Goal: Task Accomplishment & Management: Complete application form

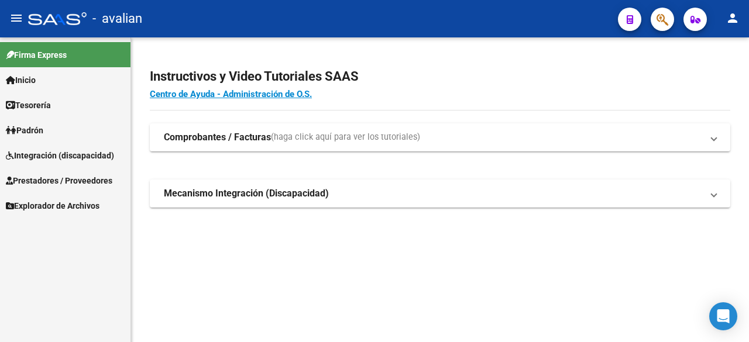
click at [49, 160] on span "Integración (discapacidad)" at bounding box center [60, 155] width 108 height 13
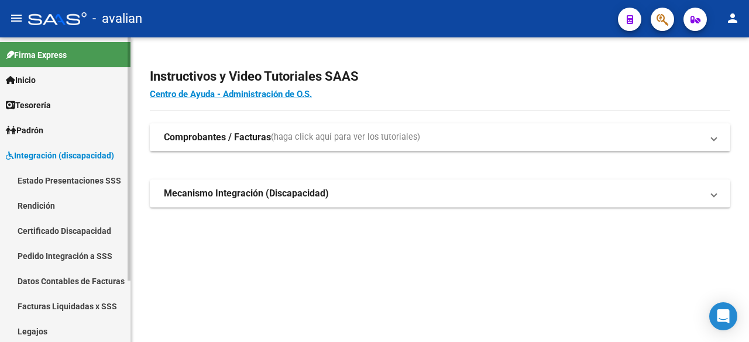
scroll to position [59, 0]
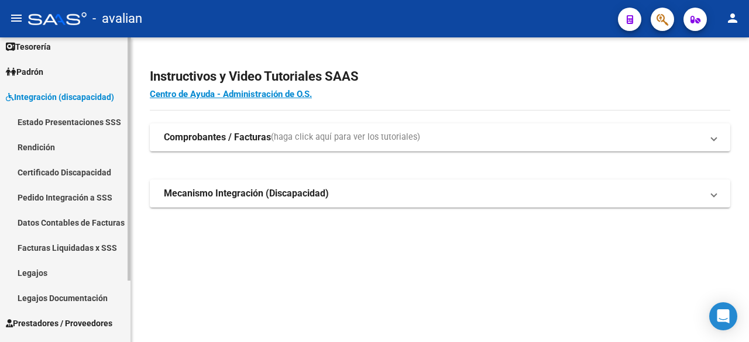
click at [40, 270] on link "Legajos" at bounding box center [65, 273] width 131 height 25
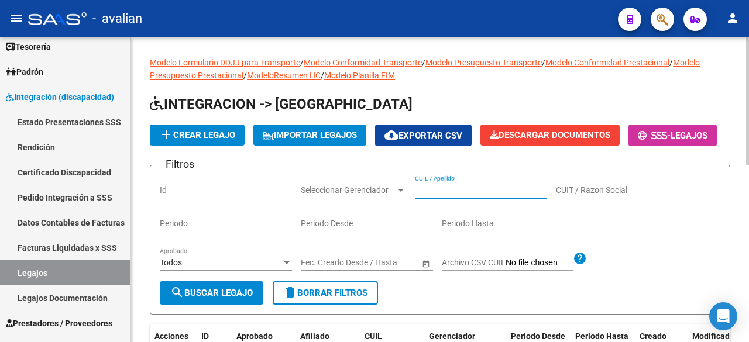
click at [429, 196] on input "CUIL / Apellido" at bounding box center [481, 191] width 132 height 10
paste input "20551347622"
type input "20551347622"
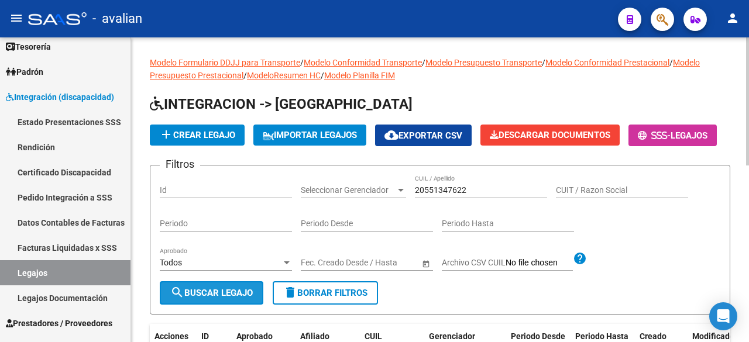
click at [218, 299] on span "search Buscar Legajo" at bounding box center [211, 293] width 83 height 11
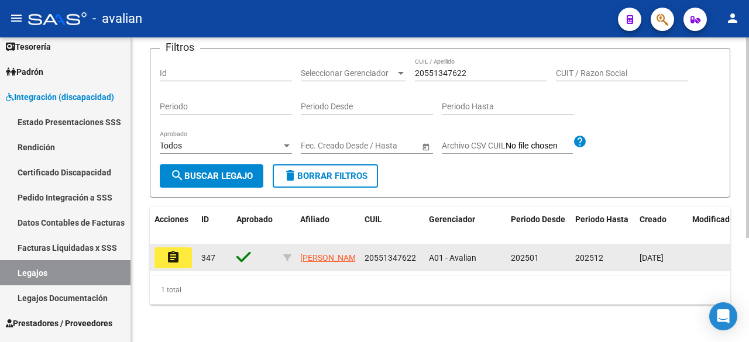
click at [172, 251] on mat-icon "assignment" at bounding box center [173, 258] width 14 height 14
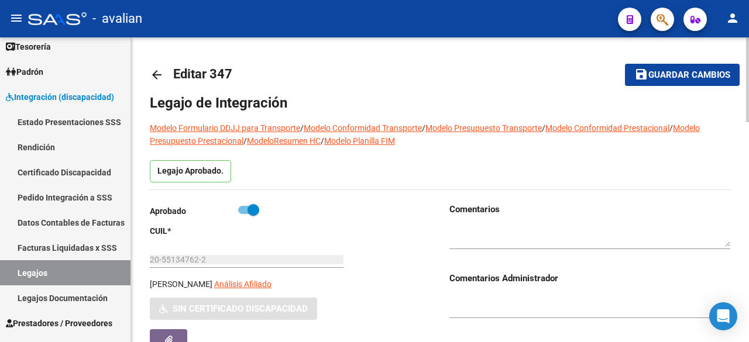
type input "[PERSON_NAME]"
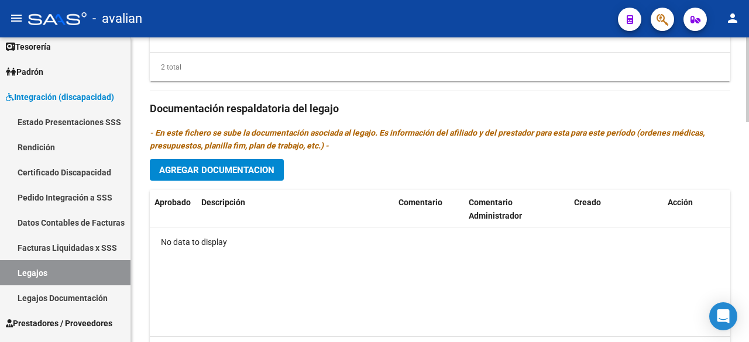
scroll to position [437, 0]
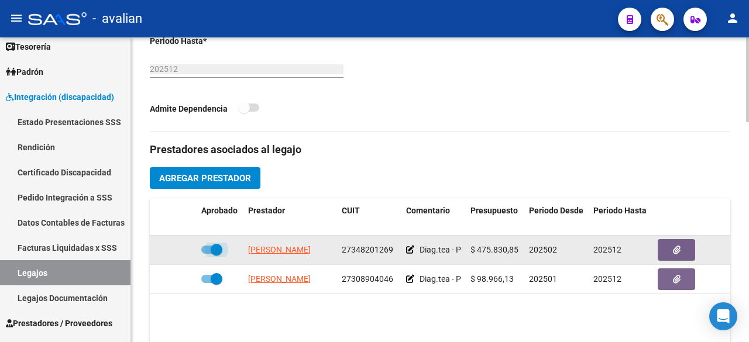
click at [205, 252] on span at bounding box center [211, 250] width 21 height 8
click at [207, 254] on input "checkbox" at bounding box center [207, 254] width 1 height 1
checkbox input "false"
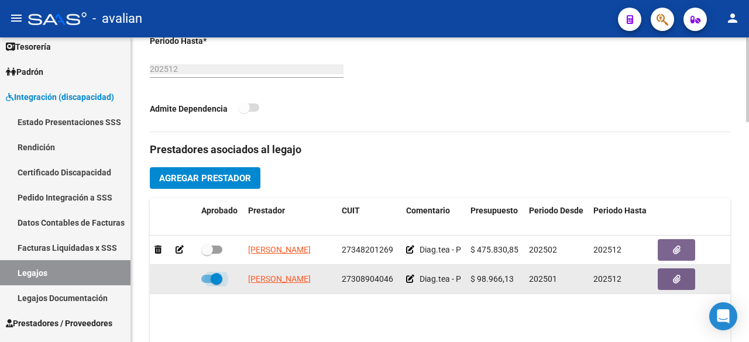
click at [210, 282] on label at bounding box center [211, 279] width 21 height 14
click at [207, 283] on input "checkbox" at bounding box center [207, 283] width 1 height 1
checkbox input "false"
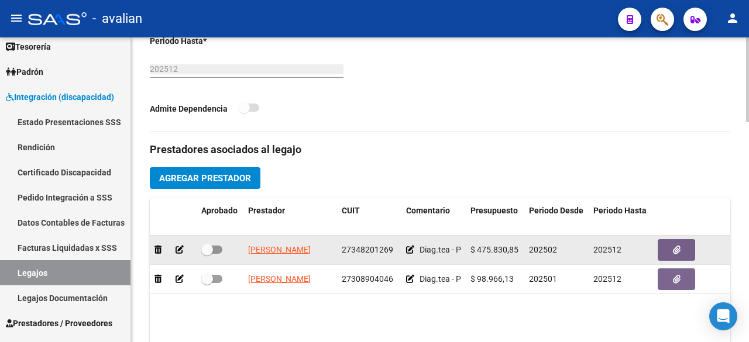
click at [178, 247] on icon at bounding box center [180, 250] width 8 height 8
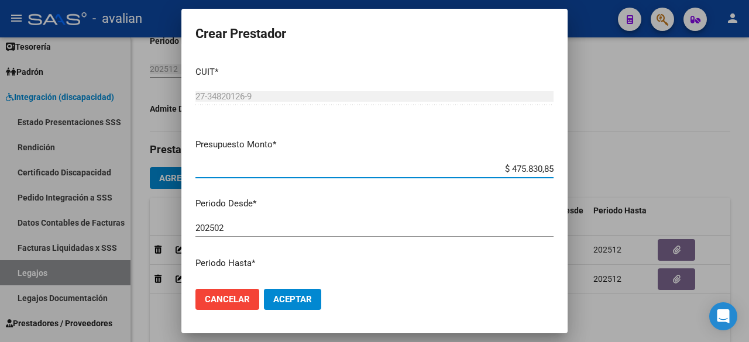
scroll to position [117, 0]
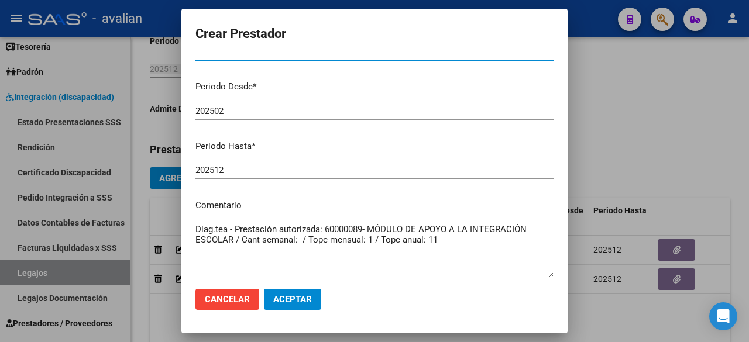
click at [303, 298] on span "Aceptar" at bounding box center [292, 299] width 39 height 11
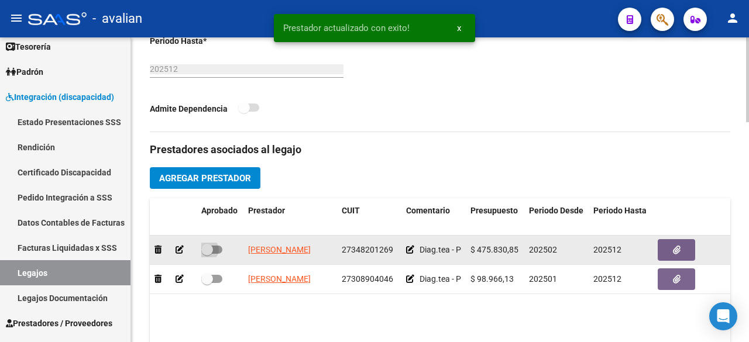
click at [220, 249] on span at bounding box center [211, 250] width 21 height 8
click at [207, 254] on input "checkbox" at bounding box center [207, 254] width 1 height 1
checkbox input "true"
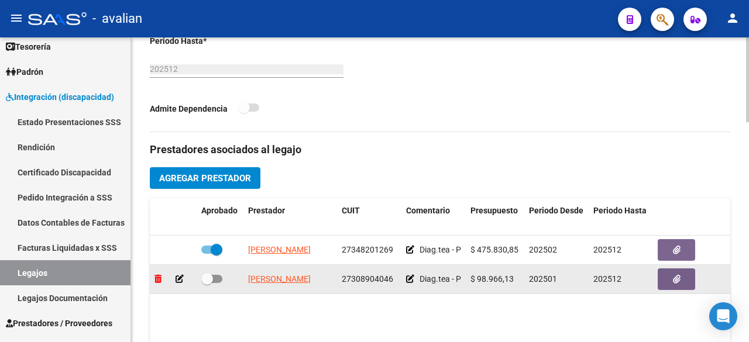
click at [157, 277] on icon at bounding box center [158, 279] width 7 height 8
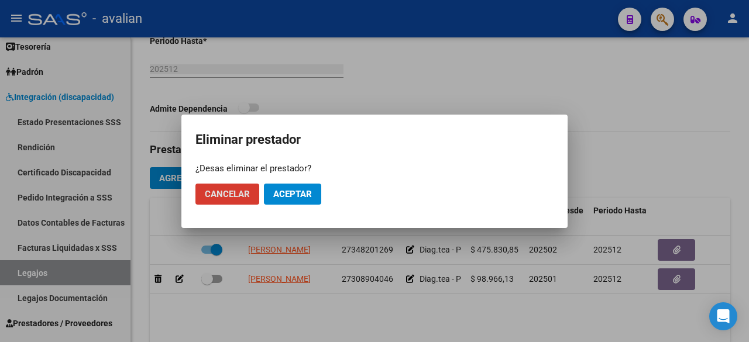
click at [289, 193] on span "Aceptar" at bounding box center [292, 194] width 39 height 11
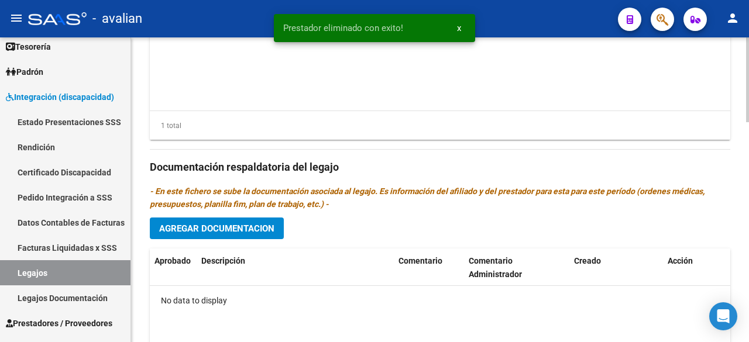
scroll to position [495, 0]
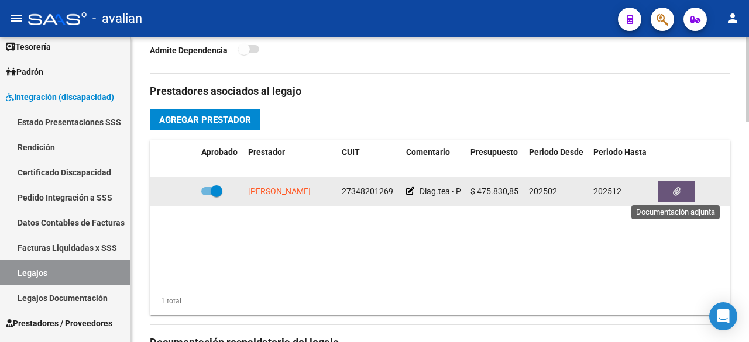
click at [680, 192] on icon "button" at bounding box center [677, 191] width 8 height 9
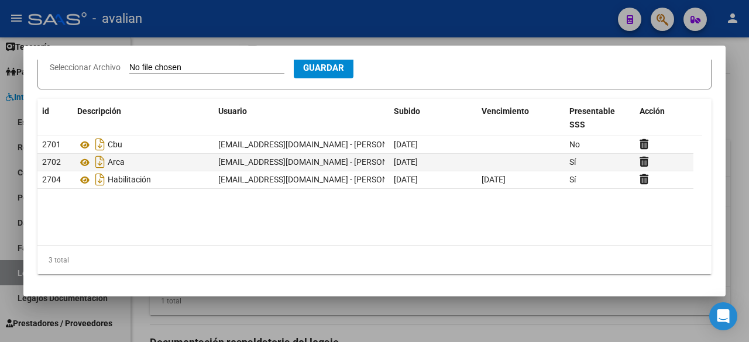
scroll to position [0, 0]
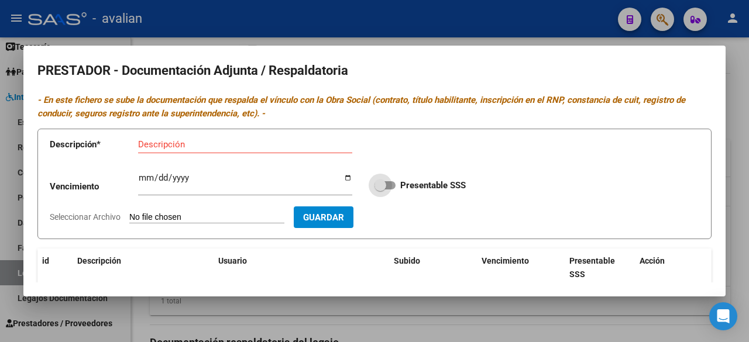
click at [389, 183] on span at bounding box center [385, 185] width 21 height 8
click at [381, 190] on input "Presentable SSS" at bounding box center [380, 190] width 1 height 1
checkbox input "true"
click at [446, 16] on div at bounding box center [374, 171] width 749 height 342
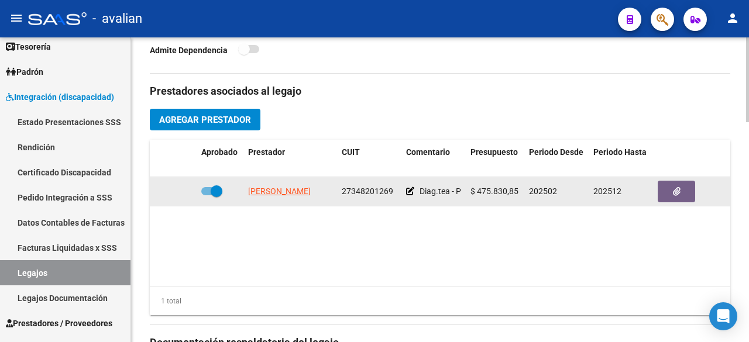
drag, startPoint x: 343, startPoint y: 188, endPoint x: 392, endPoint y: 189, distance: 49.2
click at [392, 189] on span "27348201269" at bounding box center [368, 191] width 52 height 9
copy span "27348201269"
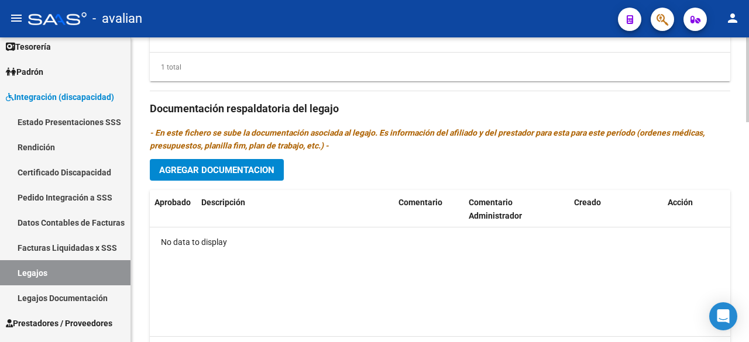
scroll to position [437, 0]
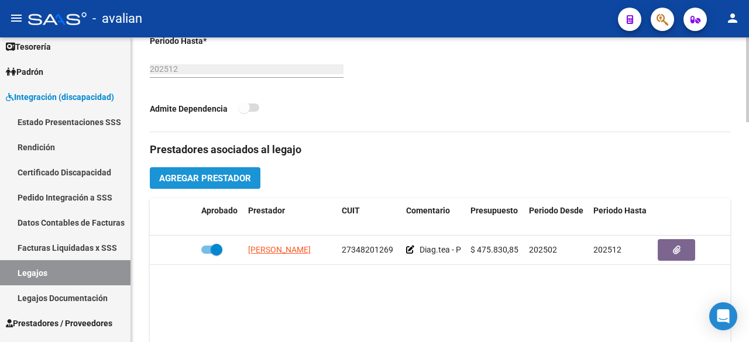
click at [189, 183] on button "Agregar Prestador" at bounding box center [205, 178] width 111 height 22
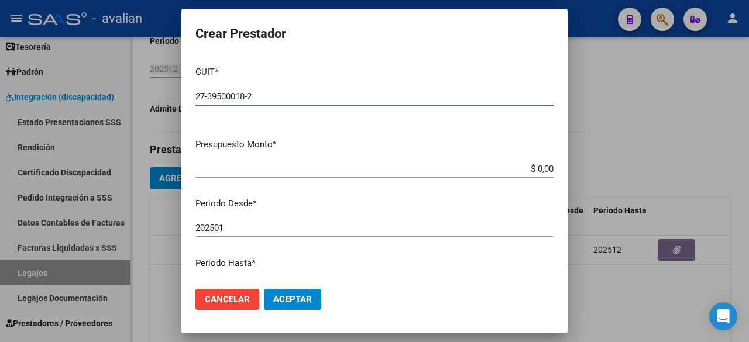
type input "27-39500018-2"
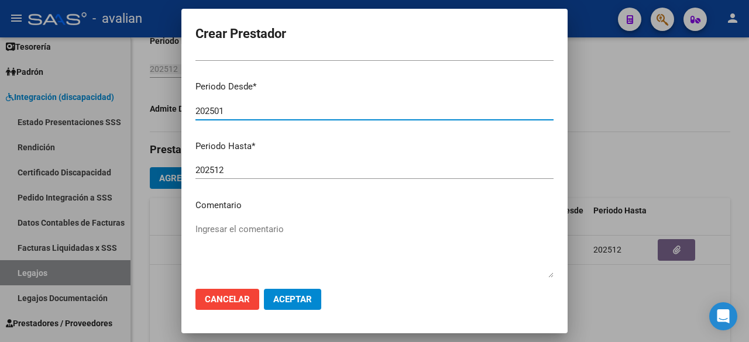
click at [235, 108] on input "202501" at bounding box center [375, 111] width 358 height 11
type input "202510"
click at [255, 229] on textarea "Ingresar el comentario" at bounding box center [375, 250] width 358 height 55
paste textarea "- Psicología: 2 ss semanales (lun/ [DATE]) - [PERSON_NAME] - Valor resol. vigen…"
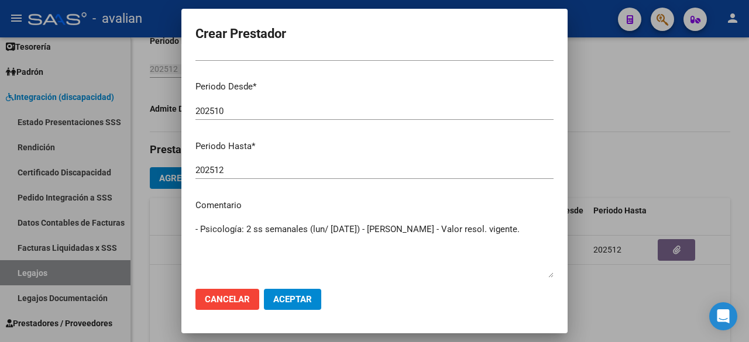
type textarea "- Psicología: 2 ss semanales (lun/ [DATE]) - [PERSON_NAME] - Valor resol. vigen…"
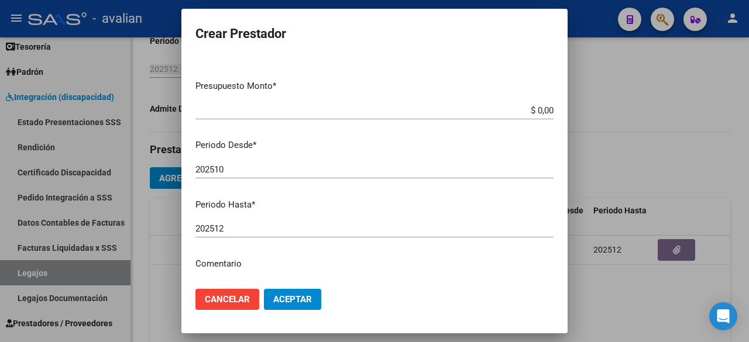
click at [544, 111] on input "$ 0,00" at bounding box center [375, 110] width 358 height 11
paste input "98.964,88"
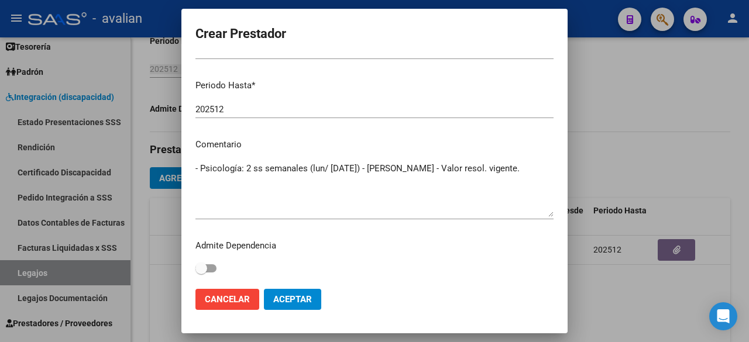
scroll to position [61, 0]
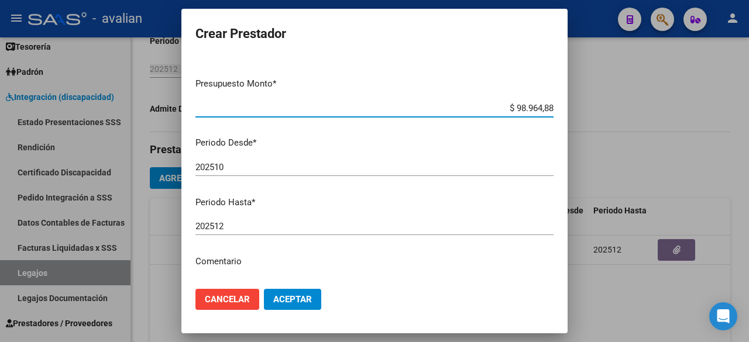
type input "$ 98.964,88"
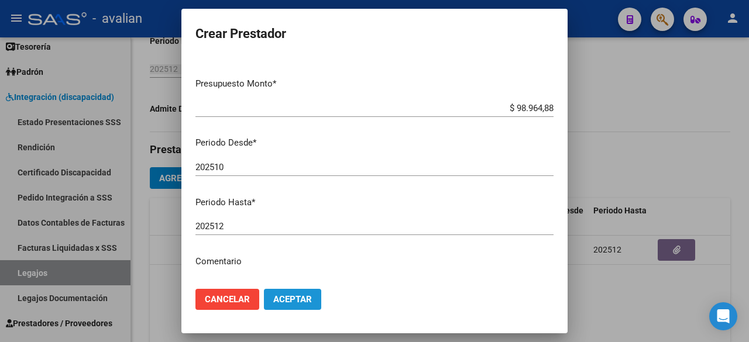
click at [303, 303] on span "Aceptar" at bounding box center [292, 299] width 39 height 11
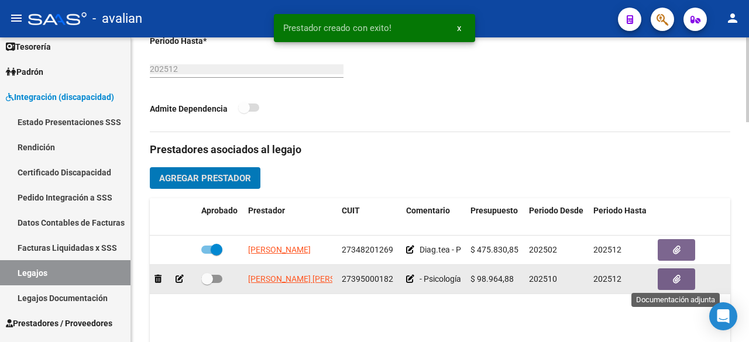
click at [675, 284] on button "button" at bounding box center [676, 280] width 37 height 22
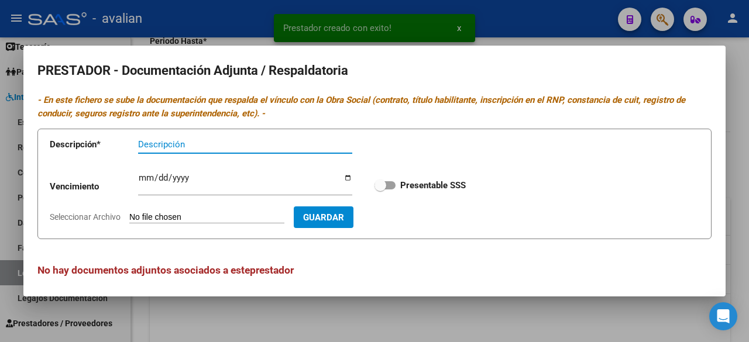
scroll to position [5, 0]
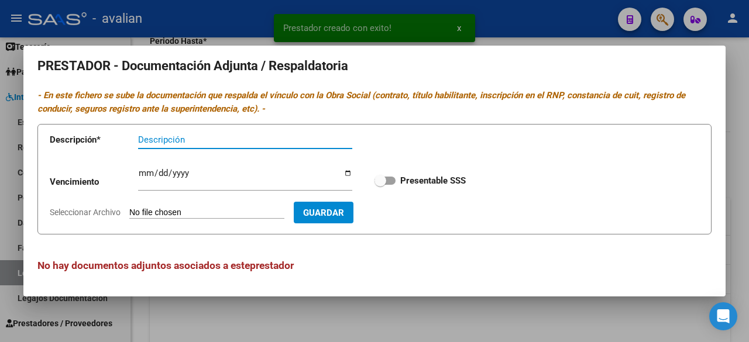
click at [388, 183] on span at bounding box center [385, 181] width 21 height 8
click at [381, 185] on input "Presentable SSS" at bounding box center [380, 185] width 1 height 1
checkbox input "true"
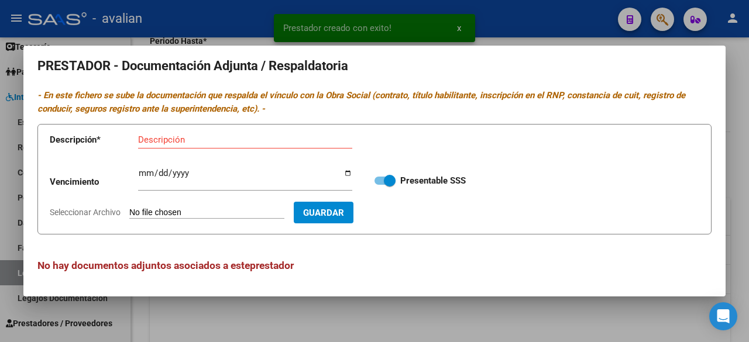
click at [525, 40] on div at bounding box center [374, 171] width 749 height 342
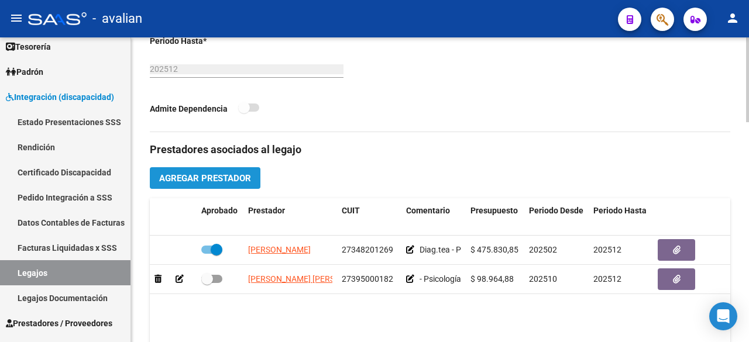
click at [236, 187] on button "Agregar Prestador" at bounding box center [205, 178] width 111 height 22
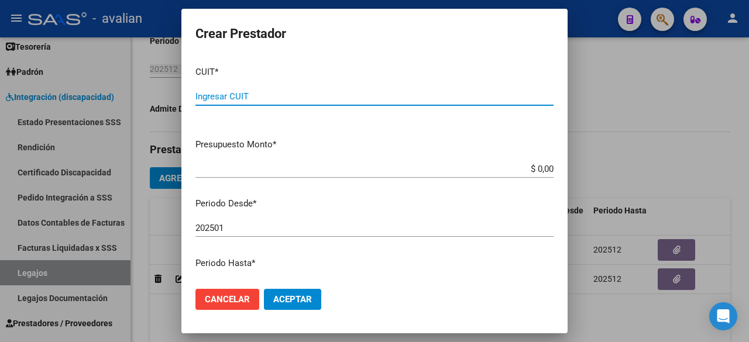
scroll to position [59, 0]
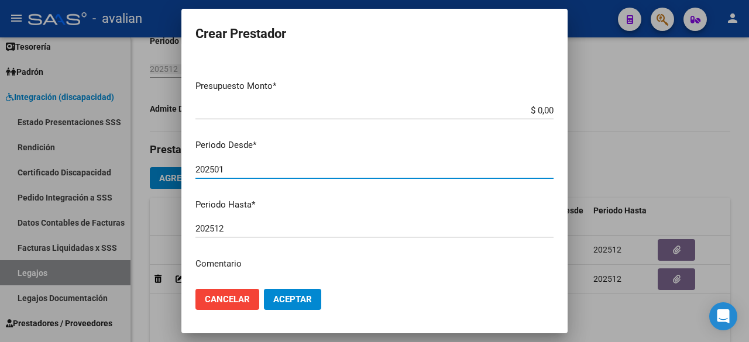
drag, startPoint x: 228, startPoint y: 173, endPoint x: 215, endPoint y: 173, distance: 12.9
click at [215, 173] on input "202501" at bounding box center [375, 170] width 358 height 11
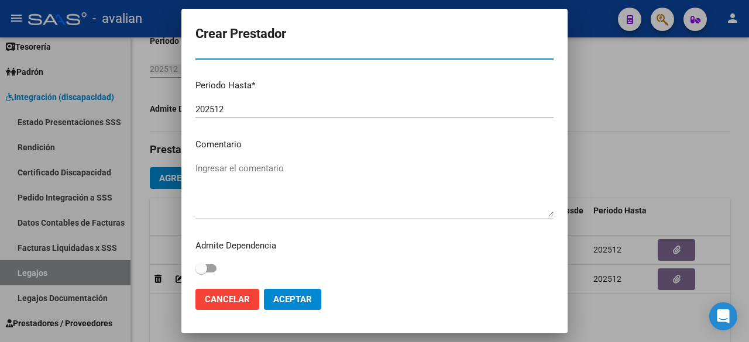
type input "202510"
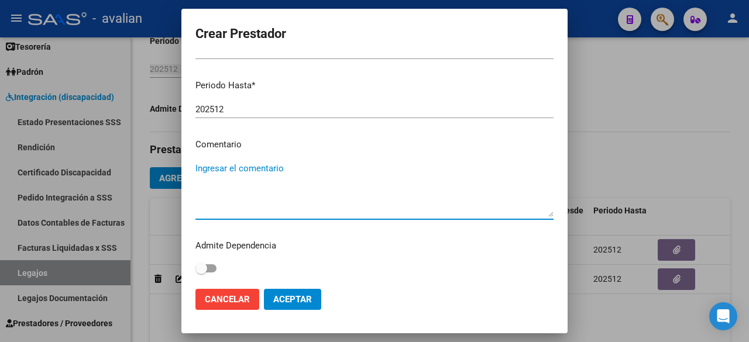
click at [279, 169] on textarea "Ingresar el comentario" at bounding box center [375, 189] width 358 height 55
paste textarea "- Psicopedagogía: 2 ss semanales (mar/ [DATE]) - [PERSON_NAME] - Valor resol. v…"
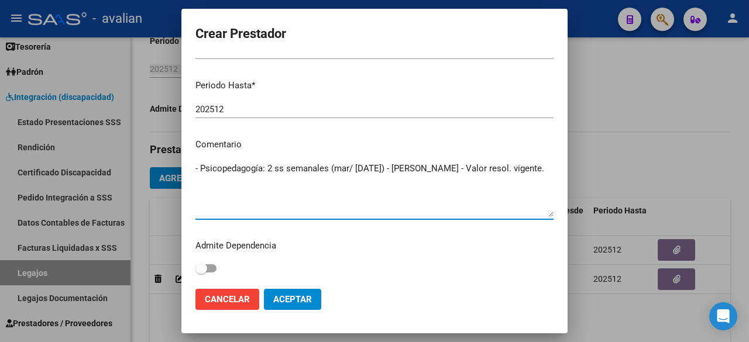
scroll to position [61, 0]
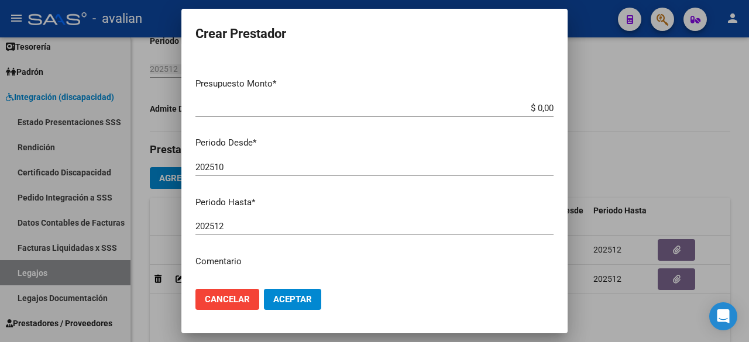
type textarea "- Psicopedagogía: 2 ss semanales (mar/ [DATE]) - [PERSON_NAME] - Valor resol. v…"
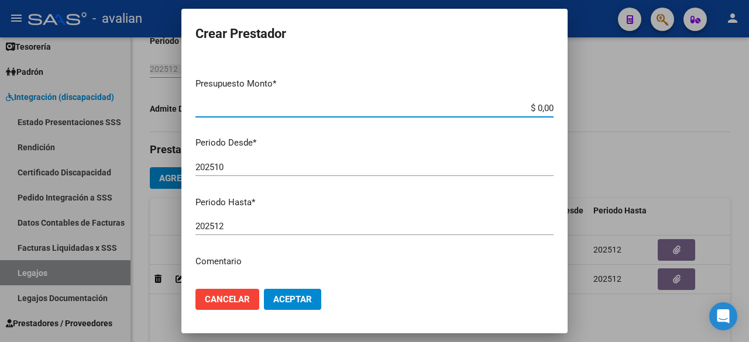
click at [543, 109] on input "$ 0,00" at bounding box center [375, 108] width 358 height 11
paste input "98.964,88"
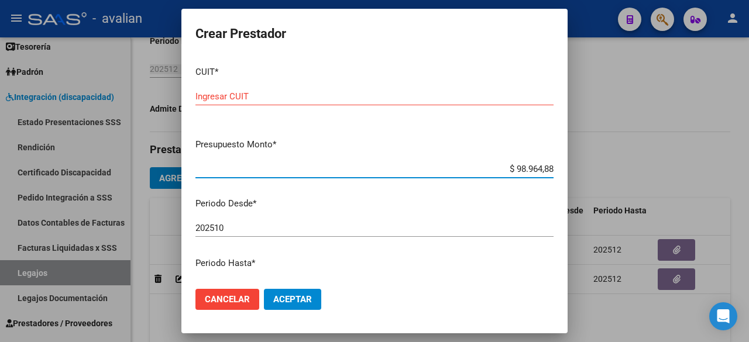
type input "$ 98.964,88"
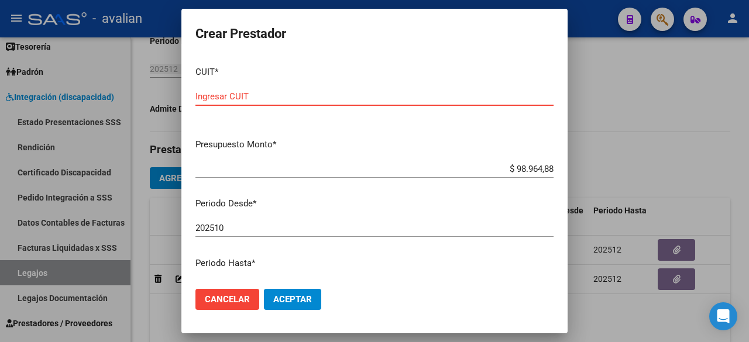
click at [253, 92] on input "Ingresar CUIT" at bounding box center [375, 96] width 358 height 11
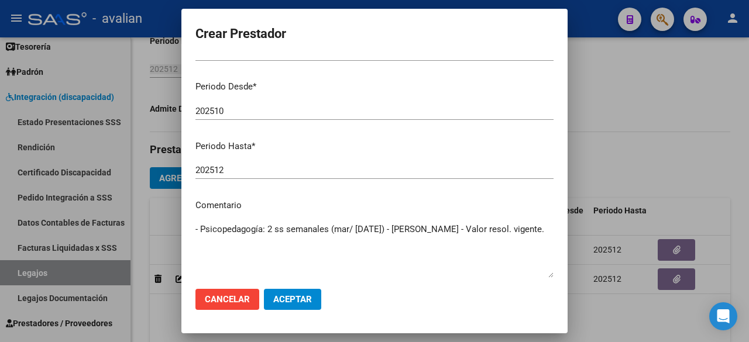
type input "27-32864052-5"
click at [311, 296] on span "Aceptar" at bounding box center [292, 299] width 39 height 11
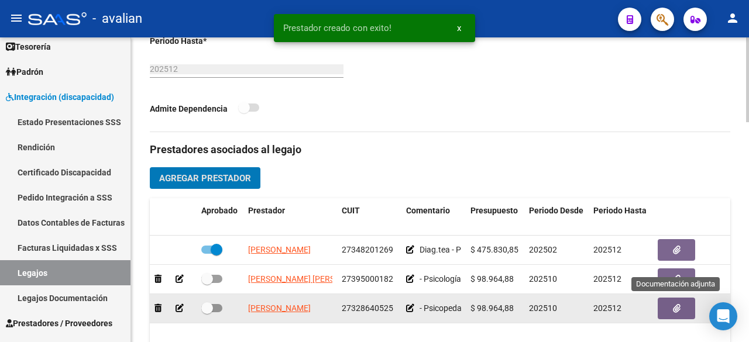
click at [683, 307] on button "button" at bounding box center [676, 309] width 37 height 22
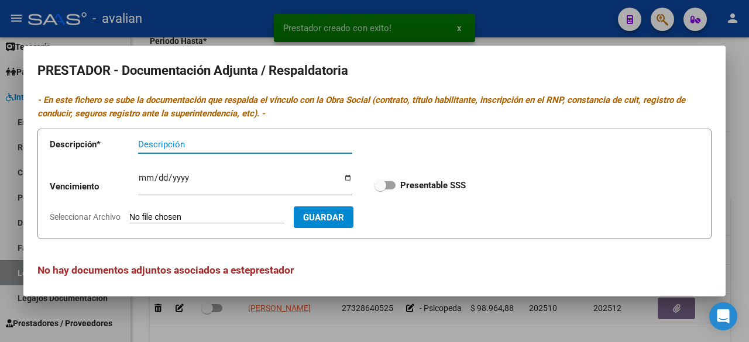
scroll to position [5, 0]
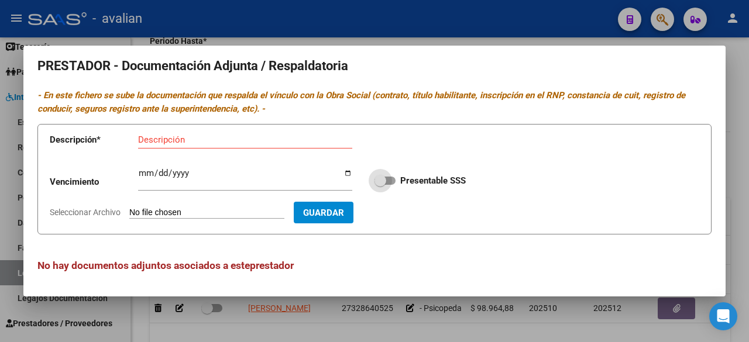
click at [386, 177] on span at bounding box center [385, 181] width 21 height 8
click at [381, 185] on input "Presentable SSS" at bounding box center [380, 185] width 1 height 1
checkbox input "true"
click at [475, 19] on div at bounding box center [374, 171] width 749 height 342
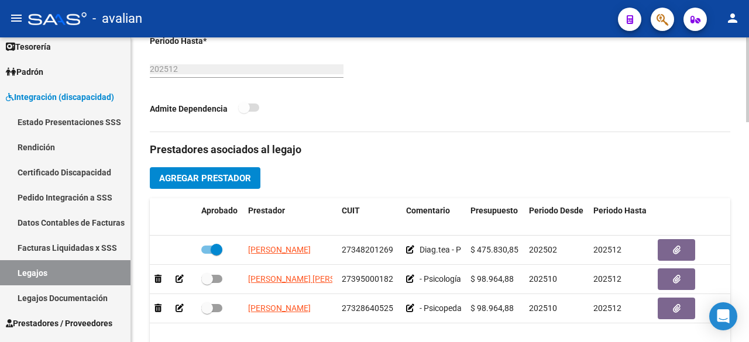
click at [198, 173] on span "Agregar Prestador" at bounding box center [205, 178] width 92 height 11
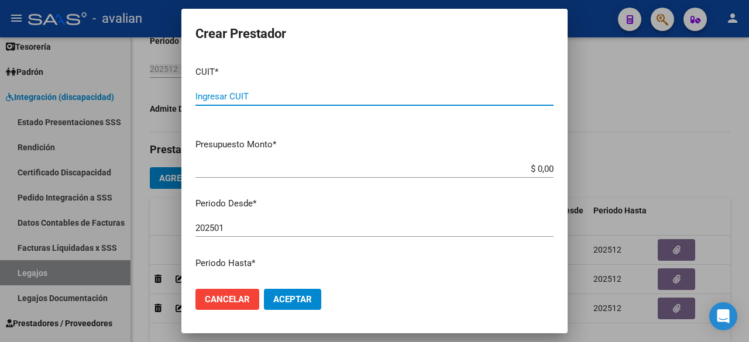
click at [278, 95] on input "Ingresar CUIT" at bounding box center [375, 96] width 358 height 11
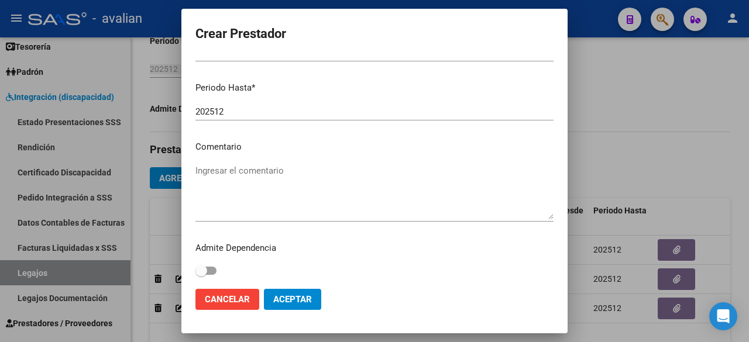
type input "27-17555669-4"
click at [250, 179] on textarea "Ingresar el comentario" at bounding box center [375, 192] width 358 height 55
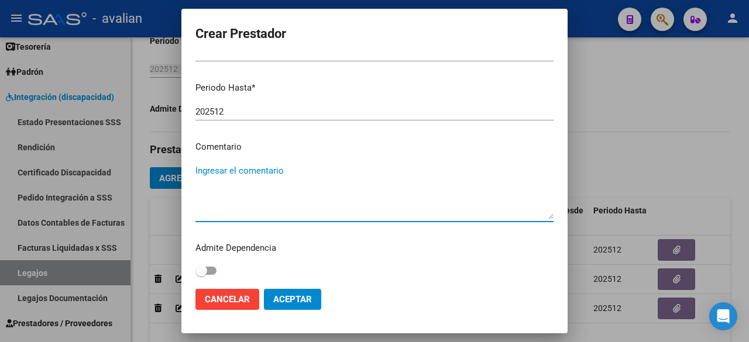
paste textarea "- Fonoaudiología: 2 ss semanales (mar/ [DATE]) - [PERSON_NAME] - Valor resol. v…"
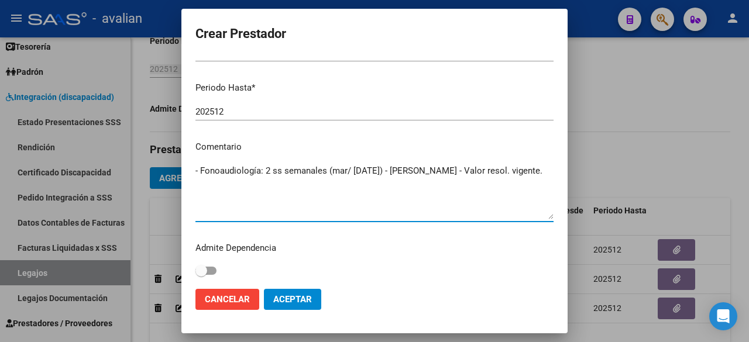
scroll to position [59, 0]
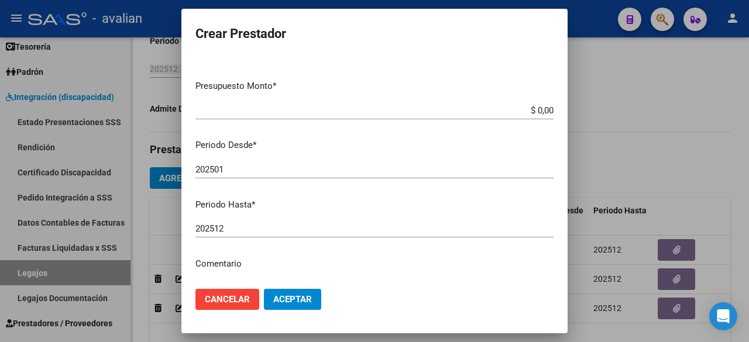
type textarea "- Fonoaudiología: 2 ss semanales (mar/ [DATE]) - [PERSON_NAME] - Valor resol. v…"
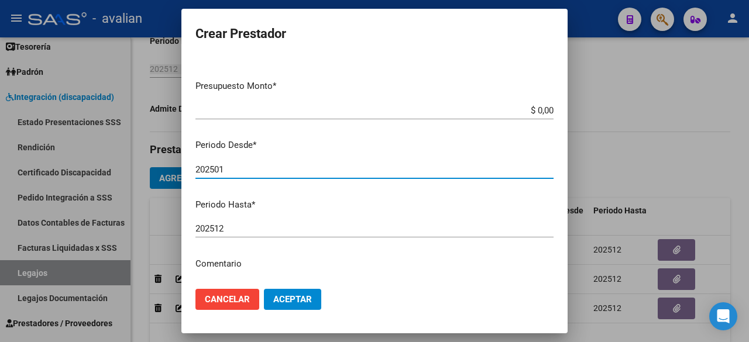
drag, startPoint x: 231, startPoint y: 172, endPoint x: 215, endPoint y: 169, distance: 15.5
click at [215, 169] on input "202501" at bounding box center [375, 170] width 358 height 11
type input "202510"
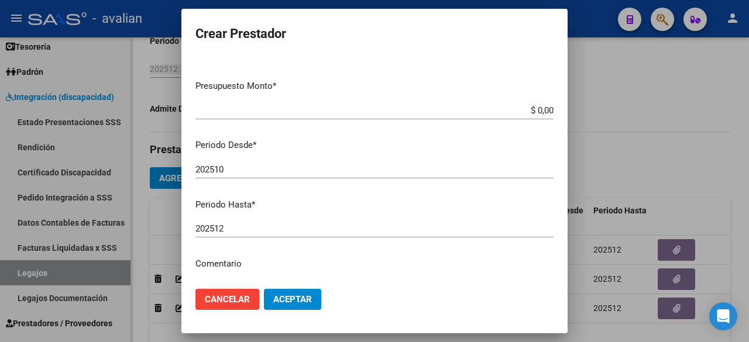
click at [509, 102] on div "$ 0,00 Ingresar el monto" at bounding box center [375, 111] width 358 height 18
paste input "98.964,88"
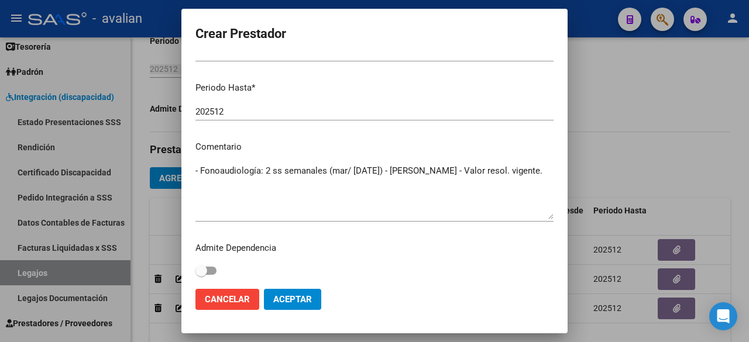
scroll to position [178, 0]
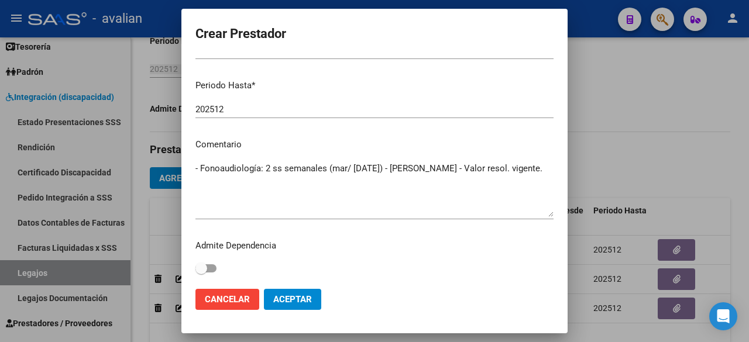
type input "$ 98.964,88"
click at [304, 299] on span "Aceptar" at bounding box center [292, 299] width 39 height 11
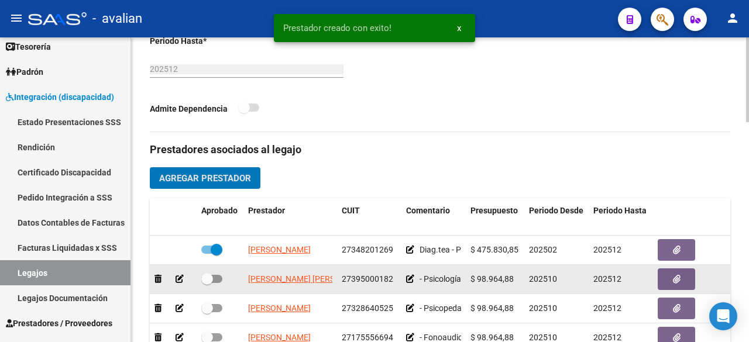
scroll to position [20, 0]
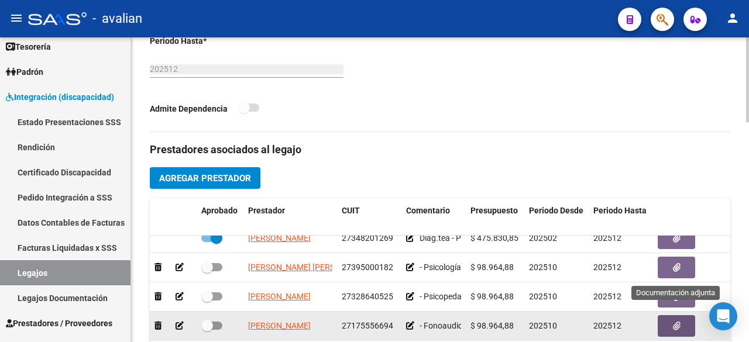
click at [681, 320] on button "button" at bounding box center [676, 327] width 37 height 22
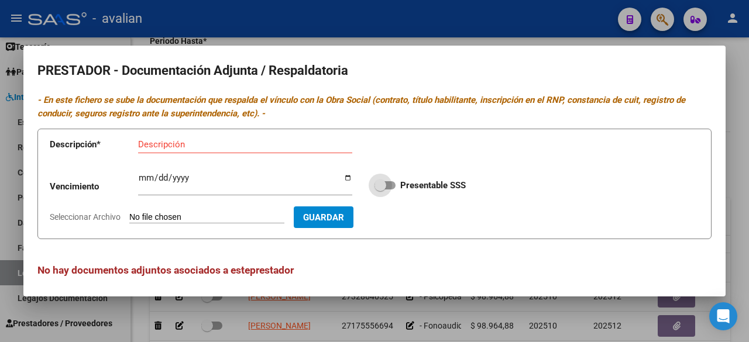
click at [388, 180] on label "Presentable SSS" at bounding box center [420, 186] width 91 height 14
click at [381, 190] on input "Presentable SSS" at bounding box center [380, 190] width 1 height 1
checkbox input "true"
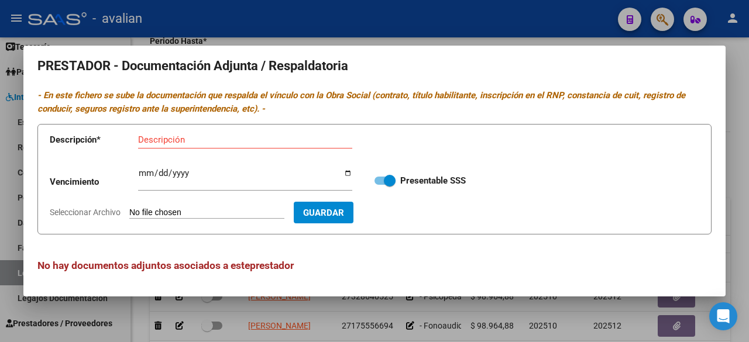
scroll to position [5, 0]
click at [511, 12] on div at bounding box center [374, 171] width 749 height 342
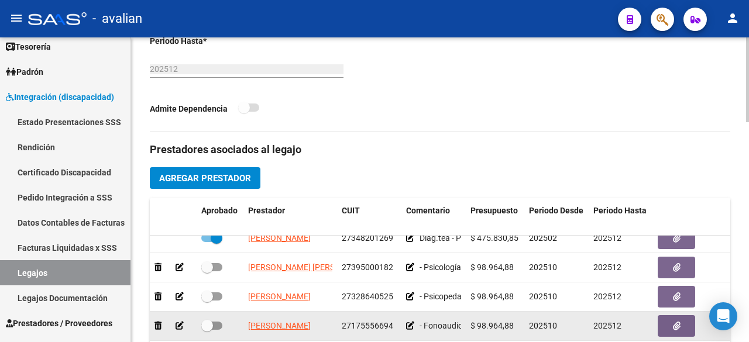
scroll to position [554, 0]
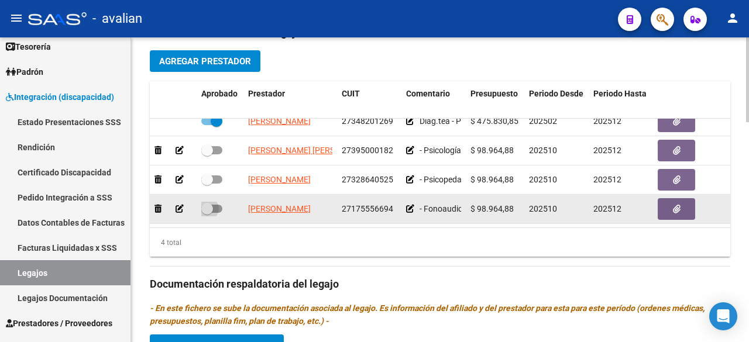
click at [220, 205] on span at bounding box center [211, 209] width 21 height 8
click at [207, 213] on input "checkbox" at bounding box center [207, 213] width 1 height 1
checkbox input "true"
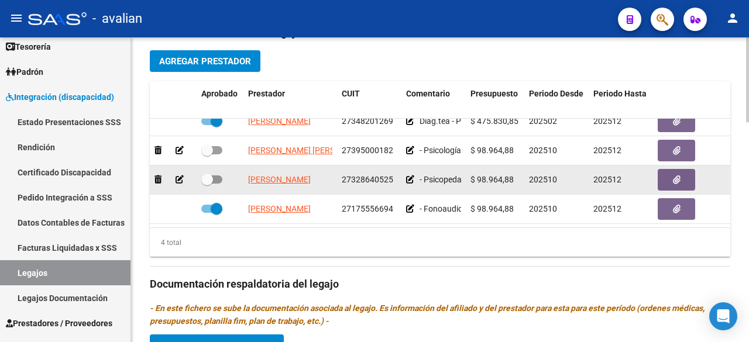
click at [220, 176] on span at bounding box center [211, 180] width 21 height 8
click at [207, 184] on input "checkbox" at bounding box center [207, 184] width 1 height 1
checkbox input "true"
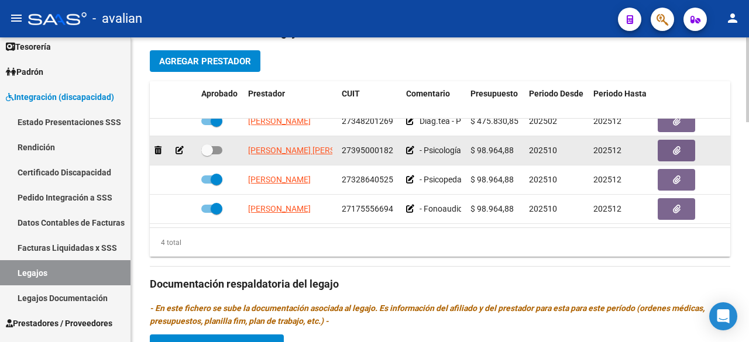
click at [213, 146] on span at bounding box center [211, 150] width 21 height 8
click at [207, 155] on input "checkbox" at bounding box center [207, 155] width 1 height 1
checkbox input "true"
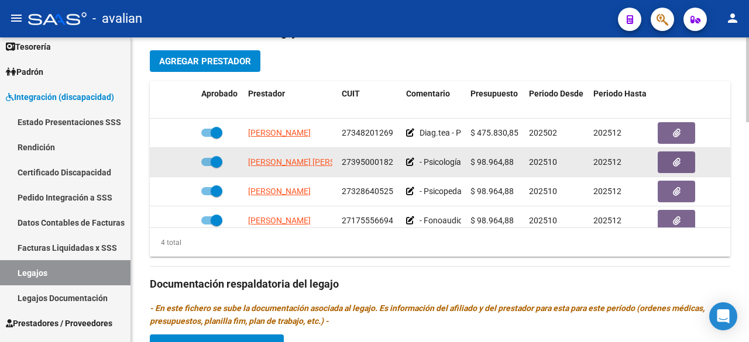
scroll to position [0, 19]
drag, startPoint x: 244, startPoint y: 161, endPoint x: 337, endPoint y: 157, distance: 93.2
click at [337, 157] on div "[PERSON_NAME] [PERSON_NAME] 27395000182 - Psicología: 2 ss semanales (lun/ [DAT…" at bounding box center [510, 162] width 720 height 29
copy span "[PERSON_NAME] [PERSON_NAME]"
click at [673, 163] on icon "button" at bounding box center [677, 162] width 8 height 9
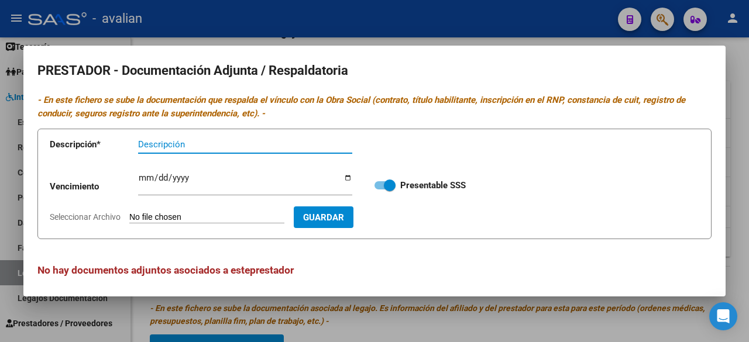
click at [221, 215] on input "Seleccionar Archivo" at bounding box center [206, 218] width 155 height 11
type input "C:\fakepath\CBU [PERSON_NAME] [PERSON_NAME].jpg"
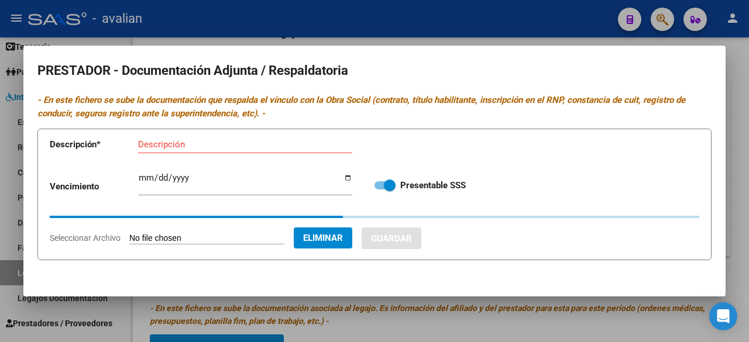
click at [226, 148] on input "Descripción" at bounding box center [245, 144] width 214 height 11
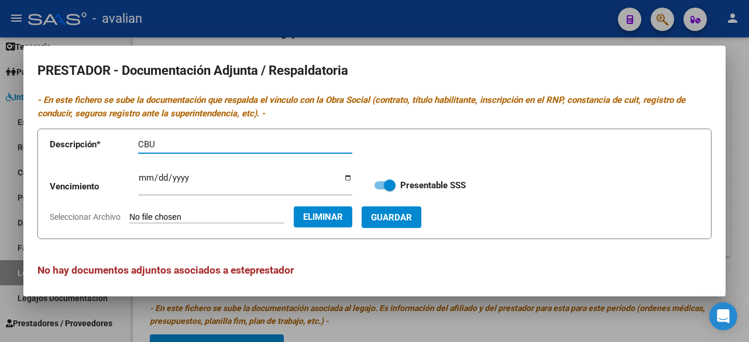
paste input "[PERSON_NAME] [PERSON_NAME]"
type input "CBU [PERSON_NAME] [PERSON_NAME]"
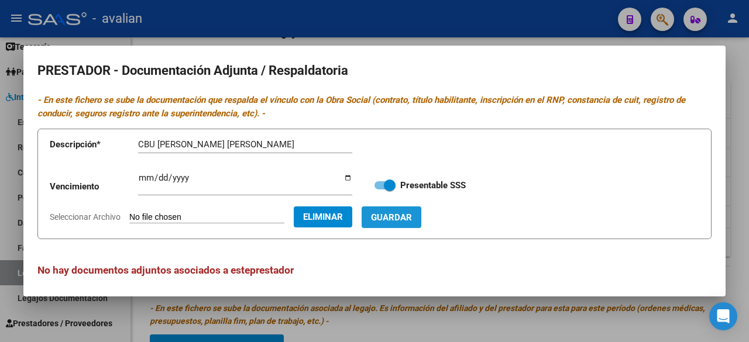
click at [422, 225] on button "Guardar" at bounding box center [392, 218] width 60 height 22
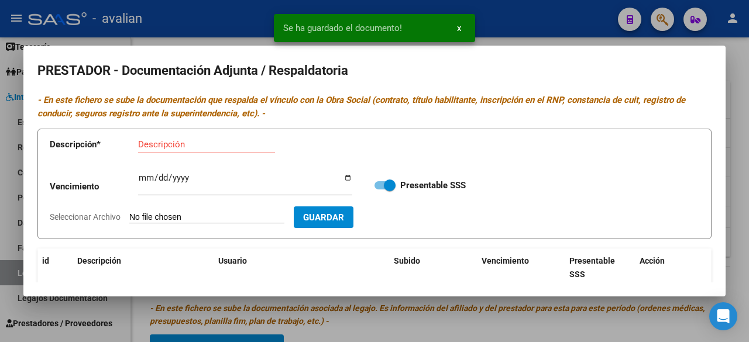
click at [226, 215] on input "Seleccionar Archivo" at bounding box center [206, 218] width 155 height 11
type input "C:\fakepath\ARCA [PERSON_NAME] [PERSON_NAME].jpg"
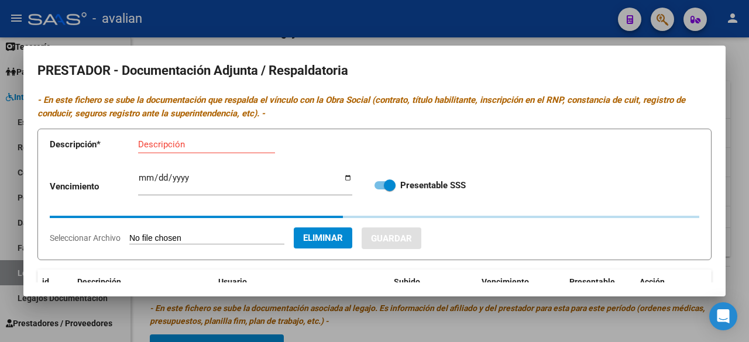
click at [160, 144] on input "Descripción" at bounding box center [206, 144] width 137 height 11
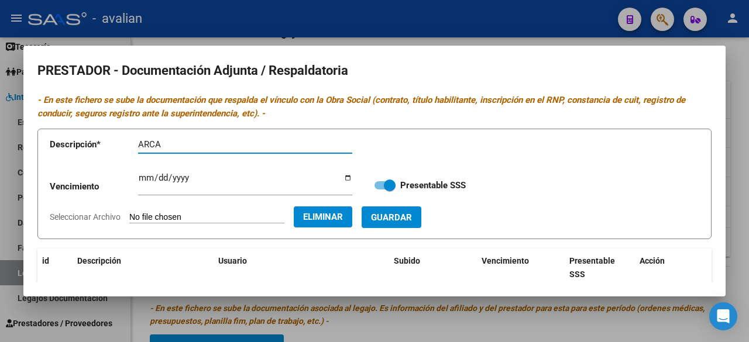
paste input "[PERSON_NAME] [PERSON_NAME]"
type input "ARCA [PERSON_NAME] [PERSON_NAME]"
click at [426, 228] on form "Descripción * ARCA [PERSON_NAME] [PERSON_NAME] Descripción Vencimiento Ingresar…" at bounding box center [374, 184] width 674 height 111
click at [412, 221] on span "Guardar" at bounding box center [391, 218] width 41 height 11
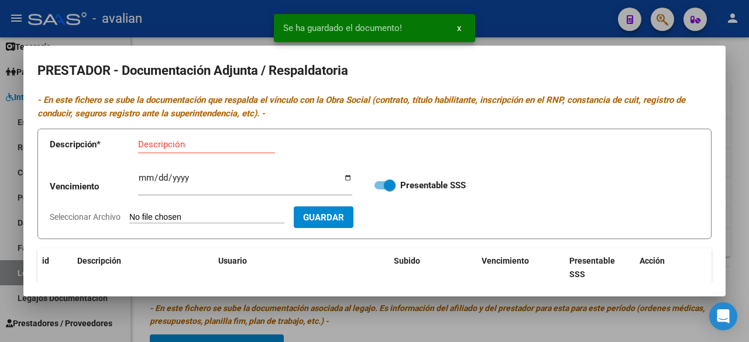
click at [193, 217] on input "Seleccionar Archivo" at bounding box center [206, 218] width 155 height 11
type input "C:\fakepath\RNP [PERSON_NAME] [PERSON_NAME] [DATE].jpg"
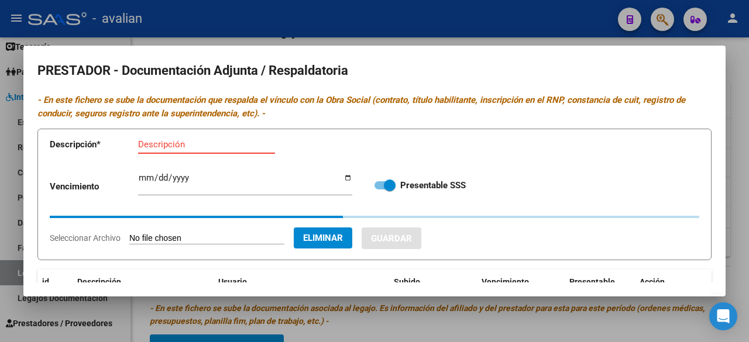
click at [179, 145] on input "Descripción" at bounding box center [206, 144] width 137 height 11
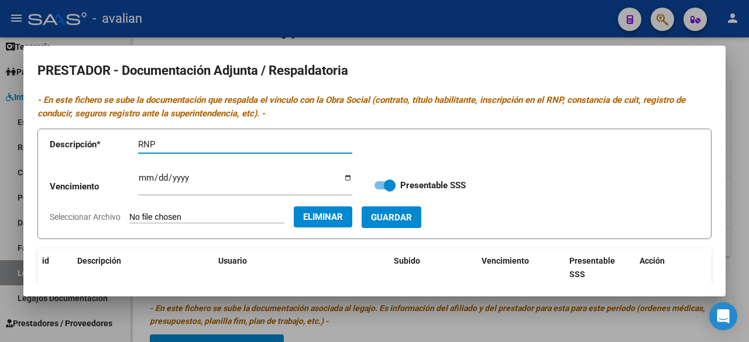
paste input "[PERSON_NAME] [PERSON_NAME]"
type input "RNP [PERSON_NAME] [PERSON_NAME]"
click at [144, 176] on input "Ingresar vencimiento" at bounding box center [245, 182] width 214 height 19
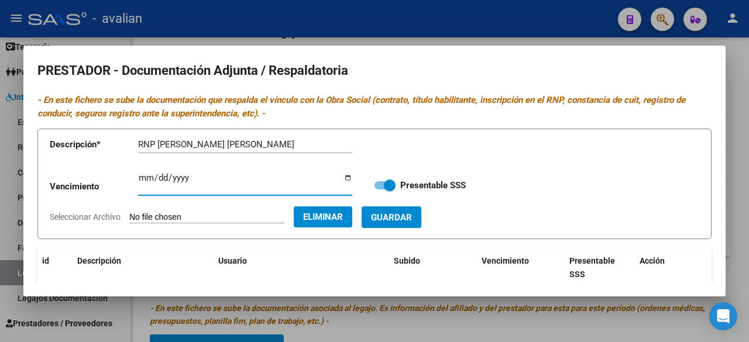
click at [144, 176] on input "Ingresar vencimiento" at bounding box center [245, 182] width 214 height 19
type input "[DATE]"
click at [406, 214] on span "Guardar" at bounding box center [391, 218] width 41 height 11
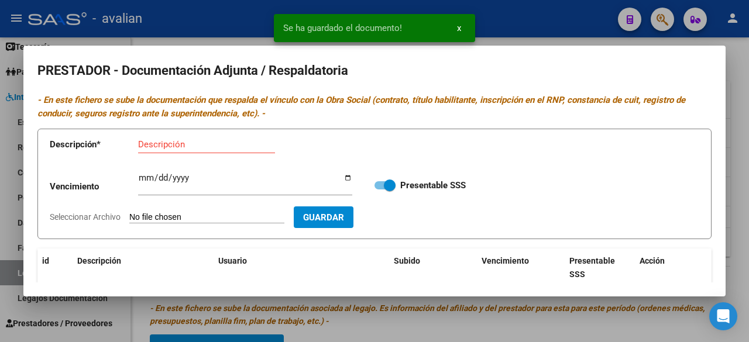
click at [234, 216] on input "Seleccionar Archivo" at bounding box center [206, 218] width 155 height 11
type input "C:\fakepath\TITULO DORSO [PERSON_NAME] [PERSON_NAME].jpg"
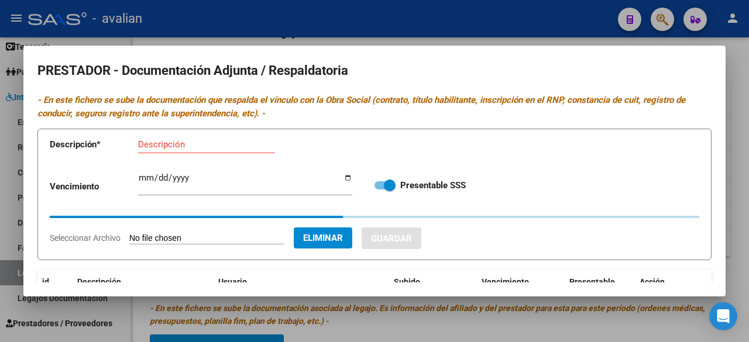
click at [200, 142] on input "Descripción" at bounding box center [206, 144] width 137 height 11
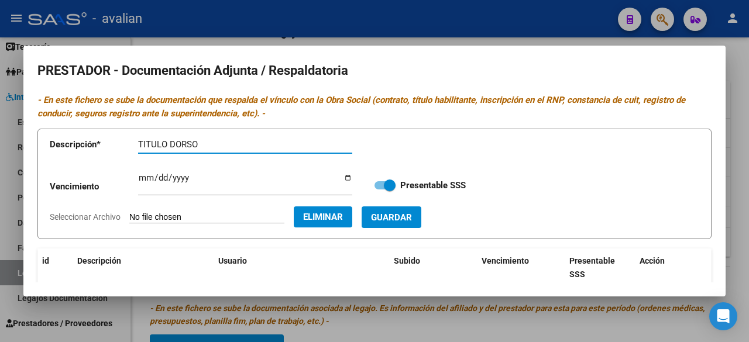
paste input "[PERSON_NAME] [PERSON_NAME]"
type input "TITULO DORSO [PERSON_NAME] [PERSON_NAME]"
click at [412, 219] on span "Guardar" at bounding box center [391, 218] width 41 height 11
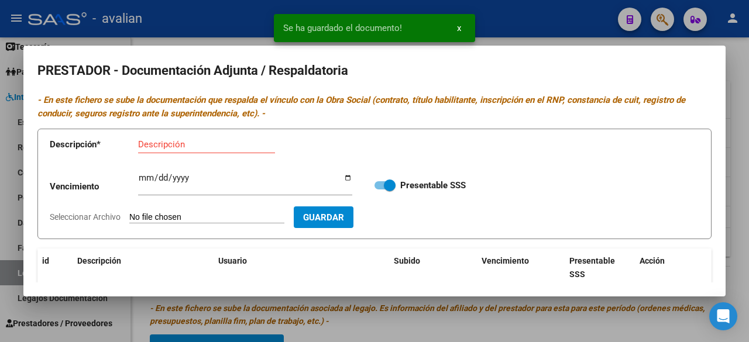
click at [214, 218] on input "Seleccionar Archivo" at bounding box center [206, 218] width 155 height 11
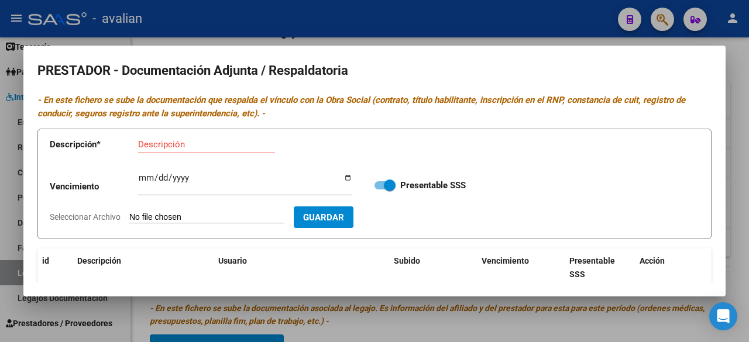
type input "C:\fakepath\TITULO FRENTE [PERSON_NAME] [PERSON_NAME].jpg"
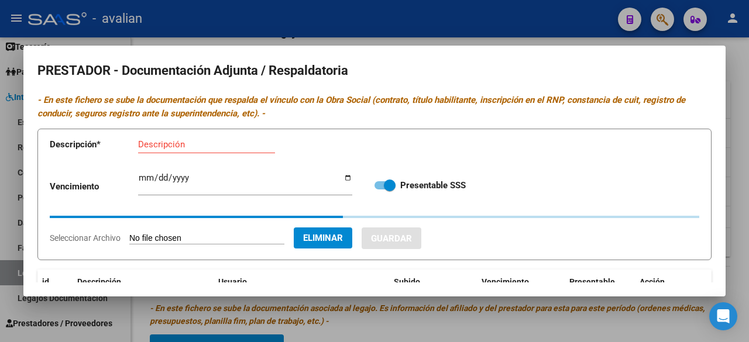
click at [213, 140] on input "Descripción" at bounding box center [206, 144] width 137 height 11
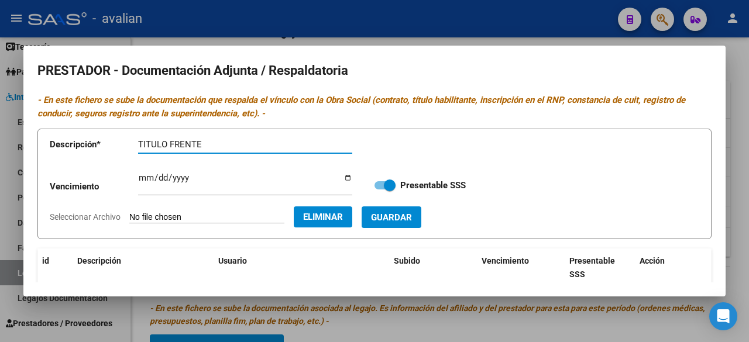
paste input "[PERSON_NAME] [PERSON_NAME]"
type input "TITULO FRENTE [PERSON_NAME] [PERSON_NAME]"
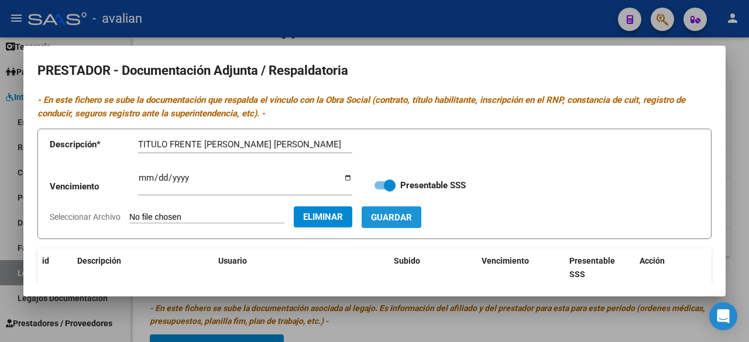
click at [412, 218] on span "Guardar" at bounding box center [391, 218] width 41 height 11
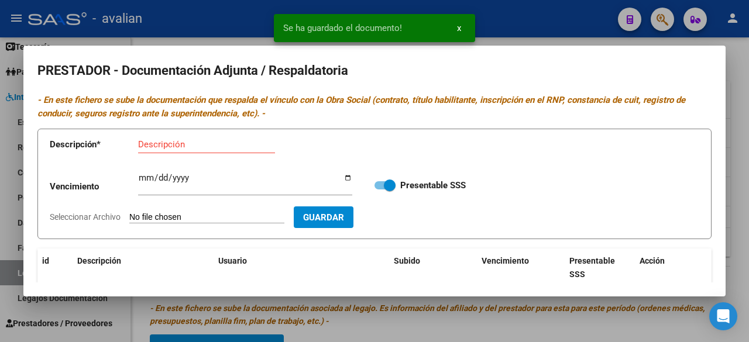
click at [203, 217] on input "Seleccionar Archivo" at bounding box center [206, 218] width 155 height 11
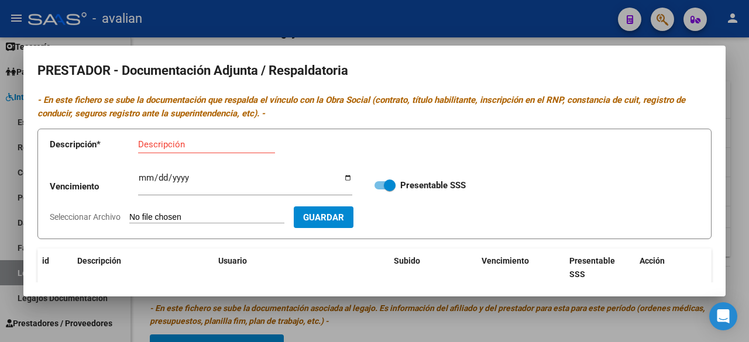
type input "C:\fakepath\DNI [PERSON_NAME] [PERSON_NAME].jpg"
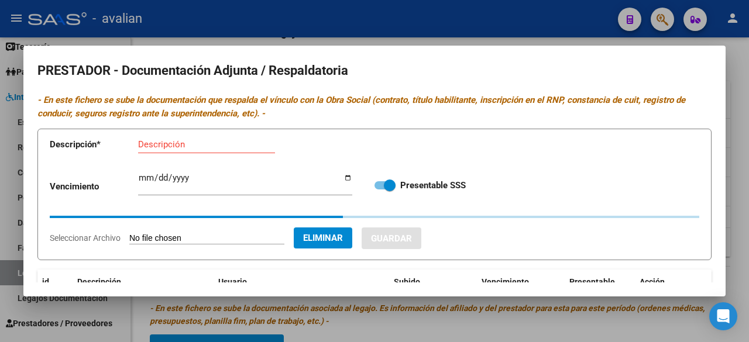
click at [186, 145] on input "Descripción" at bounding box center [206, 144] width 137 height 11
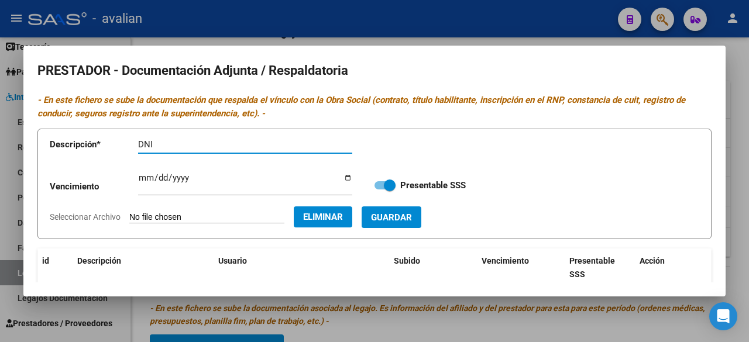
paste input "[PERSON_NAME] [PERSON_NAME]"
type input "DNI [PERSON_NAME] [PERSON_NAME]"
click at [416, 207] on button "Guardar" at bounding box center [392, 218] width 60 height 22
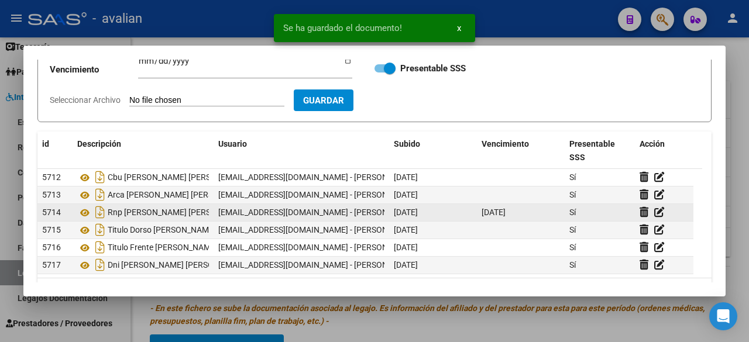
scroll to position [9, 0]
click at [82, 205] on icon at bounding box center [84, 212] width 15 height 14
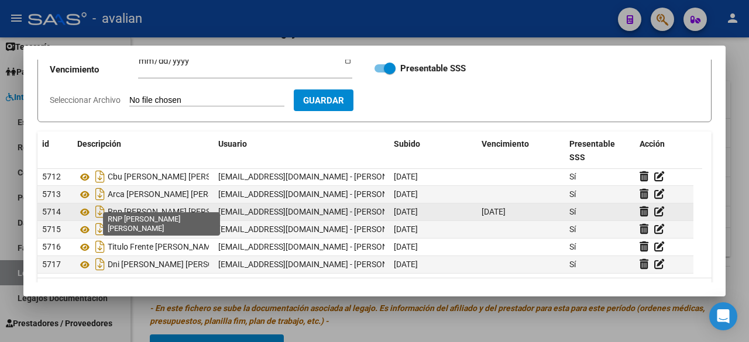
scroll to position [0, 0]
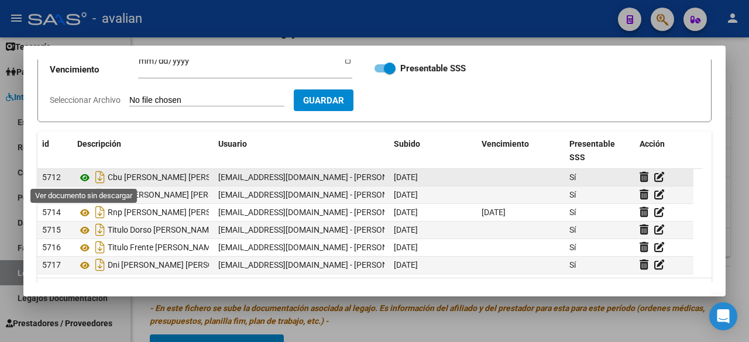
click at [85, 174] on icon at bounding box center [84, 178] width 15 height 14
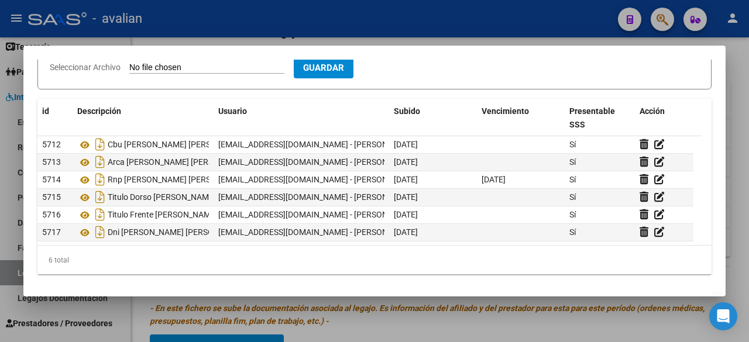
click at [508, 28] on div at bounding box center [374, 171] width 749 height 342
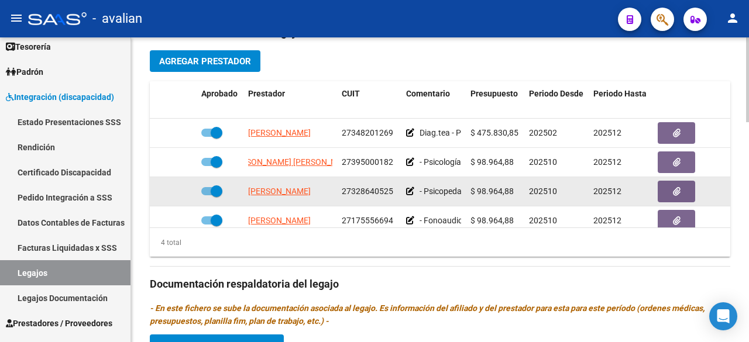
scroll to position [495, 0]
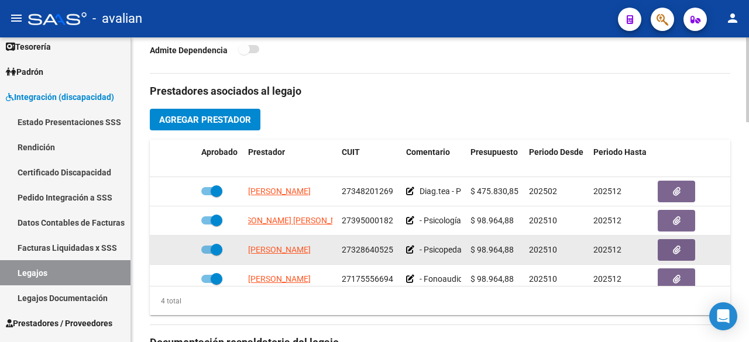
drag, startPoint x: 243, startPoint y: 249, endPoint x: 351, endPoint y: 241, distance: 108.6
click at [357, 241] on div "[PERSON_NAME] 27328640525 - Psicopedagogía: 2 ss semanales (mar/ [DATE]) - [PER…" at bounding box center [510, 250] width 720 height 29
drag, startPoint x: 248, startPoint y: 241, endPoint x: 344, endPoint y: 255, distance: 97.0
click at [344, 255] on div "[PERSON_NAME] 27328640525 - Psicopedagogía: 2 ss semanales (mar/ [DATE]) - [PER…" at bounding box center [510, 250] width 720 height 29
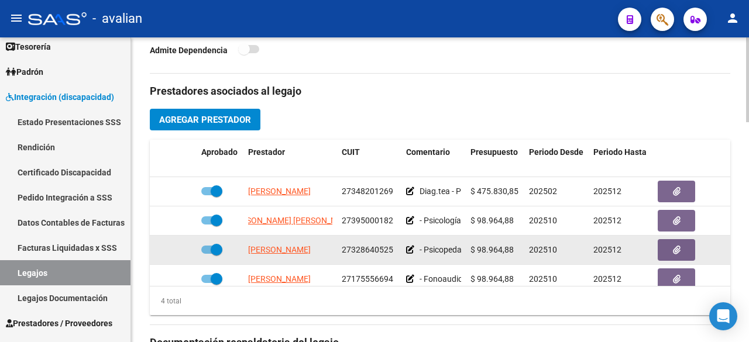
click at [334, 262] on datatable-body-cell "[PERSON_NAME]" at bounding box center [291, 250] width 94 height 29
drag, startPoint x: 247, startPoint y: 241, endPoint x: 343, endPoint y: 254, distance: 97.0
click at [343, 254] on div "[PERSON_NAME] 27328640525 - Psicopedagogía: 2 ss semanales (mar/ [DATE]) - [PER…" at bounding box center [510, 250] width 720 height 29
copy span "[PERSON_NAME]"
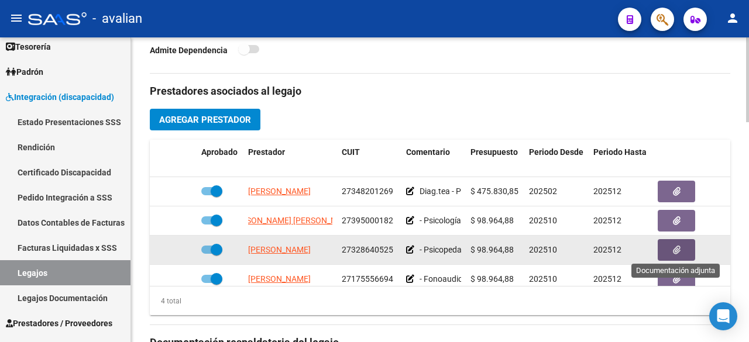
click at [682, 251] on button "button" at bounding box center [676, 250] width 37 height 22
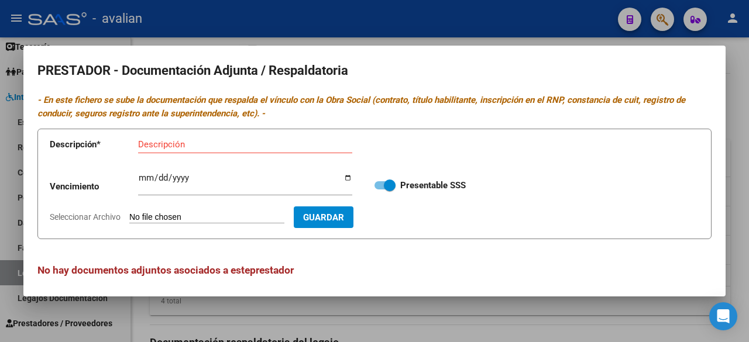
click at [222, 214] on input "Seleccionar Archivo" at bounding box center [206, 218] width 155 height 11
type input "C:\fakepath\CBU [PERSON_NAME].jpg"
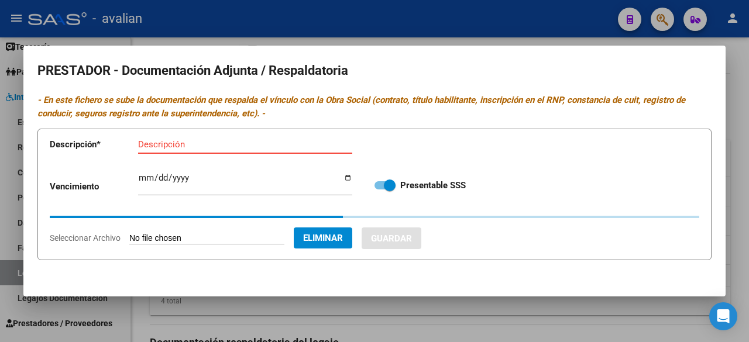
click at [208, 139] on input "Descripción" at bounding box center [245, 144] width 214 height 11
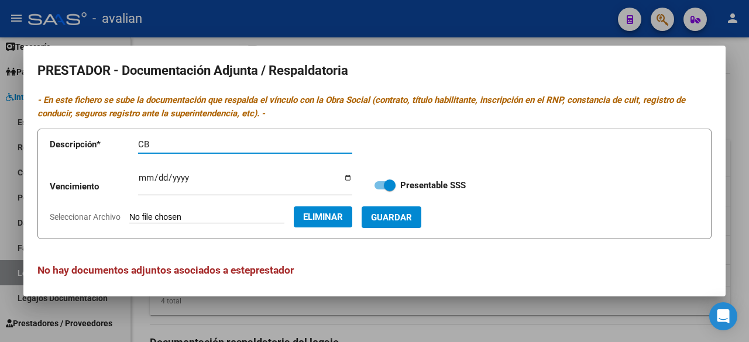
type input "C"
paste input "[PERSON_NAME]"
type input "CBU [PERSON_NAME]"
click at [422, 219] on button "Guardar" at bounding box center [392, 218] width 60 height 22
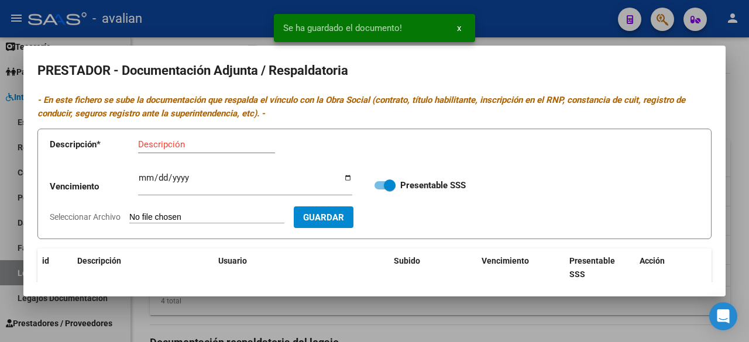
click at [204, 239] on mat-dialog-content "PRESTADOR - Documentación Adjunta / Respaldatoria - En este fichero se sube la …" at bounding box center [374, 171] width 703 height 222
click at [214, 216] on input "Seleccionar Archivo" at bounding box center [206, 218] width 155 height 11
type input "C:\fakepath\ARCA [PERSON_NAME].jpg"
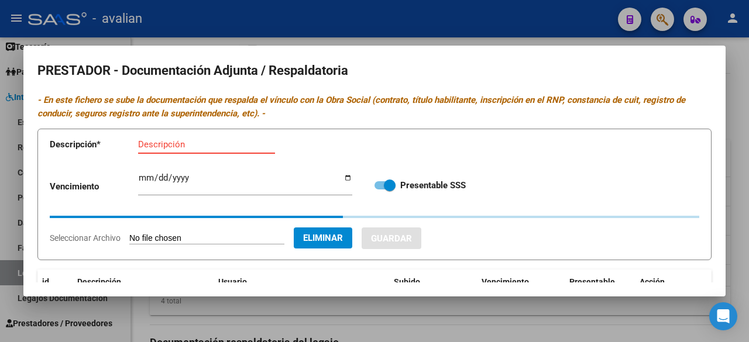
click at [205, 146] on input "Descripción" at bounding box center [206, 144] width 137 height 11
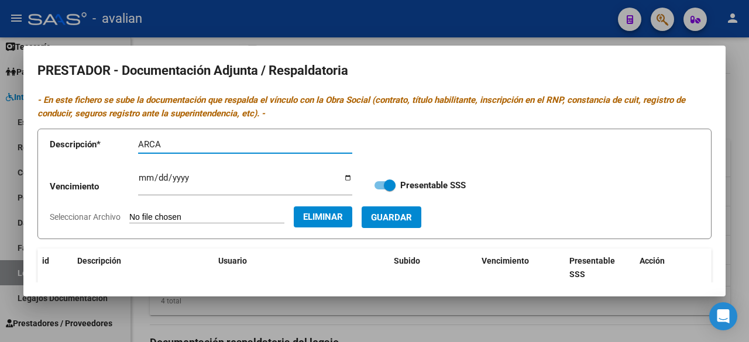
paste input "[PERSON_NAME]"
type input "ARCA [PERSON_NAME]"
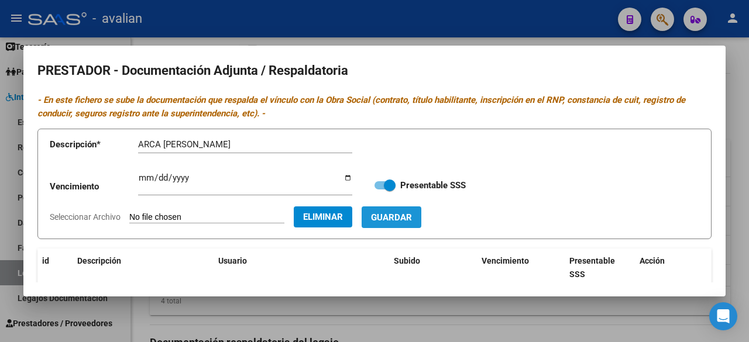
click at [422, 227] on button "Guardar" at bounding box center [392, 218] width 60 height 22
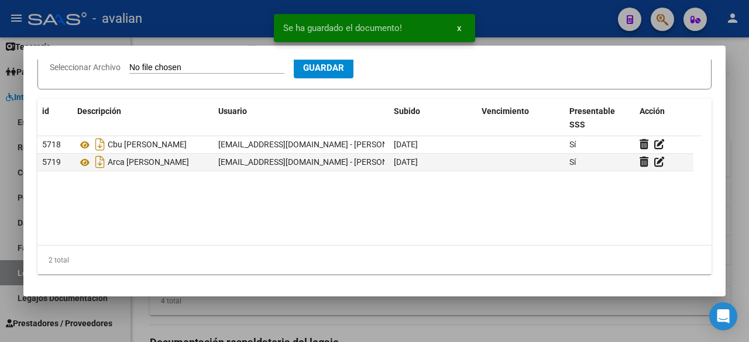
scroll to position [33, 0]
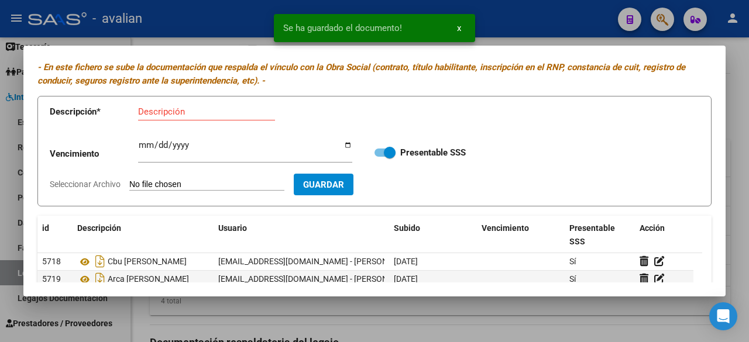
click at [220, 181] on input "Seleccionar Archivo" at bounding box center [206, 185] width 155 height 11
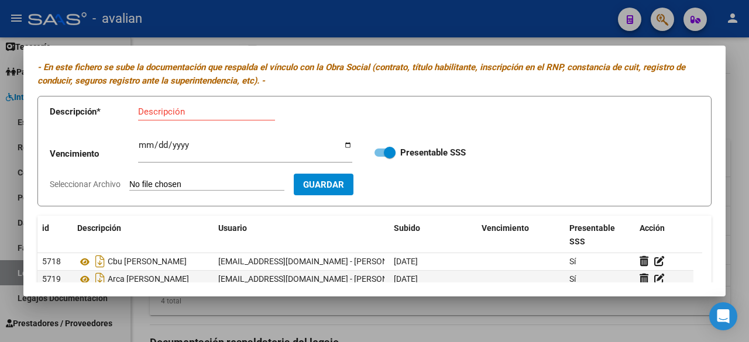
type input "C:\fakepath\RNP [PERSON_NAME] [DATE].jpg"
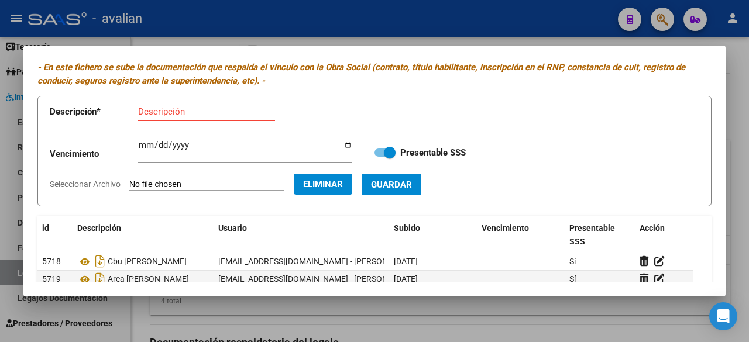
click at [247, 115] on input "Descripción" at bounding box center [206, 112] width 137 height 11
paste input "[PERSON_NAME]"
type input "RNP [PERSON_NAME]"
click at [142, 148] on input "Ingresar vencimiento" at bounding box center [245, 150] width 214 height 19
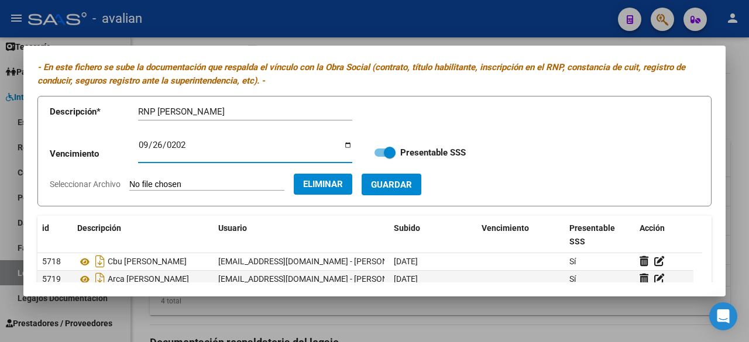
type input "[DATE]"
click at [398, 187] on span "Guardar" at bounding box center [391, 185] width 41 height 11
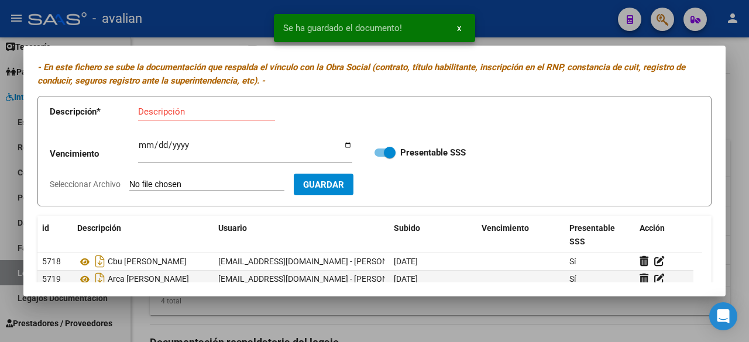
click at [205, 183] on input "Seleccionar Archivo" at bounding box center [206, 185] width 155 height 11
type input "C:\fakepath\TITULO DORSO [PERSON_NAME].jpg"
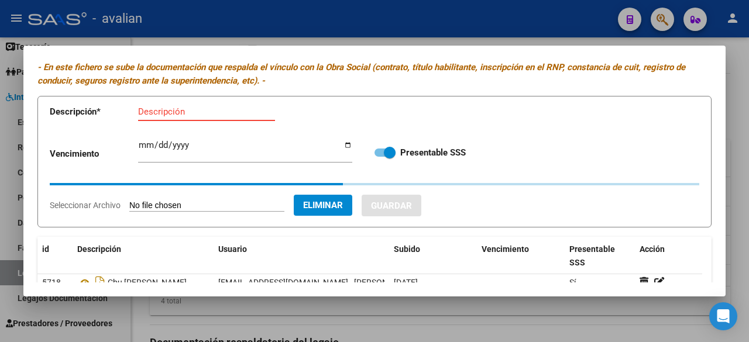
click at [203, 109] on input "Descripción" at bounding box center [206, 112] width 137 height 11
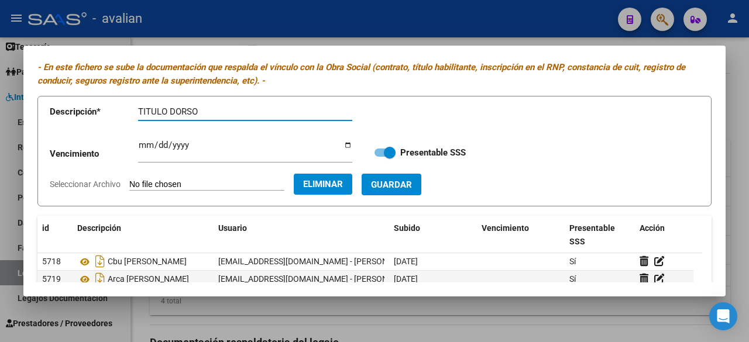
paste input "[PERSON_NAME]"
type input "TITULO DORSO [PERSON_NAME]"
click at [412, 180] on span "Guardar" at bounding box center [391, 185] width 41 height 11
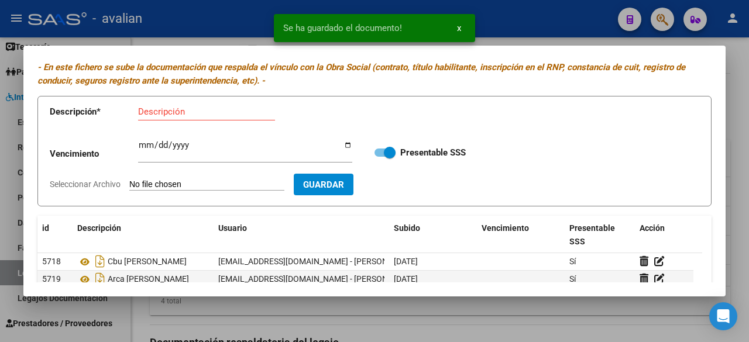
click at [213, 187] on input "Seleccionar Archivo" at bounding box center [206, 185] width 155 height 11
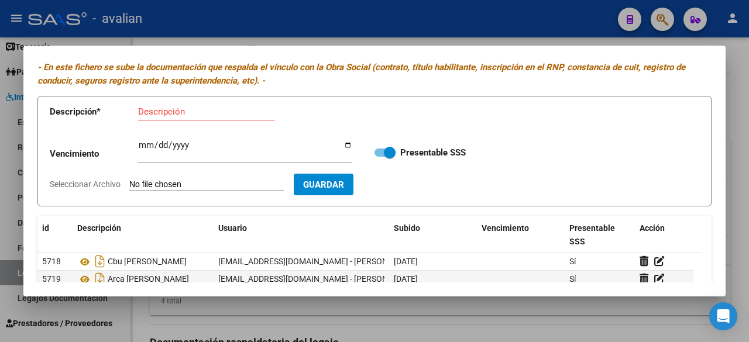
type input "C:\fakepath\TITULO FRENTE [PERSON_NAME].jpg"
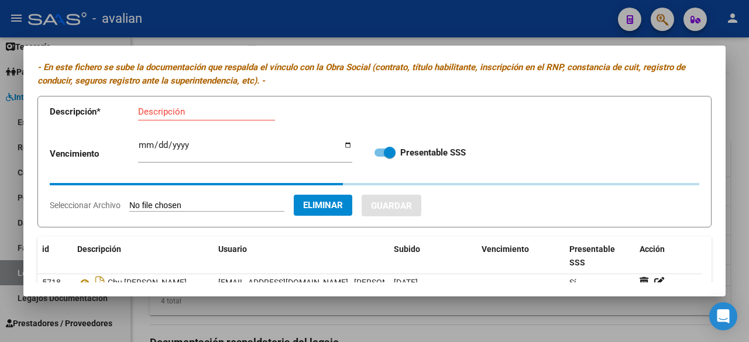
click at [207, 109] on input "Descripción" at bounding box center [206, 112] width 137 height 11
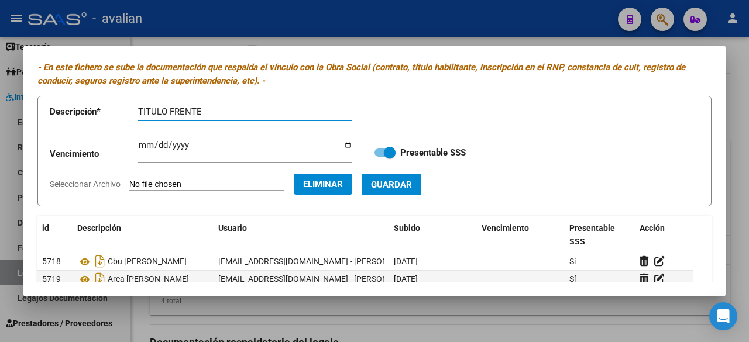
paste input "[PERSON_NAME]"
type input "TITULO FRENTE [PERSON_NAME]"
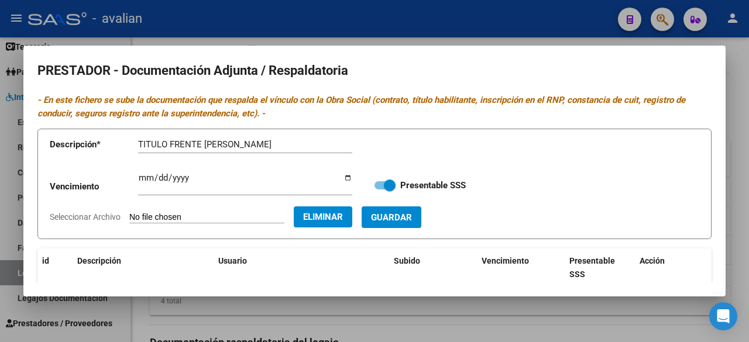
click at [412, 214] on span "Guardar" at bounding box center [391, 218] width 41 height 11
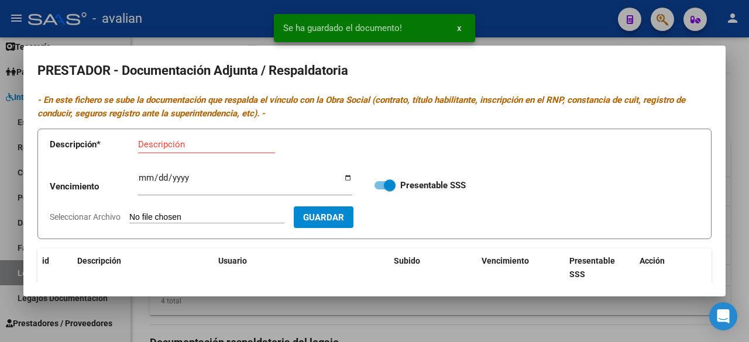
click at [224, 218] on input "Seleccionar Archivo" at bounding box center [206, 218] width 155 height 11
type input "C:\fakepath\DNI [PERSON_NAME].jpg"
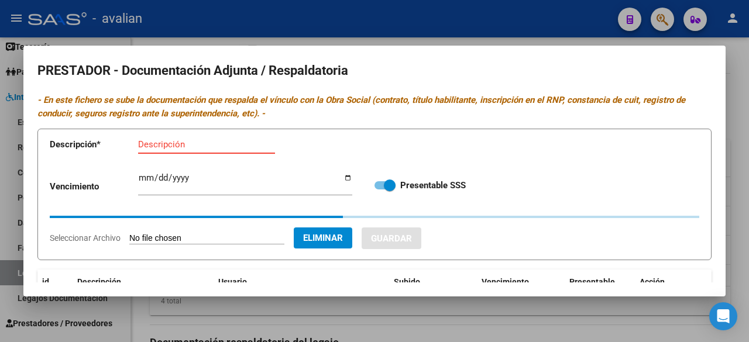
click at [241, 143] on input "Descripción" at bounding box center [206, 144] width 137 height 11
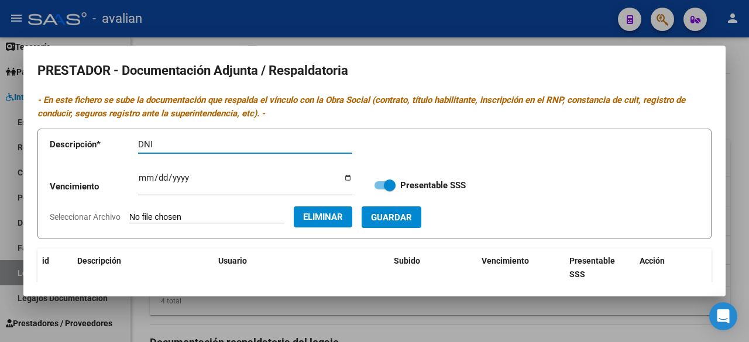
paste input "[PERSON_NAME]"
type input "DNI [PERSON_NAME]"
click at [412, 217] on span "Guardar" at bounding box center [391, 218] width 41 height 11
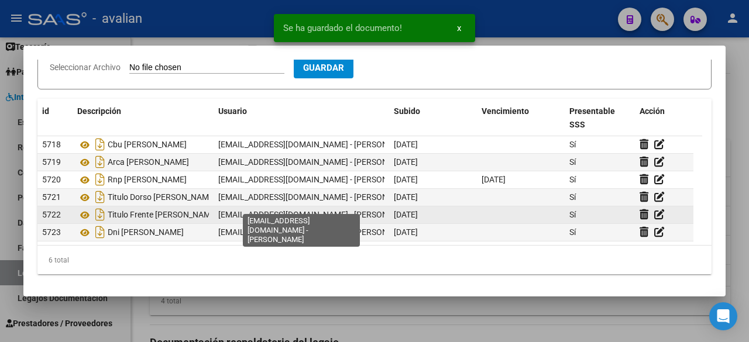
scroll to position [9, 0]
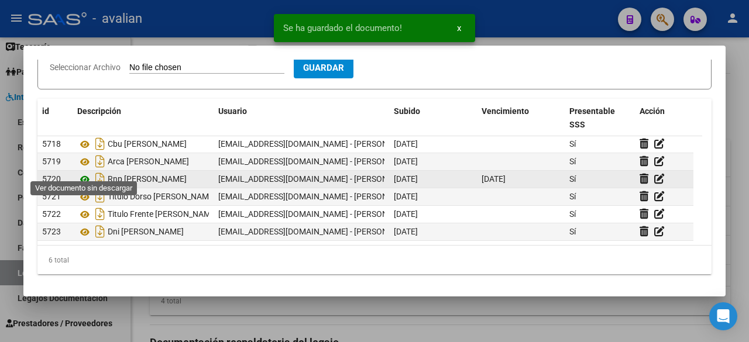
click at [85, 173] on icon at bounding box center [84, 180] width 15 height 14
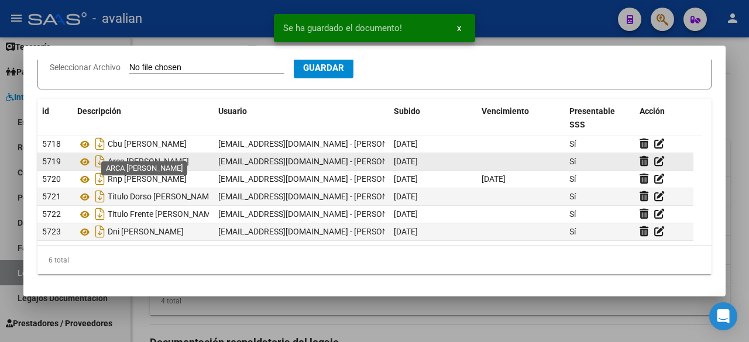
scroll to position [0, 0]
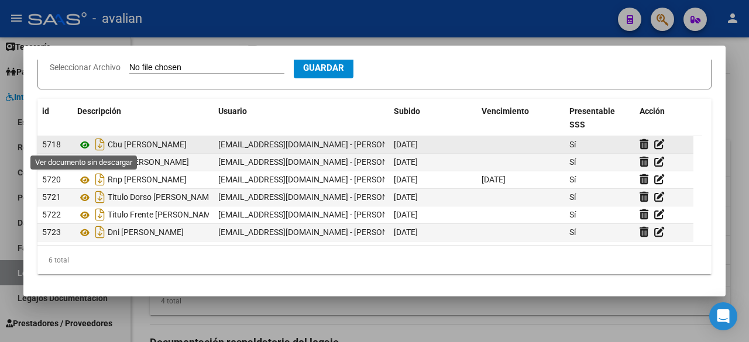
click at [84, 143] on icon at bounding box center [84, 145] width 15 height 14
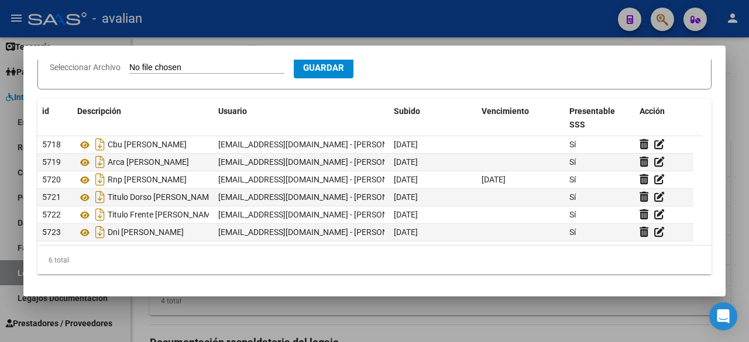
click at [416, 37] on div at bounding box center [374, 171] width 749 height 342
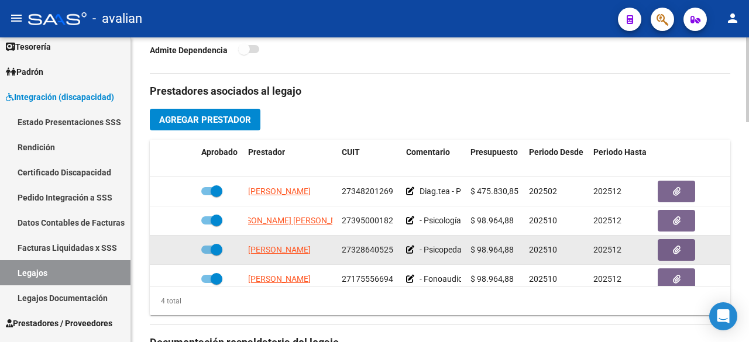
scroll to position [20, 0]
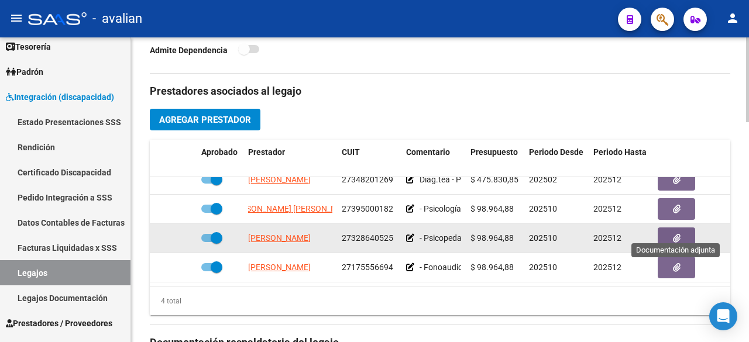
click at [680, 234] on icon "button" at bounding box center [677, 238] width 8 height 9
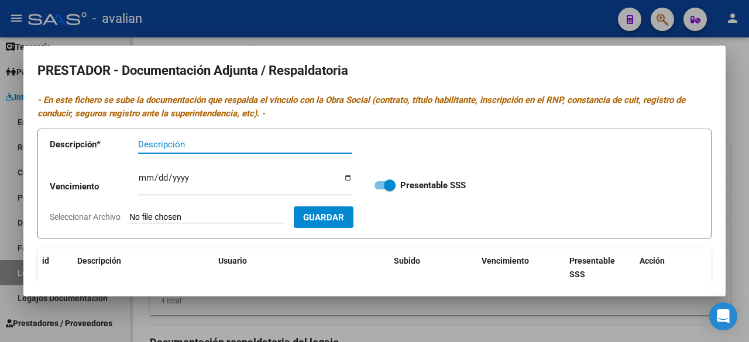
scroll to position [150, 0]
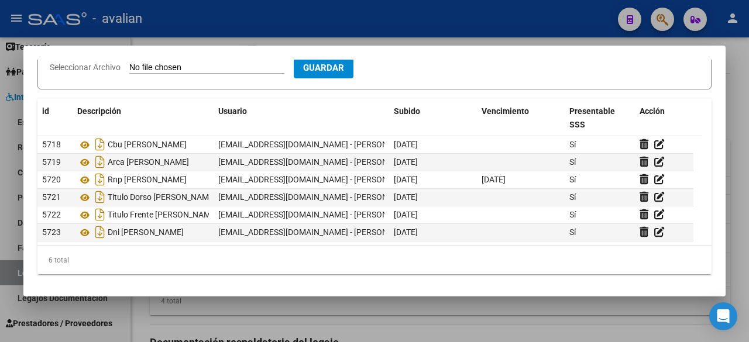
click at [526, 29] on div at bounding box center [374, 171] width 749 height 342
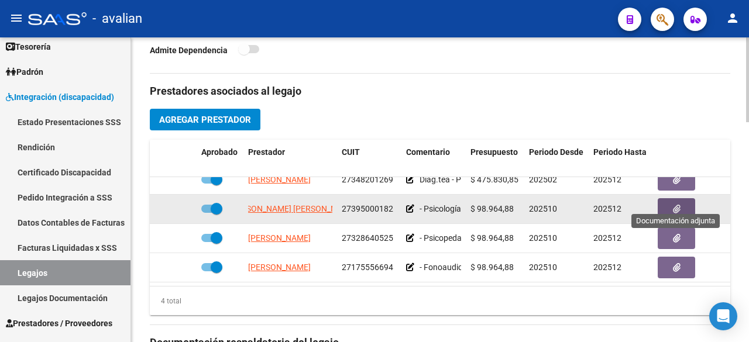
click at [669, 198] on button "button" at bounding box center [676, 209] width 37 height 22
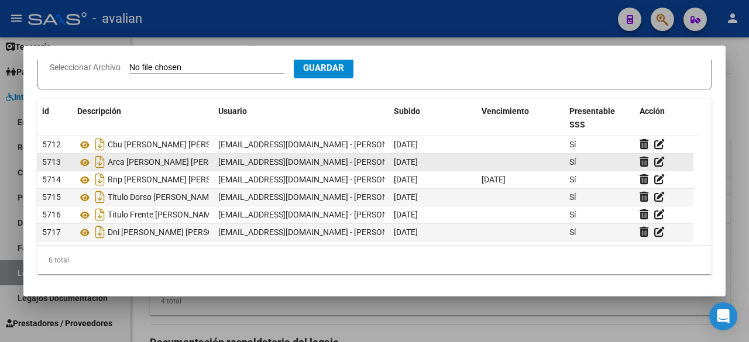
scroll to position [9, 0]
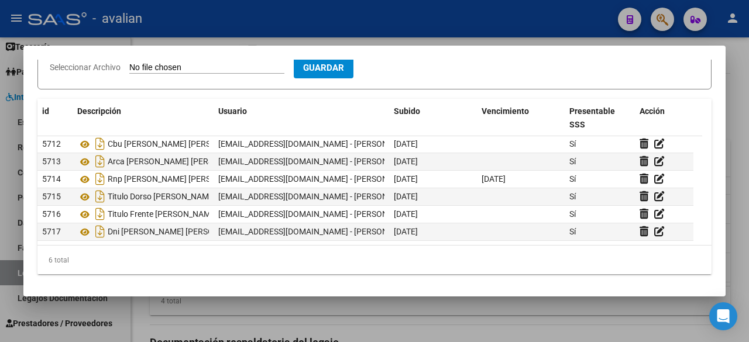
click at [506, 23] on div at bounding box center [374, 171] width 749 height 342
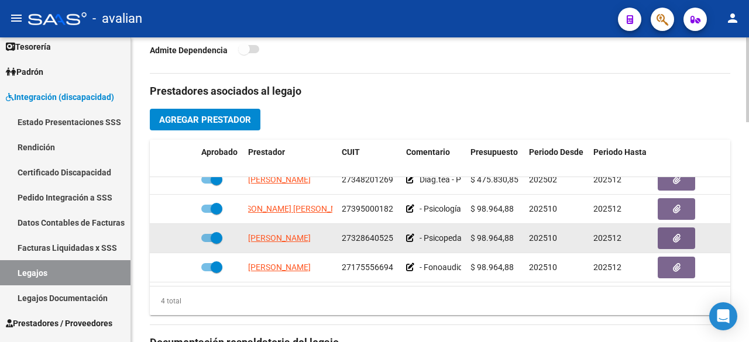
scroll to position [554, 0]
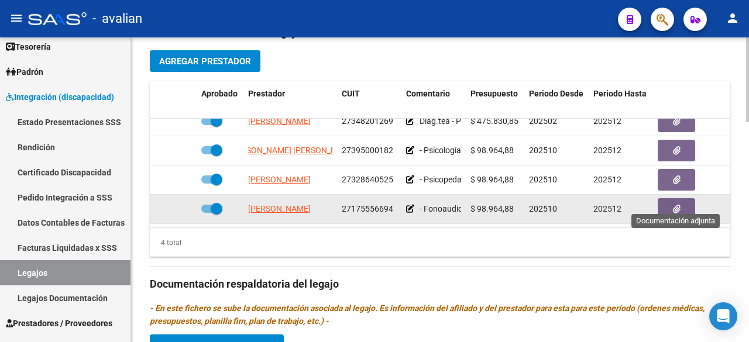
click at [672, 205] on button "button" at bounding box center [676, 209] width 37 height 22
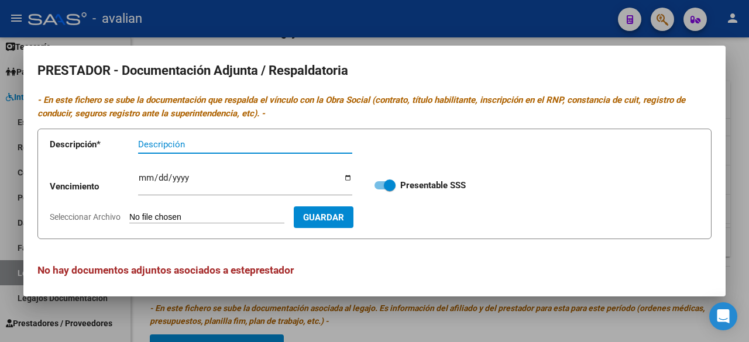
scroll to position [5, 0]
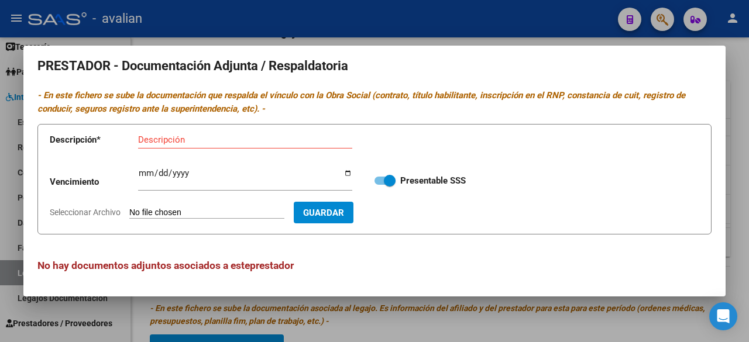
click at [434, 2] on div at bounding box center [374, 171] width 749 height 342
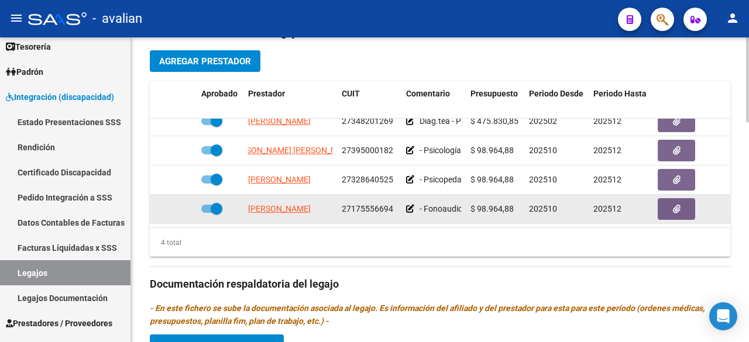
drag, startPoint x: 246, startPoint y: 196, endPoint x: 327, endPoint y: 200, distance: 81.5
click at [327, 200] on div "[PERSON_NAME] 27175556694 - Fonoaudiología: 2 ss semanales (mar/ [DATE]) - [PER…" at bounding box center [510, 209] width 720 height 29
drag, startPoint x: 245, startPoint y: 194, endPoint x: 318, endPoint y: 196, distance: 73.8
click at [318, 196] on datatable-body-cell "[PERSON_NAME]" at bounding box center [291, 209] width 94 height 29
copy span "[PERSON_NAME]"
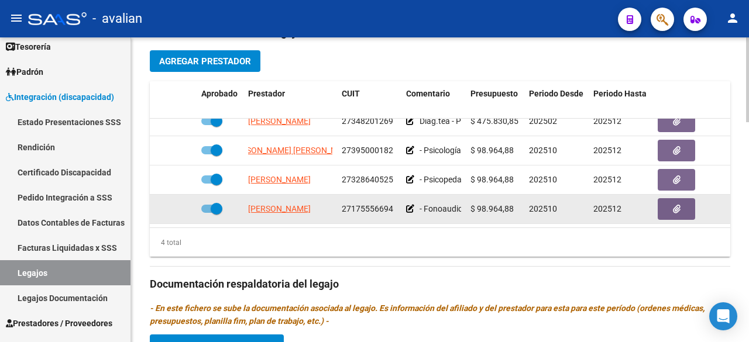
click at [330, 205] on datatable-body-cell "[PERSON_NAME]" at bounding box center [291, 209] width 94 height 29
click at [683, 200] on button "button" at bounding box center [676, 209] width 37 height 22
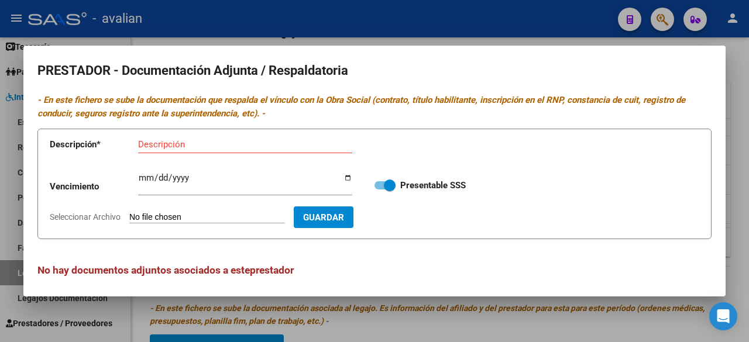
click at [446, 18] on div at bounding box center [374, 171] width 749 height 342
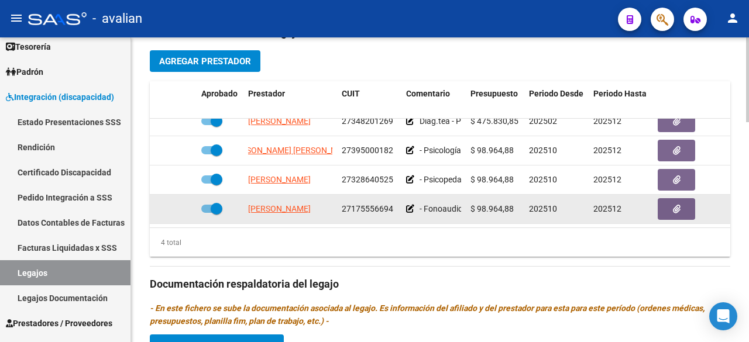
drag, startPoint x: 246, startPoint y: 199, endPoint x: 283, endPoint y: 196, distance: 36.5
click at [318, 195] on datatable-body-cell "[PERSON_NAME]" at bounding box center [291, 209] width 94 height 29
copy span "[PERSON_NAME]"
click at [679, 205] on icon "button" at bounding box center [677, 209] width 8 height 9
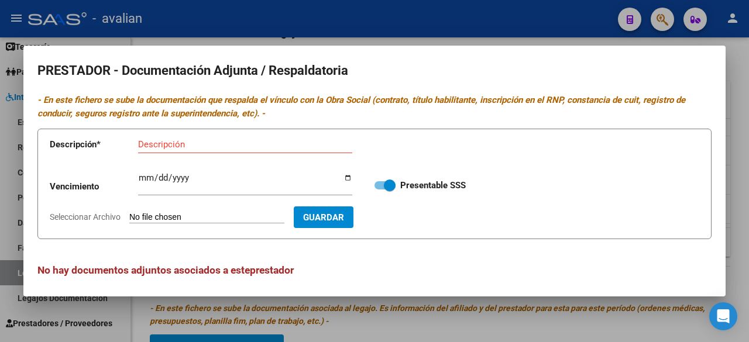
click at [227, 219] on input "Seleccionar Archivo" at bounding box center [206, 218] width 155 height 11
type input "C:\fakepath\[PERSON_NAME].jpg"
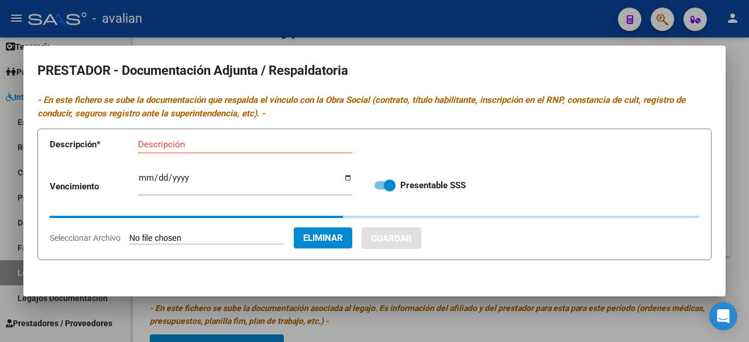
click at [266, 145] on input "Descripción" at bounding box center [245, 144] width 214 height 11
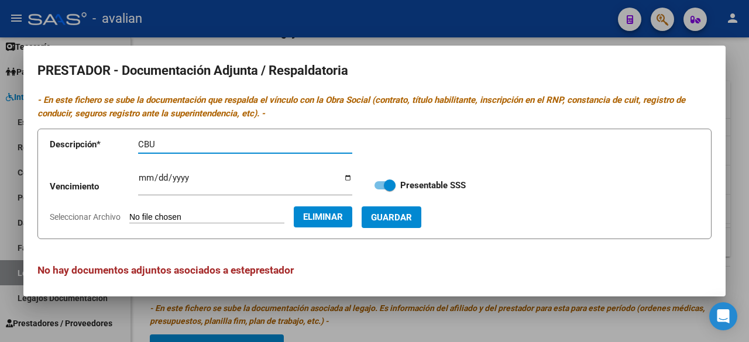
paste input "[PERSON_NAME]"
type input "[PERSON_NAME]"
click at [412, 216] on span "Guardar" at bounding box center [391, 218] width 41 height 11
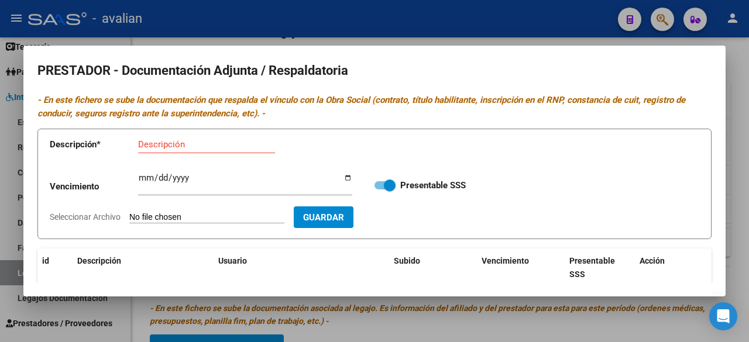
click at [210, 215] on input "Seleccionar Archivo" at bounding box center [206, 218] width 155 height 11
type input "C:\fakepath\[PERSON_NAME].jpg"
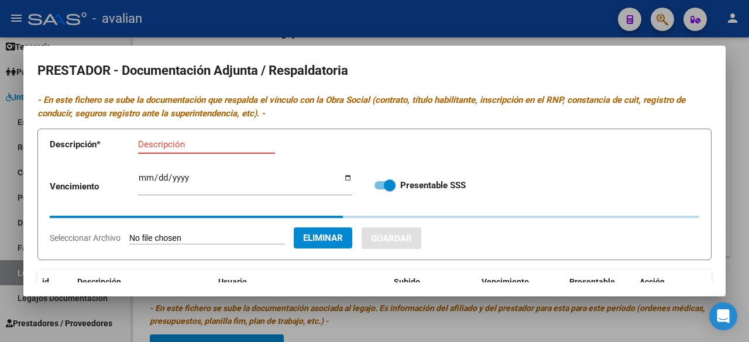
click at [196, 148] on input "Descripción" at bounding box center [206, 144] width 137 height 11
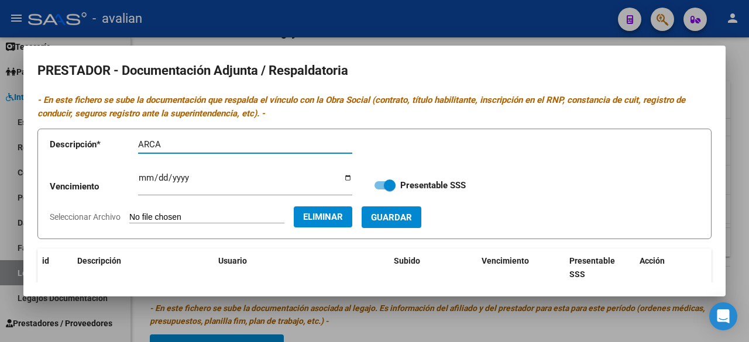
paste input "[PERSON_NAME]"
type input "[PERSON_NAME]"
click at [412, 216] on span "Guardar" at bounding box center [391, 218] width 41 height 11
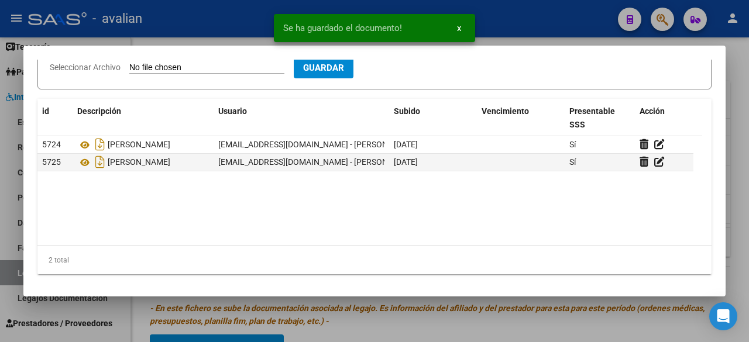
scroll to position [91, 0]
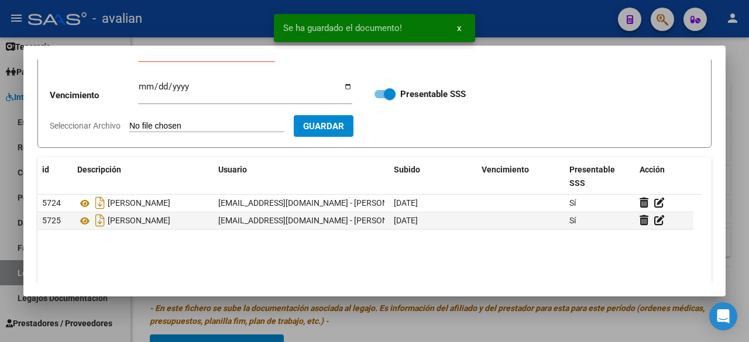
click at [215, 125] on input "Seleccionar Archivo" at bounding box center [206, 126] width 155 height 11
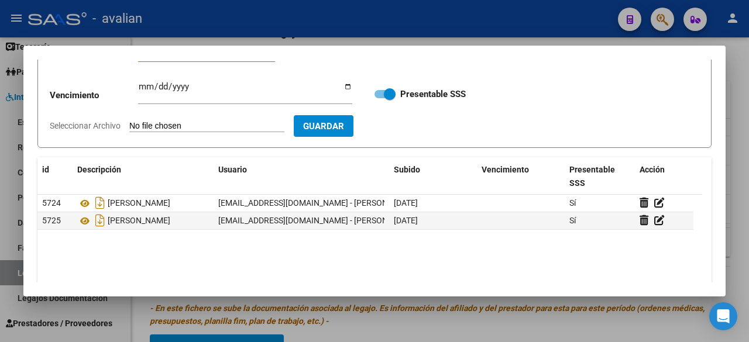
type input "C:\fakepath\[PERSON_NAME] [DATE].jpg"
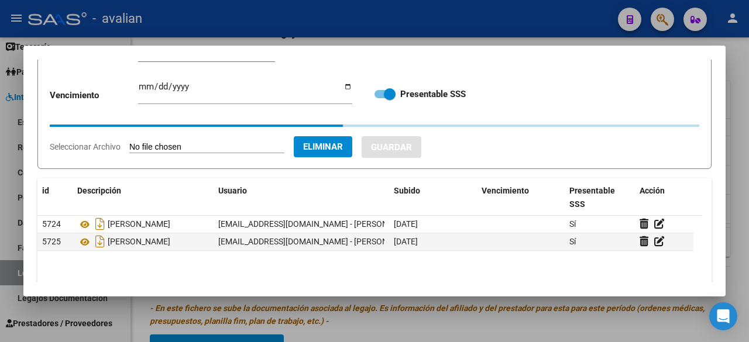
scroll to position [0, 0]
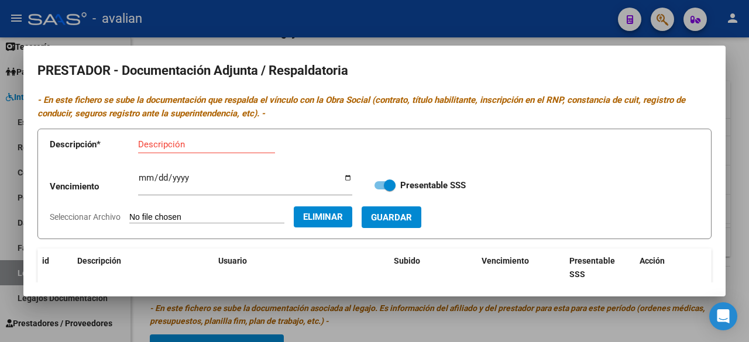
click at [205, 140] on input "Descripción" at bounding box center [206, 144] width 137 height 11
paste input "[PERSON_NAME]"
type input "RNP [PERSON_NAME]"
click at [146, 179] on input "Ingresar vencimiento" at bounding box center [245, 182] width 214 height 19
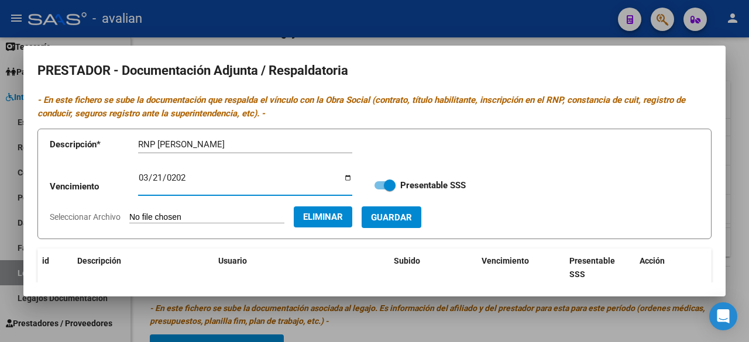
type input "[DATE]"
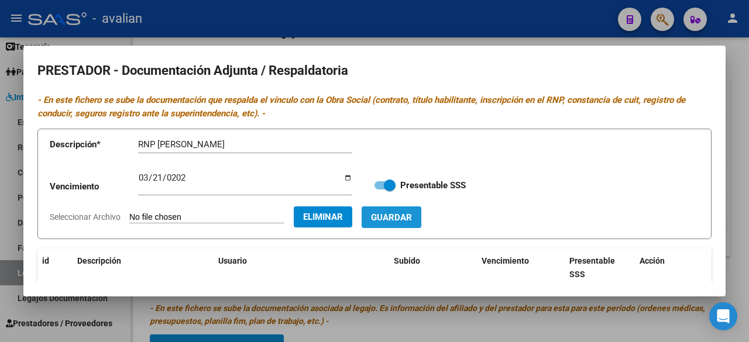
click at [409, 215] on span "Guardar" at bounding box center [391, 218] width 41 height 11
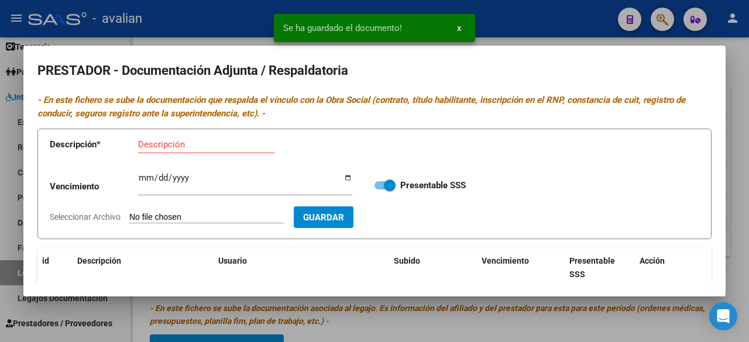
click at [201, 216] on input "Seleccionar Archivo" at bounding box center [206, 218] width 155 height 11
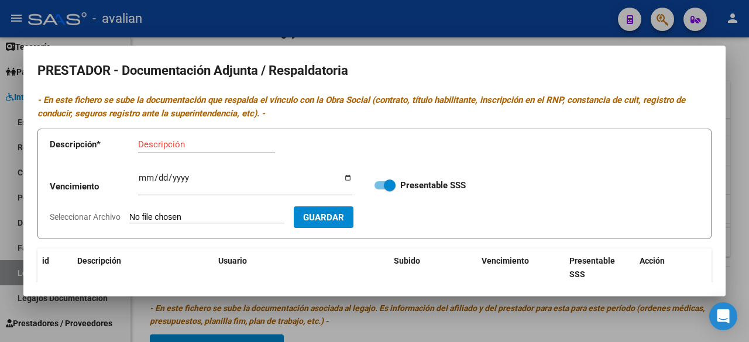
type input "C:\fakepath\TITULO [PERSON_NAME].jpg"
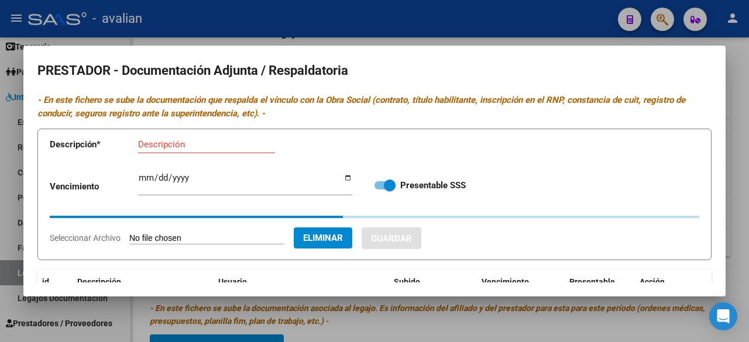
click at [233, 142] on input "Descripción" at bounding box center [206, 144] width 137 height 11
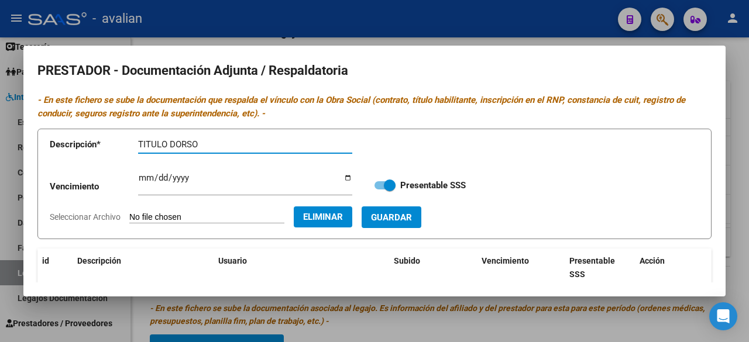
paste input "[PERSON_NAME]"
type input "TITULO [PERSON_NAME]"
click at [412, 218] on span "Guardar" at bounding box center [391, 218] width 41 height 11
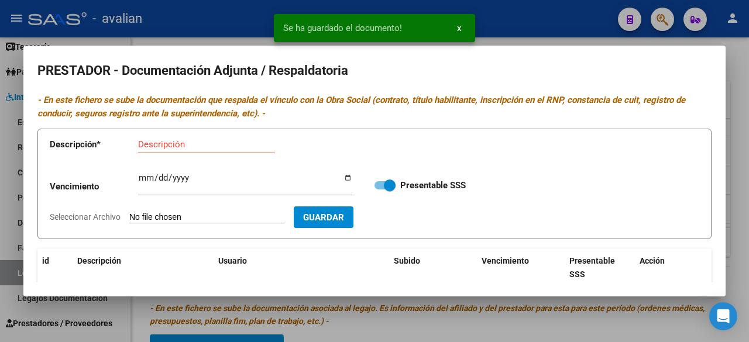
click at [212, 213] on app-file-uploader "Seleccionar Archivo" at bounding box center [172, 217] width 244 height 11
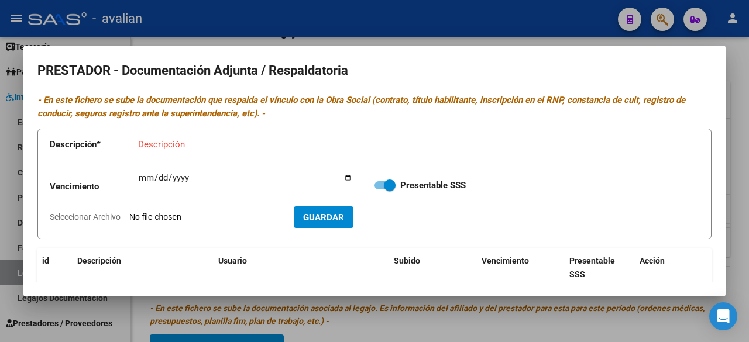
click at [215, 217] on input "Seleccionar Archivo" at bounding box center [206, 218] width 155 height 11
type input "C:\fakepath\TITULO FRENTE [PERSON_NAME].jpg"
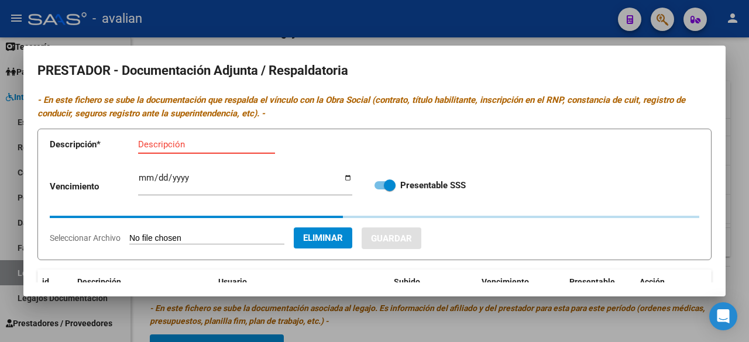
click at [215, 145] on input "Descripción" at bounding box center [206, 144] width 137 height 11
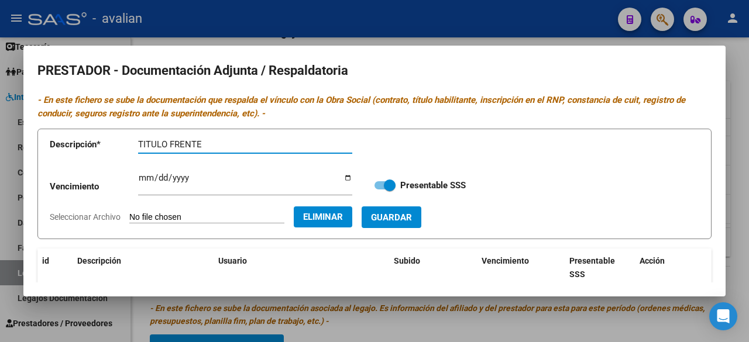
paste input "[PERSON_NAME]"
type input "TITULO FRENTE [PERSON_NAME]"
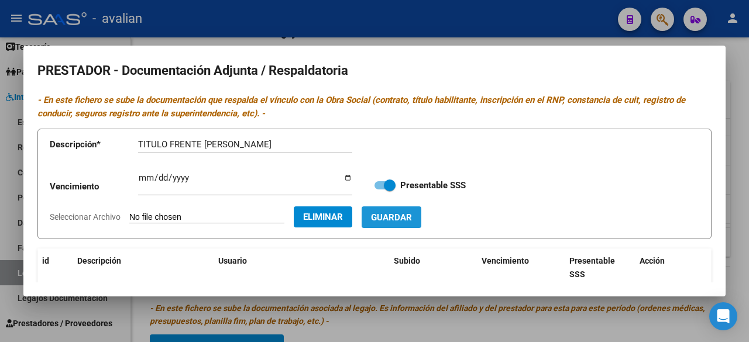
click at [408, 225] on button "Guardar" at bounding box center [392, 218] width 60 height 22
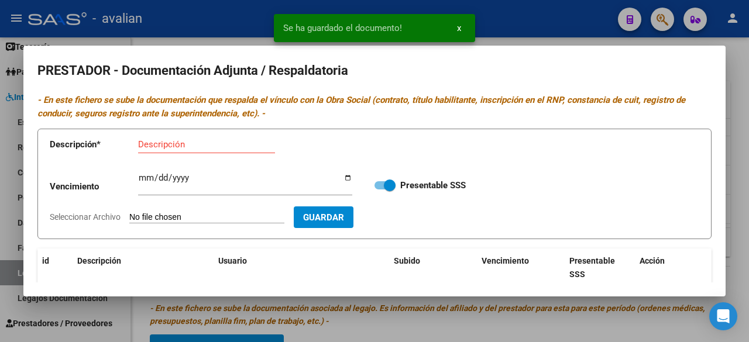
click at [210, 219] on input "Seleccionar Archivo" at bounding box center [206, 218] width 155 height 11
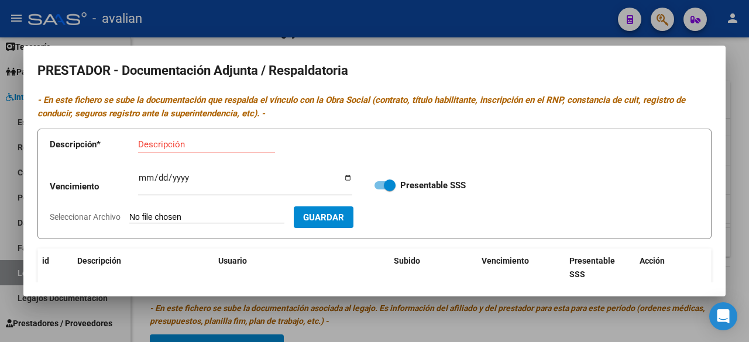
type input "C:\fakepath\DNI [PERSON_NAME].jpg"
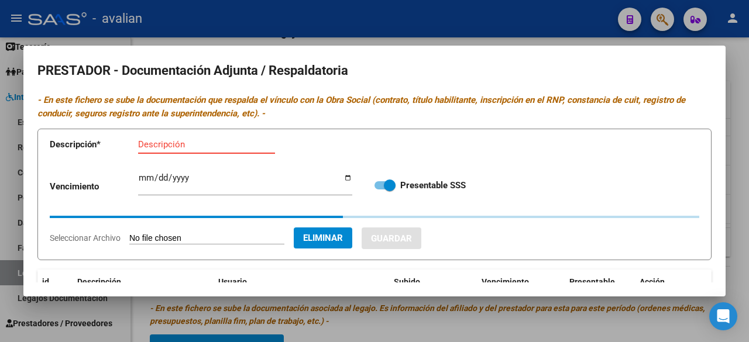
click at [228, 145] on input "Descripción" at bounding box center [206, 144] width 137 height 11
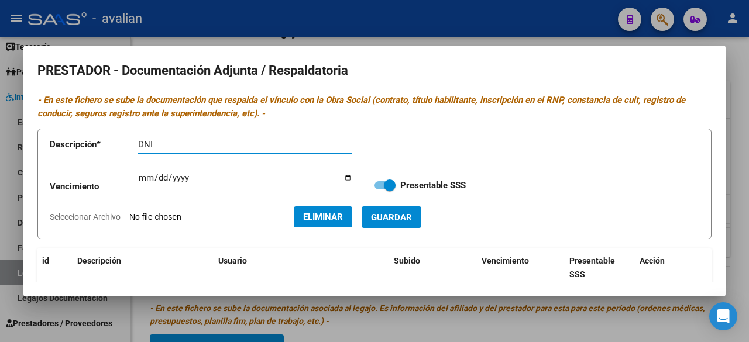
paste input "[PERSON_NAME]"
type input "DNI [PERSON_NAME]"
click at [400, 215] on span "Guardar" at bounding box center [391, 218] width 41 height 11
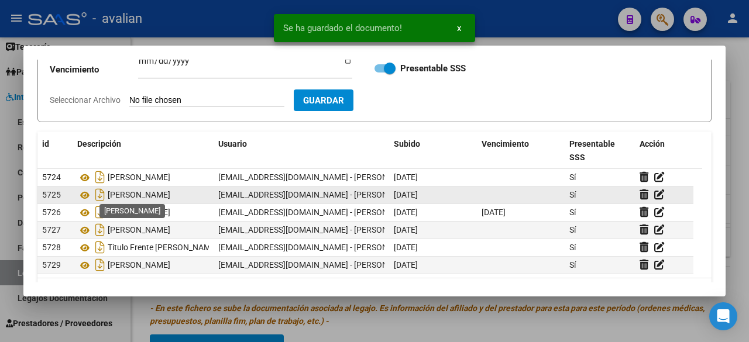
scroll to position [9, 0]
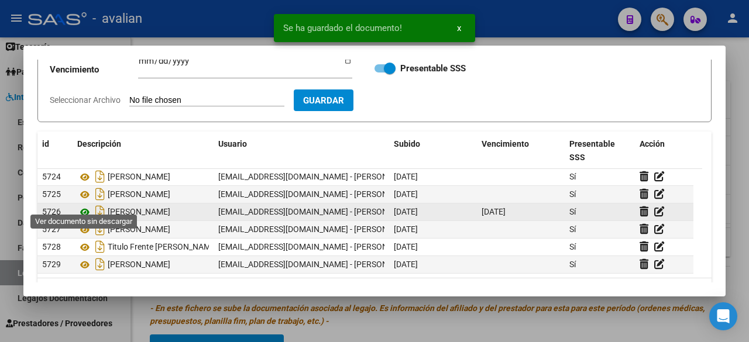
click at [81, 205] on icon at bounding box center [84, 212] width 15 height 14
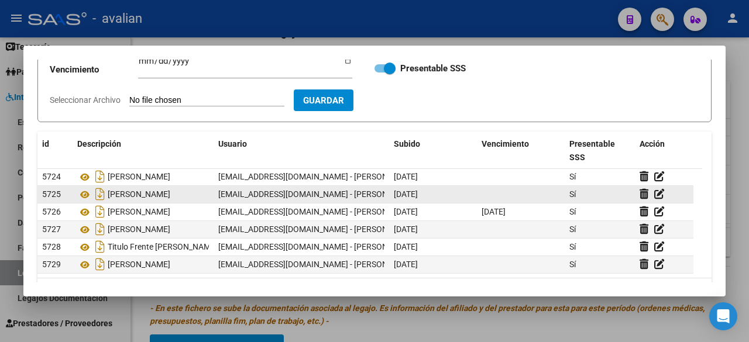
scroll to position [0, 0]
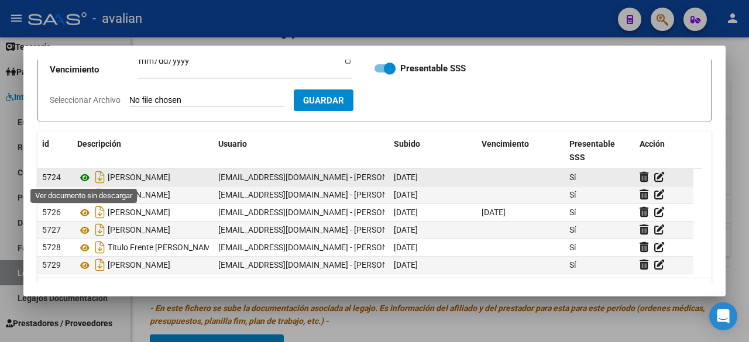
click at [84, 176] on icon at bounding box center [84, 178] width 15 height 14
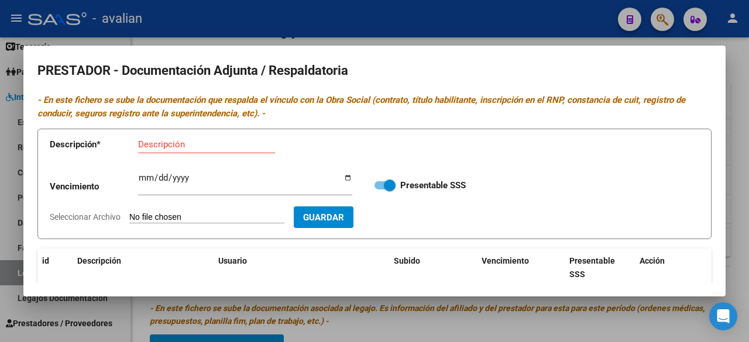
click at [474, 23] on div at bounding box center [374, 171] width 749 height 342
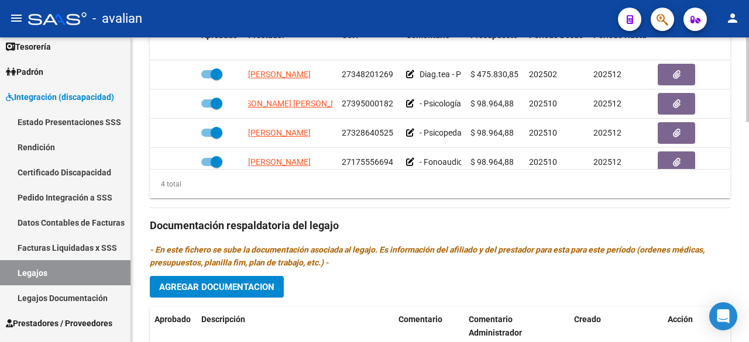
scroll to position [729, 0]
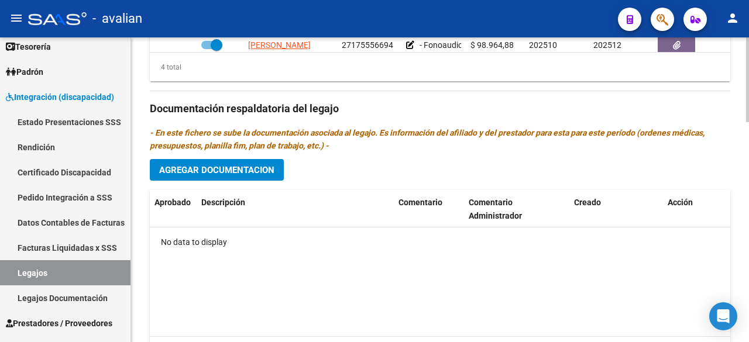
click at [190, 167] on span "Agregar Documentacion" at bounding box center [216, 170] width 115 height 11
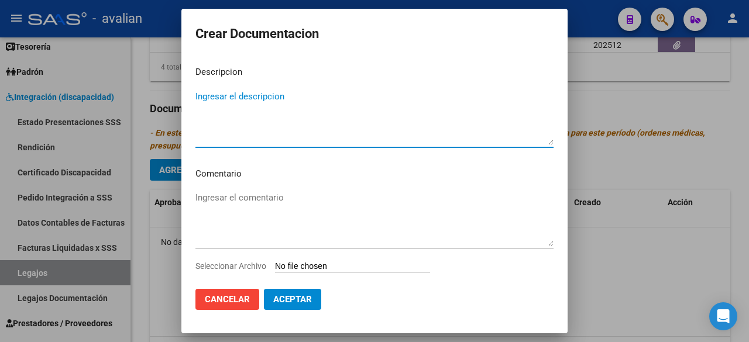
click at [266, 107] on textarea "Ingresar el descripcion" at bounding box center [375, 117] width 358 height 55
type textarea "PSICOLOGÍA"
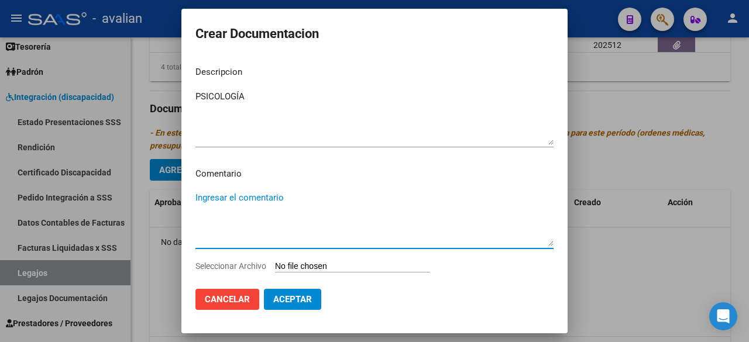
click at [306, 208] on textarea "Ingresar el comentario" at bounding box center [375, 218] width 358 height 55
type textarea "Octubre a diciembre:"
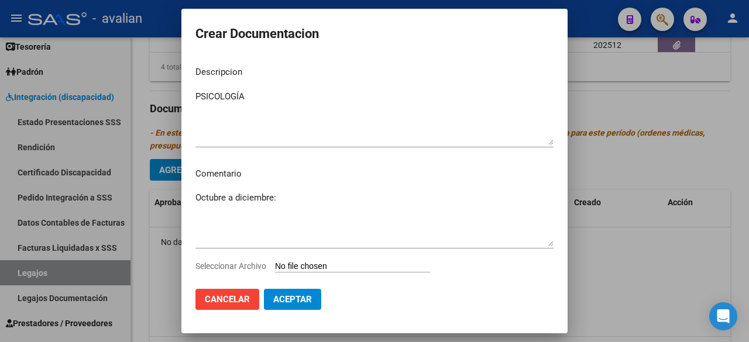
click at [339, 266] on input "Seleccionar Archivo" at bounding box center [352, 267] width 155 height 11
type input "C:\fakepath\PSICOLOGIA (2).pdf"
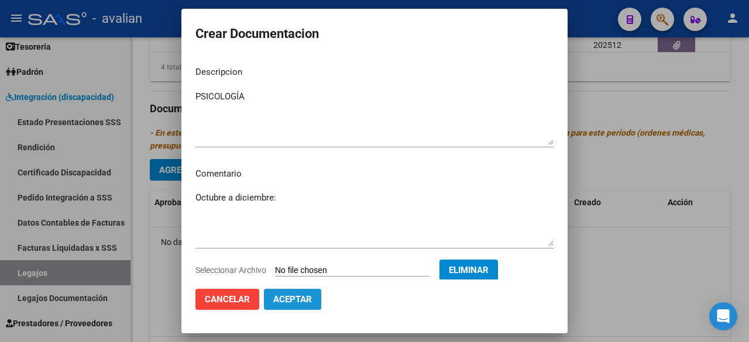
click at [300, 303] on span "Aceptar" at bounding box center [292, 299] width 39 height 11
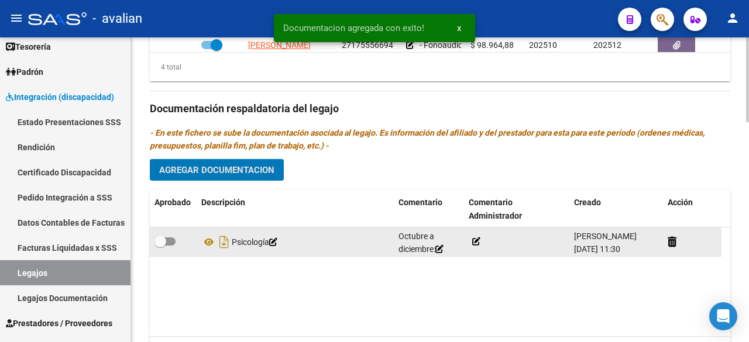
click at [477, 238] on icon at bounding box center [476, 242] width 8 height 8
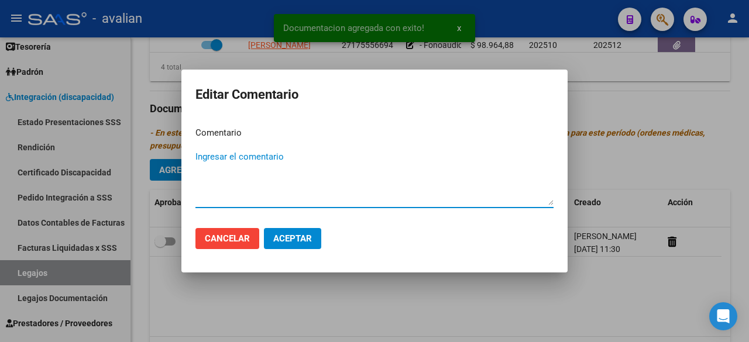
paste textarea "- Psicología: 2 ss semanales (lun/ [DATE]) - [PERSON_NAME] - Valor resol. vigen…"
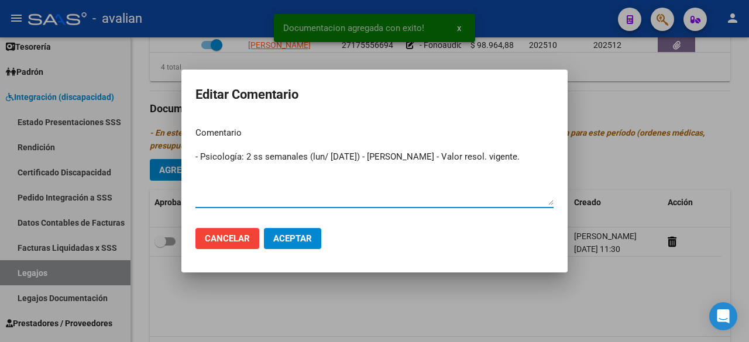
type textarea "- Psicología: 2 ss semanales (lun/ [DATE]) - [PERSON_NAME] - Valor resol. vigen…"
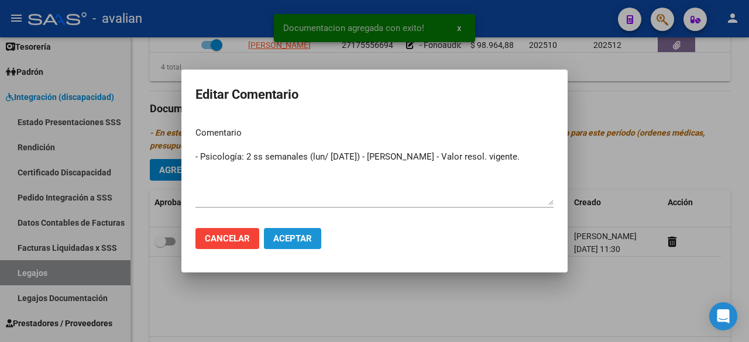
click at [296, 239] on span "Aceptar" at bounding box center [292, 239] width 39 height 11
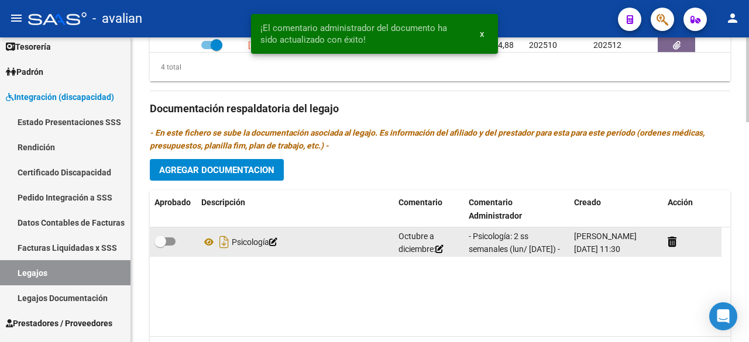
click at [172, 241] on span at bounding box center [165, 242] width 21 height 8
click at [160, 246] on input "checkbox" at bounding box center [160, 246] width 1 height 1
checkbox input "true"
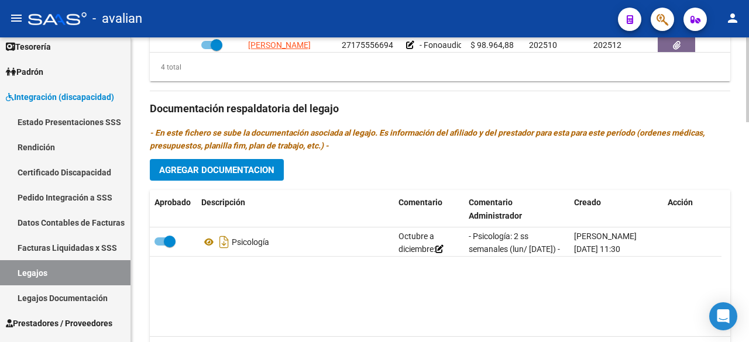
click at [242, 165] on span "Agregar Documentacion" at bounding box center [216, 170] width 115 height 11
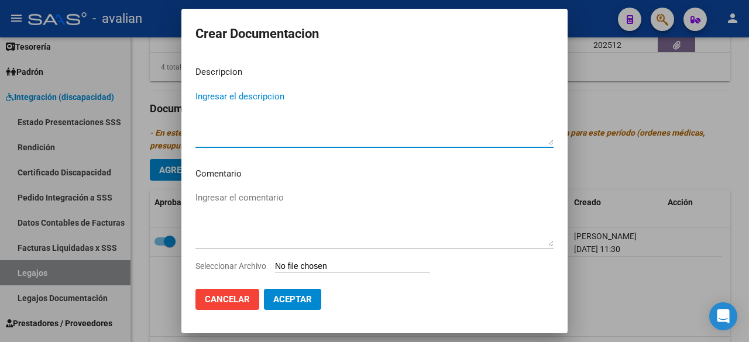
click at [328, 265] on input "Seleccionar Archivo" at bounding box center [352, 267] width 155 height 11
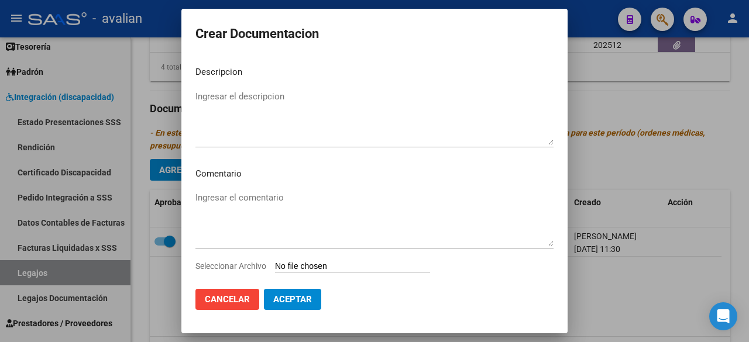
type input "C:\fakepath\FONOAUDIOLOGIA (2).pdf"
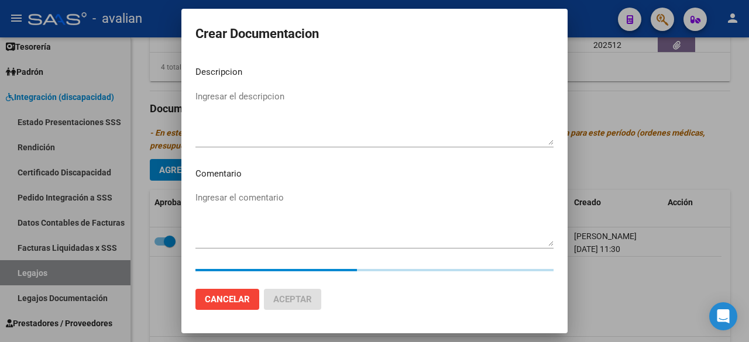
click at [307, 99] on textarea "Ingresar el descripcion" at bounding box center [375, 117] width 358 height 55
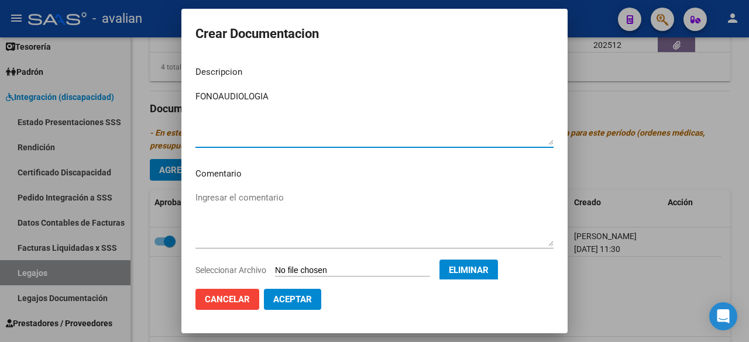
type textarea "FONOAUDIOLOGIA"
click at [255, 200] on textarea "Ingresar el comentario" at bounding box center [375, 218] width 358 height 55
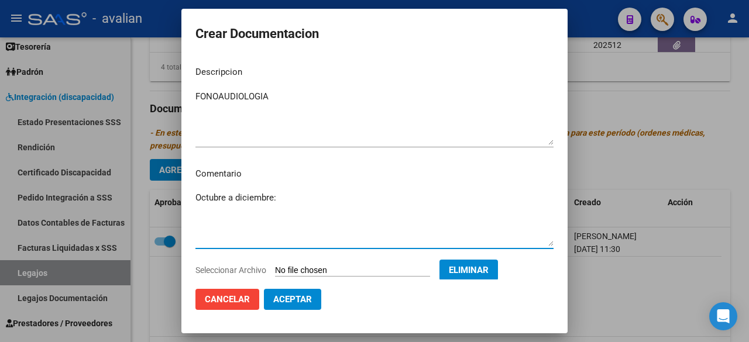
type textarea "Octubre a diciembre:"
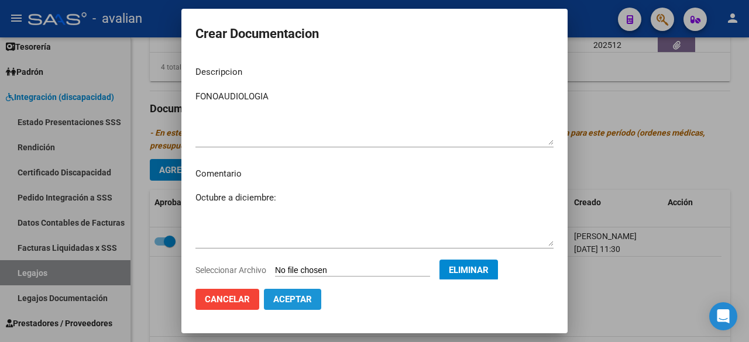
click at [318, 305] on button "Aceptar" at bounding box center [292, 299] width 57 height 21
checkbox input "false"
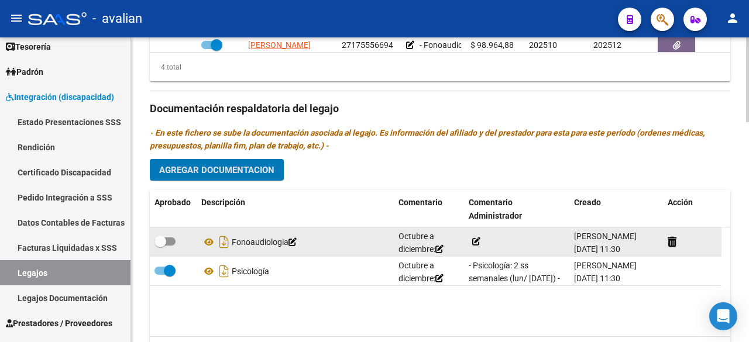
click at [479, 239] on icon at bounding box center [476, 242] width 8 height 8
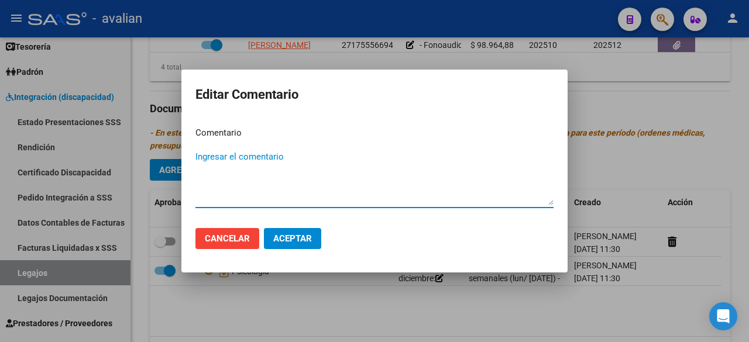
paste textarea "- Fonoaudiología: 2 ss semanales (mar/ [DATE]) - [PERSON_NAME] - Valor resol. v…"
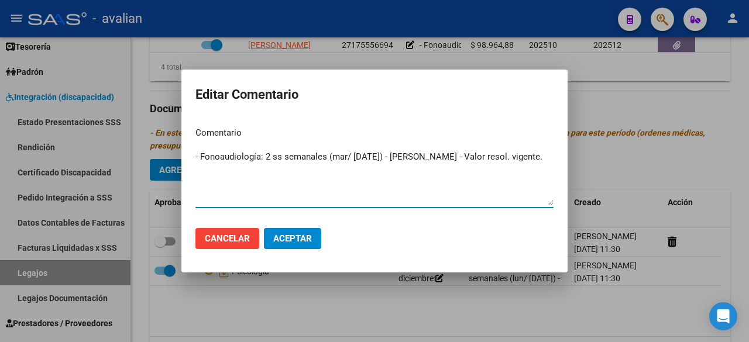
type textarea "- Fonoaudiología: 2 ss semanales (mar/ [DATE]) - [PERSON_NAME] - Valor resol. v…"
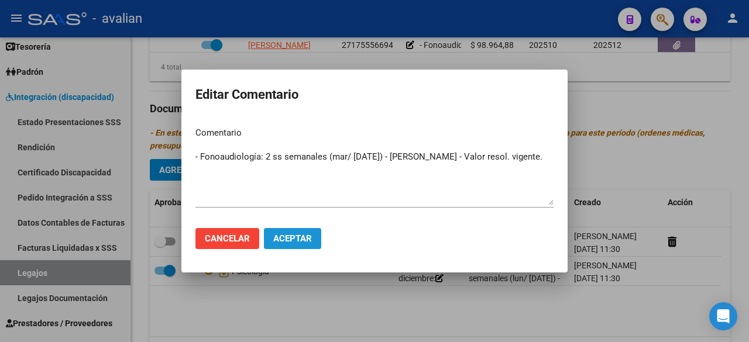
click at [300, 239] on span "Aceptar" at bounding box center [292, 239] width 39 height 11
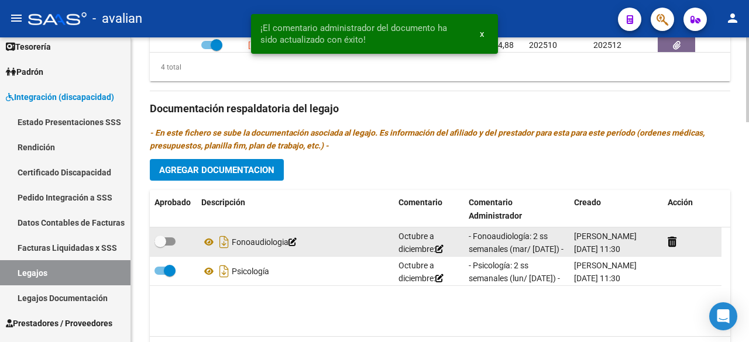
click at [173, 238] on span at bounding box center [165, 242] width 21 height 8
click at [160, 246] on input "checkbox" at bounding box center [160, 246] width 1 height 1
checkbox input "true"
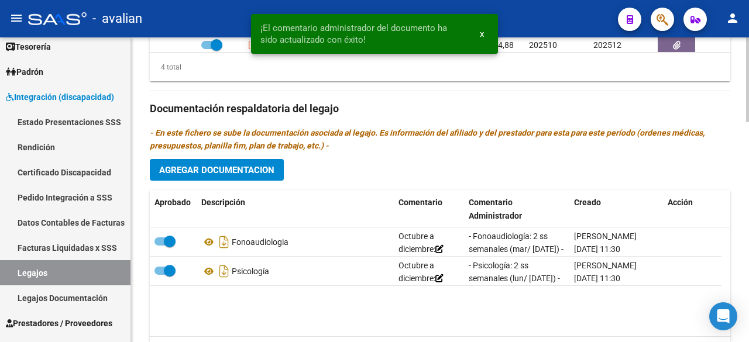
click at [251, 167] on span "Agregar Documentacion" at bounding box center [216, 170] width 115 height 11
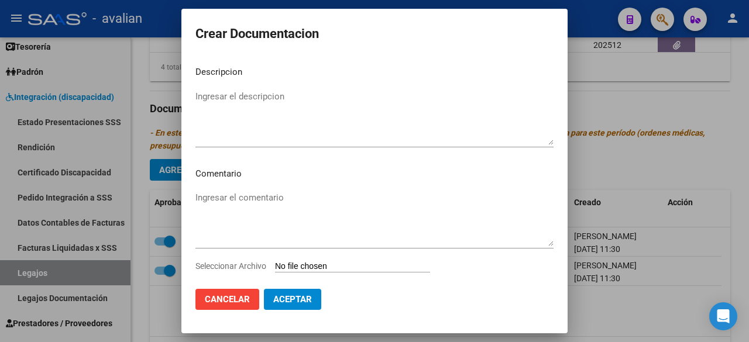
click at [335, 268] on input "Seleccionar Archivo" at bounding box center [352, 267] width 155 height 11
type input "C:\fakepath\DOC PERSONAL (2).pdf"
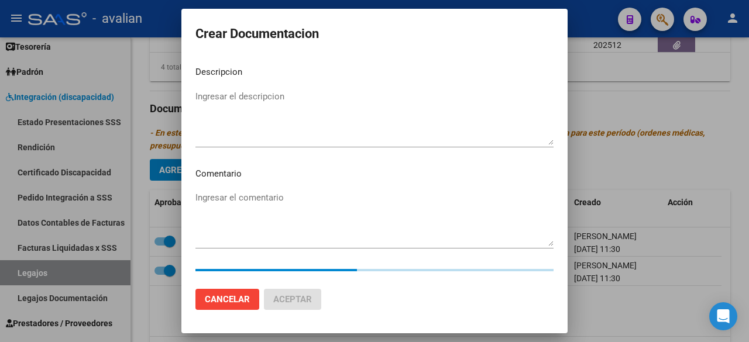
click at [246, 95] on textarea "Ingresar el descripcion" at bounding box center [375, 117] width 358 height 55
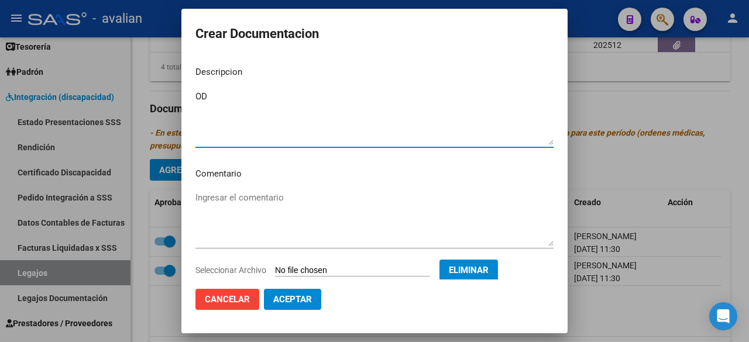
type textarea "O"
type textarea "DOC. ASOCIADO 2025"
click at [295, 301] on span "Aceptar" at bounding box center [292, 299] width 39 height 11
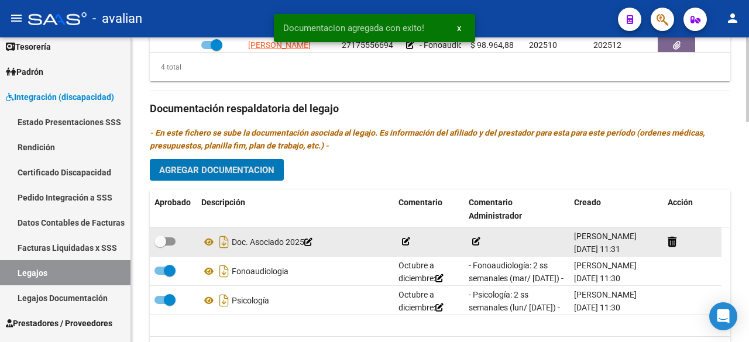
click at [167, 242] on span at bounding box center [165, 242] width 21 height 8
click at [160, 246] on input "checkbox" at bounding box center [160, 246] width 1 height 1
checkbox input "true"
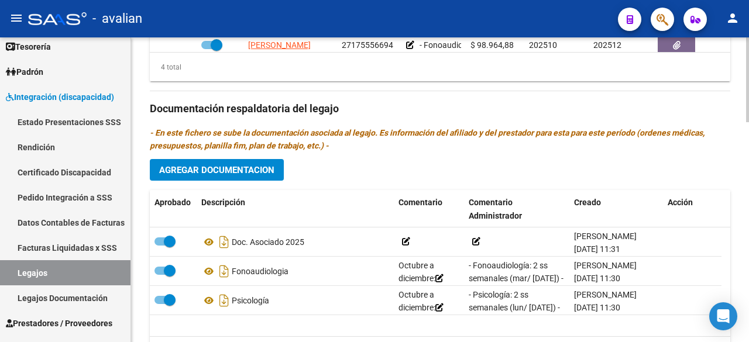
click at [244, 166] on span "Agregar Documentacion" at bounding box center [216, 170] width 115 height 11
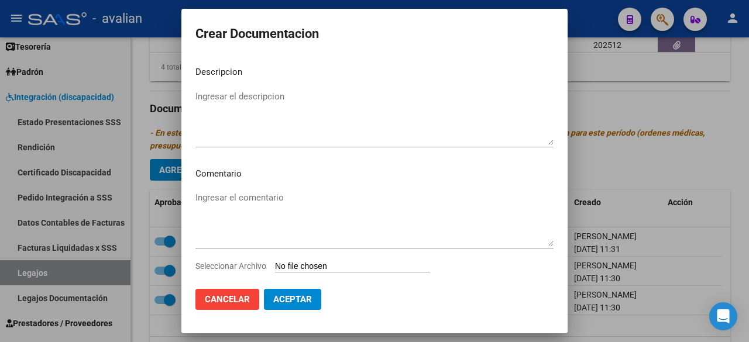
click at [335, 262] on input "Seleccionar Archivo" at bounding box center [352, 267] width 155 height 11
type input "C:\fakepath\psp.pdf"
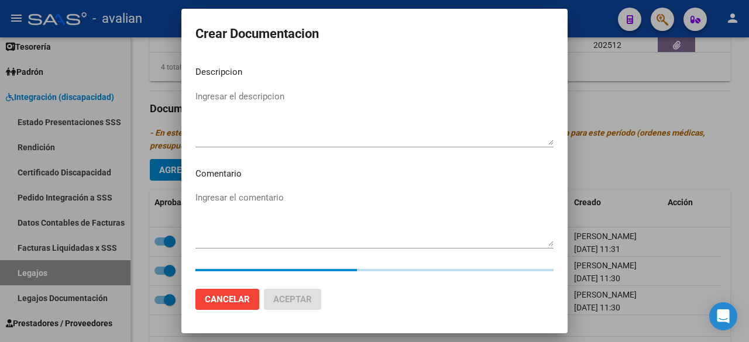
click at [311, 112] on textarea "Ingresar el descripcion" at bounding box center [375, 117] width 358 height 55
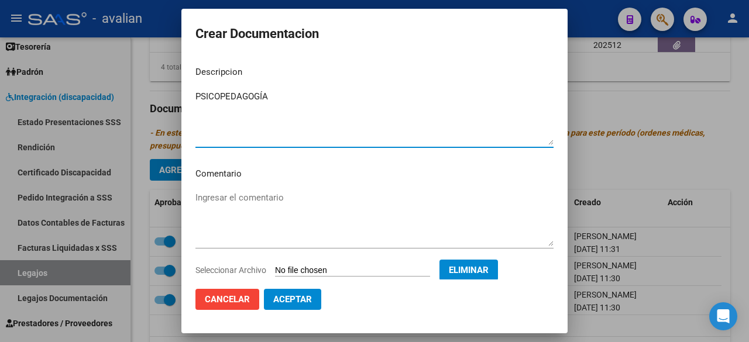
type textarea "PSICOPEDAGOGÍA"
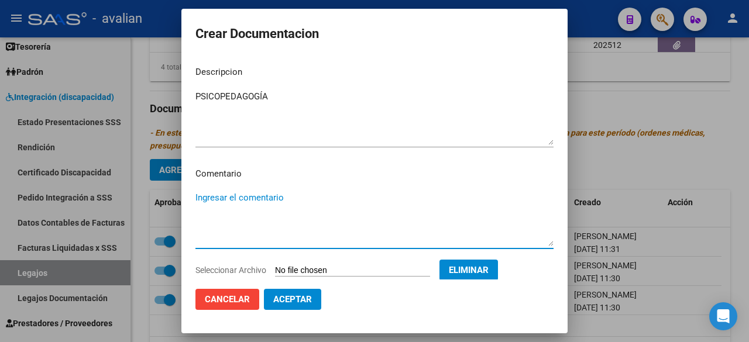
click at [267, 204] on textarea "Ingresar el comentario" at bounding box center [375, 218] width 358 height 55
type textarea "Agosto a diciembre:"
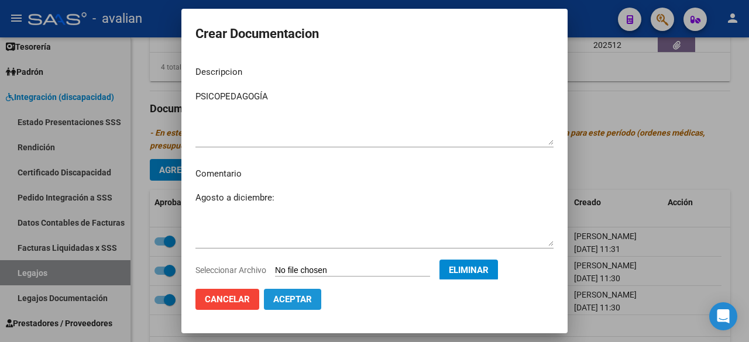
click at [301, 297] on span "Aceptar" at bounding box center [292, 299] width 39 height 11
checkbox input "false"
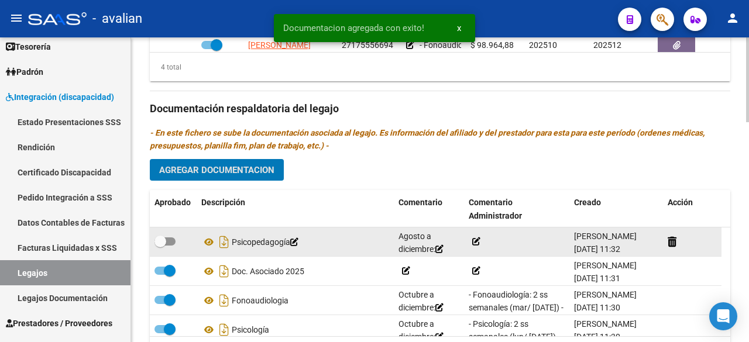
click at [477, 238] on icon at bounding box center [476, 242] width 8 height 8
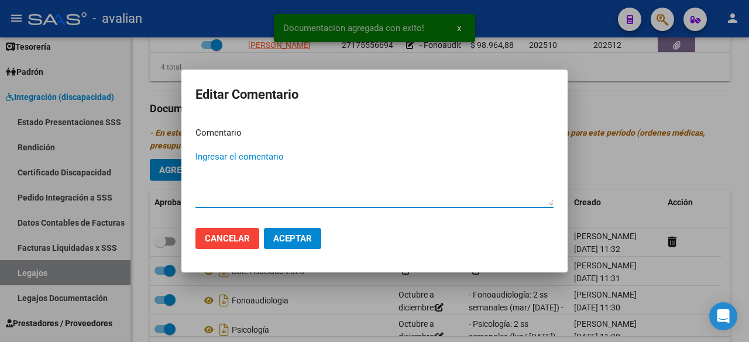
paste textarea "- Psicopedagogía: 2 ss semanales (mar/ [DATE]) - [PERSON_NAME] - Valor resol. v…"
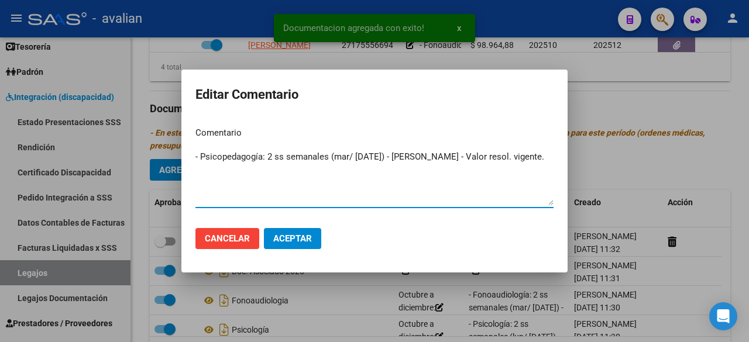
type textarea "- Psicopedagogía: 2 ss semanales (mar/ [DATE]) - [PERSON_NAME] - Valor resol. v…"
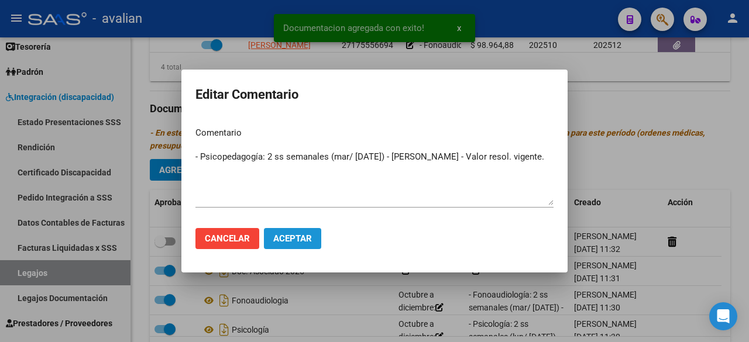
click at [299, 239] on span "Aceptar" at bounding box center [292, 239] width 39 height 11
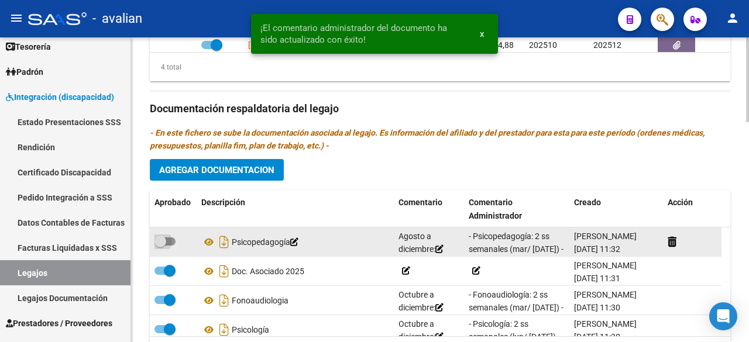
click at [163, 237] on span at bounding box center [161, 242] width 12 height 12
click at [160, 246] on input "checkbox" at bounding box center [160, 246] width 1 height 1
checkbox input "true"
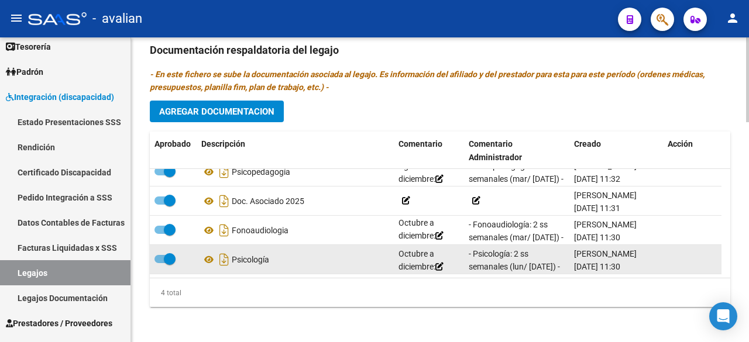
scroll to position [0, 0]
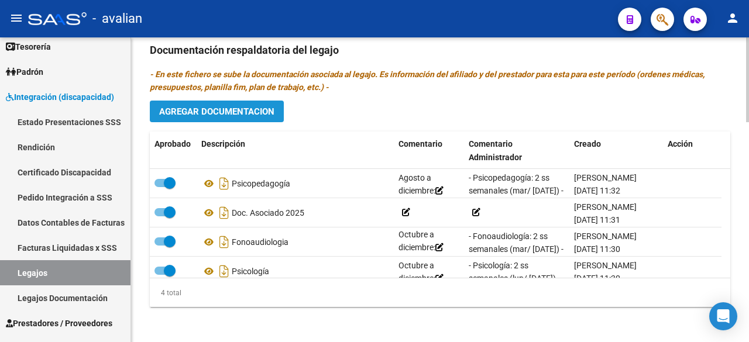
click at [213, 113] on span "Agregar Documentacion" at bounding box center [216, 112] width 115 height 11
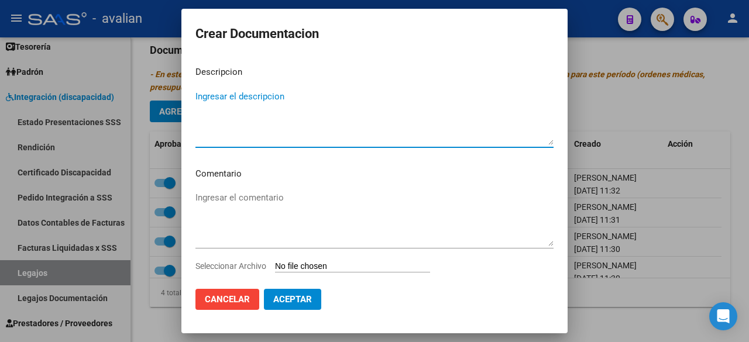
click at [247, 98] on textarea "Ingresar el descripcion" at bounding box center [375, 117] width 358 height 55
type textarea "SAIE"
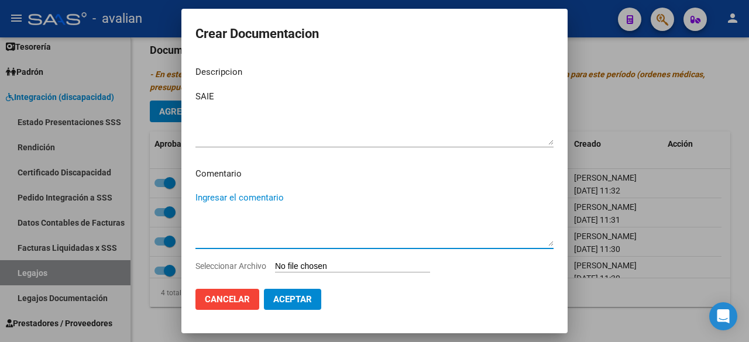
click at [256, 201] on textarea "Ingresar el comentario" at bounding box center [375, 218] width 358 height 55
type textarea "Octubre a diciembre:"
click at [326, 262] on input "Seleccionar Archivo" at bounding box center [352, 267] width 155 height 11
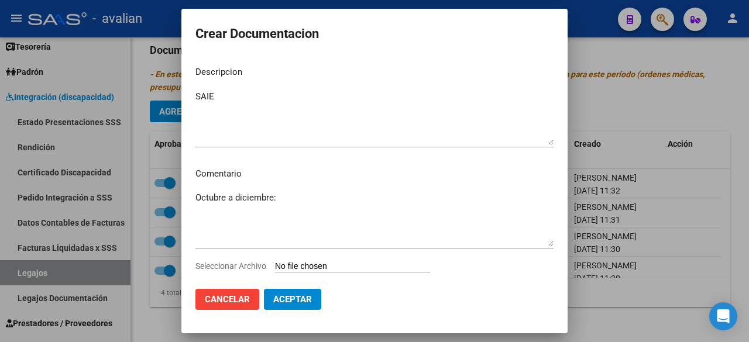
type input "C:\fakepath\MAESTRA DE APOYO_merged.pdf"
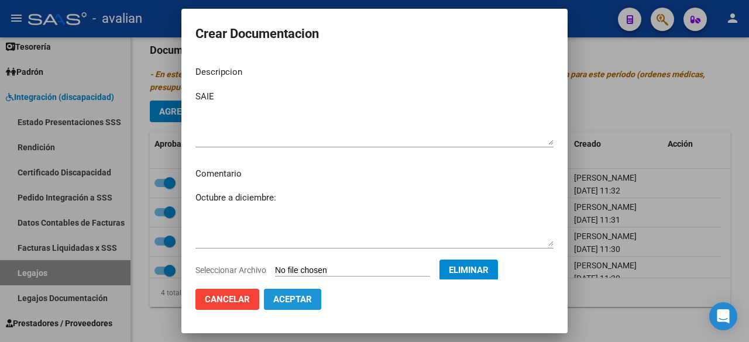
click at [283, 297] on span "Aceptar" at bounding box center [292, 299] width 39 height 11
checkbox input "false"
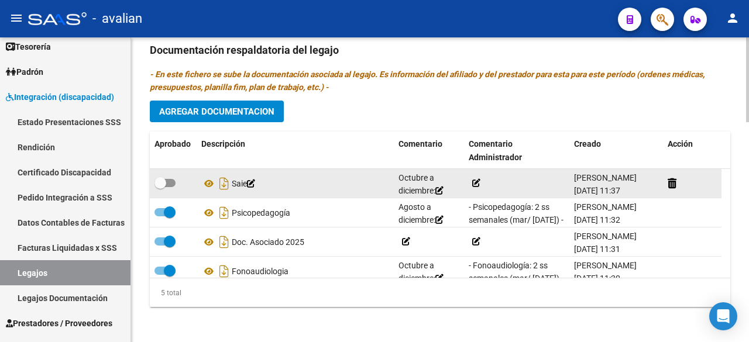
click at [474, 179] on icon at bounding box center [476, 183] width 8 height 8
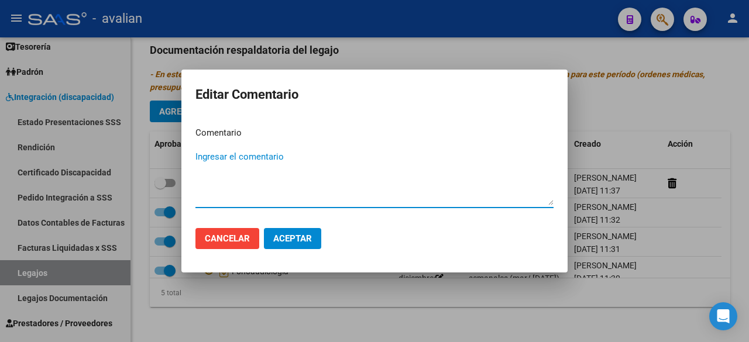
paste textarea "- Módulo de Apoyo a la Integración Escolar (Equipo) - Encuentros - Valor resol.…"
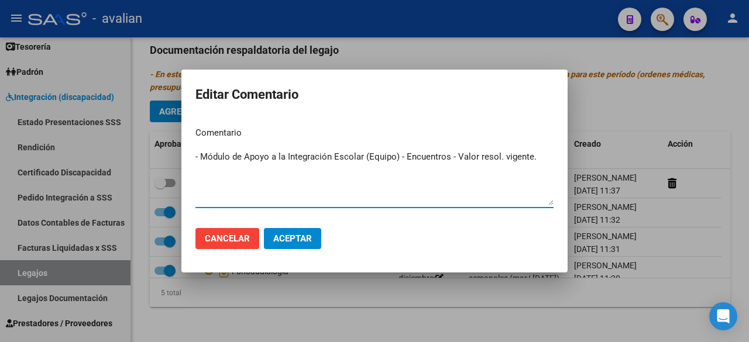
type textarea "- Módulo de Apoyo a la Integración Escolar (Equipo) - Encuentros - Valor resol.…"
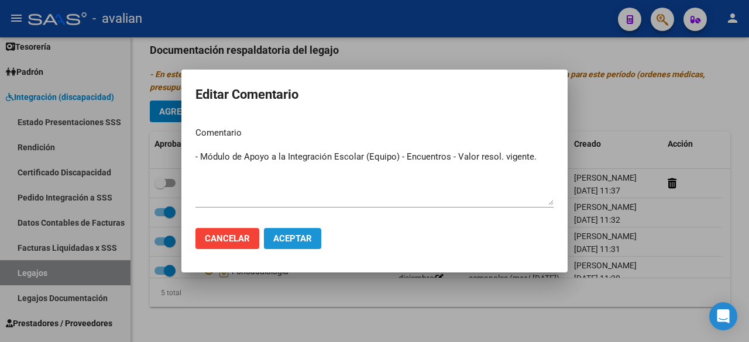
click at [315, 244] on button "Aceptar" at bounding box center [292, 238] width 57 height 21
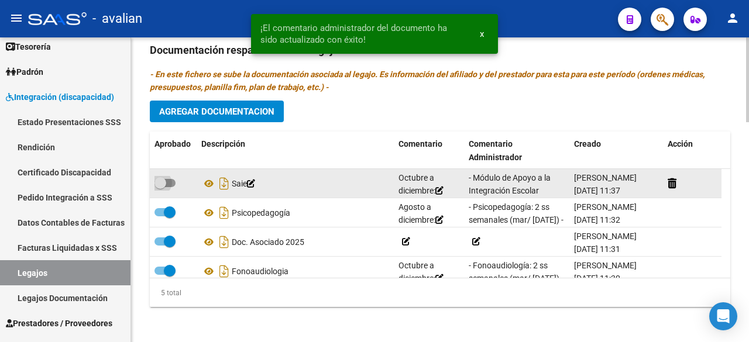
click at [174, 182] on span at bounding box center [165, 183] width 21 height 8
click at [160, 187] on input "checkbox" at bounding box center [160, 187] width 1 height 1
checkbox input "true"
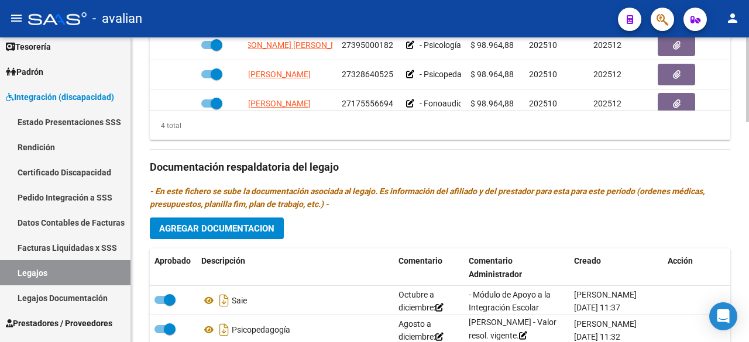
scroll to position [788, 0]
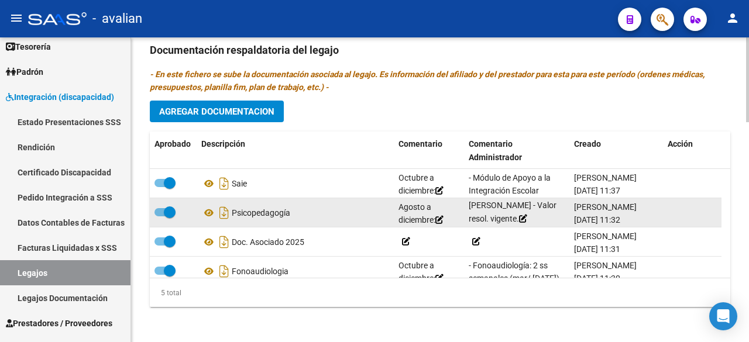
click at [444, 220] on icon at bounding box center [440, 220] width 8 height 8
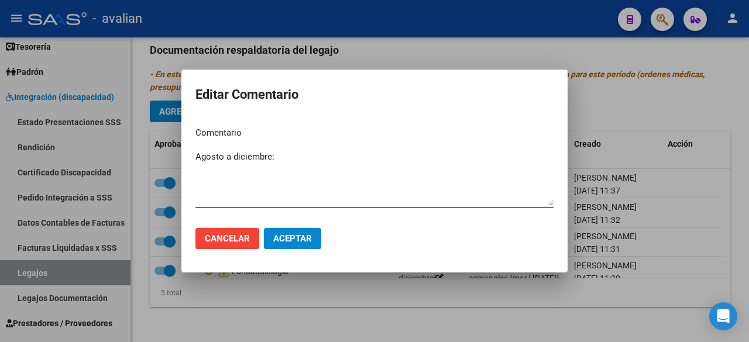
drag, startPoint x: 222, startPoint y: 156, endPoint x: 196, endPoint y: 155, distance: 26.4
click at [196, 155] on textarea "Agosto a diciembre:" at bounding box center [375, 177] width 358 height 55
type textarea "Octubre a diciembre:"
click at [320, 235] on button "Aceptar" at bounding box center [292, 238] width 57 height 21
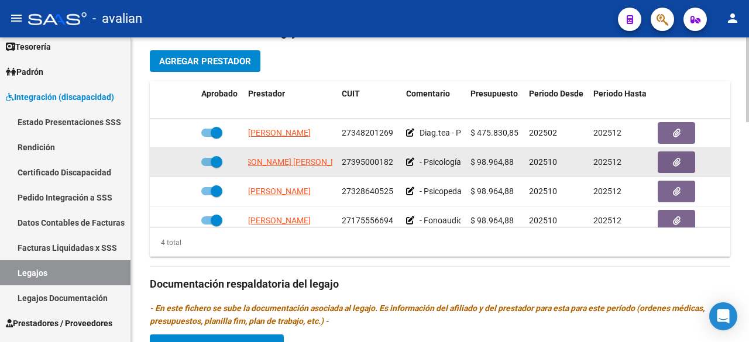
scroll to position [437, 0]
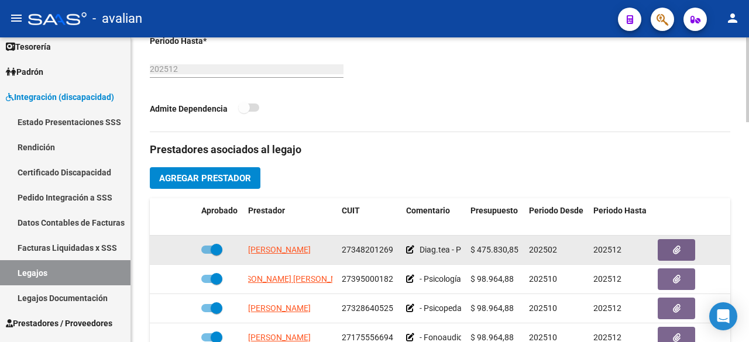
click at [211, 248] on span at bounding box center [217, 250] width 12 height 12
click at [207, 254] on input "checkbox" at bounding box center [207, 254] width 1 height 1
checkbox input "false"
click at [180, 244] on div at bounding box center [173, 250] width 37 height 13
click at [180, 246] on icon at bounding box center [180, 250] width 8 height 8
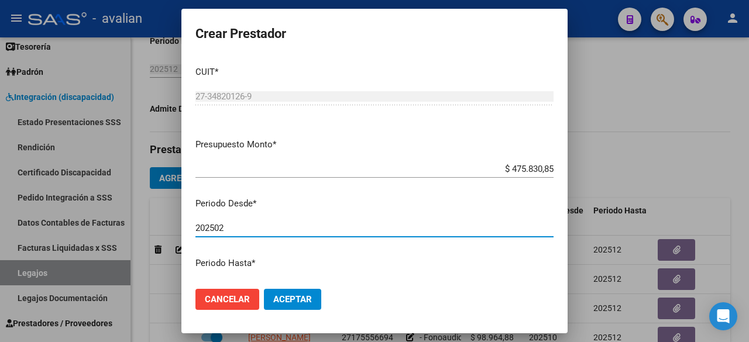
drag, startPoint x: 235, startPoint y: 228, endPoint x: 217, endPoint y: 230, distance: 18.9
click at [217, 230] on input "202502" at bounding box center [375, 228] width 358 height 11
type input "202510"
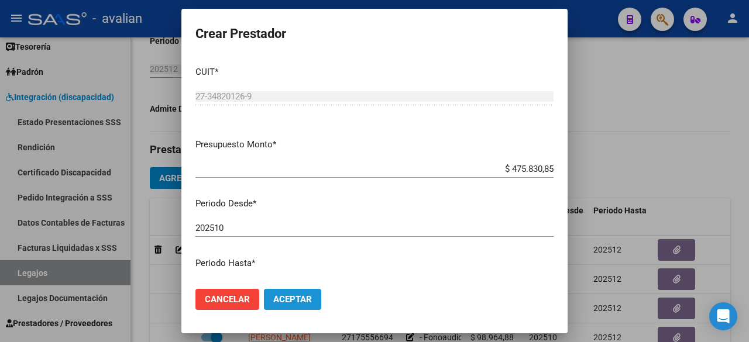
click at [286, 297] on span "Aceptar" at bounding box center [292, 299] width 39 height 11
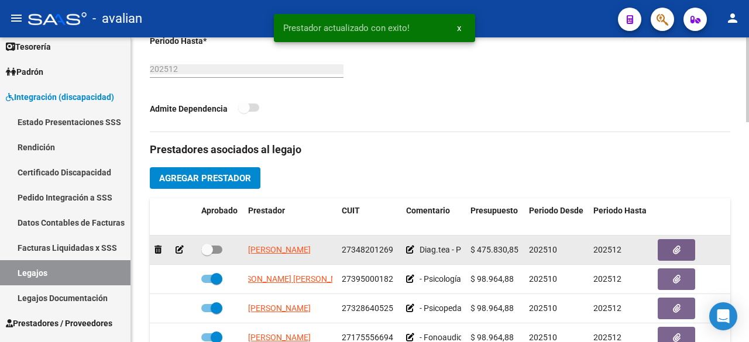
click at [219, 251] on span at bounding box center [211, 250] width 21 height 8
click at [207, 254] on input "checkbox" at bounding box center [207, 254] width 1 height 1
checkbox input "true"
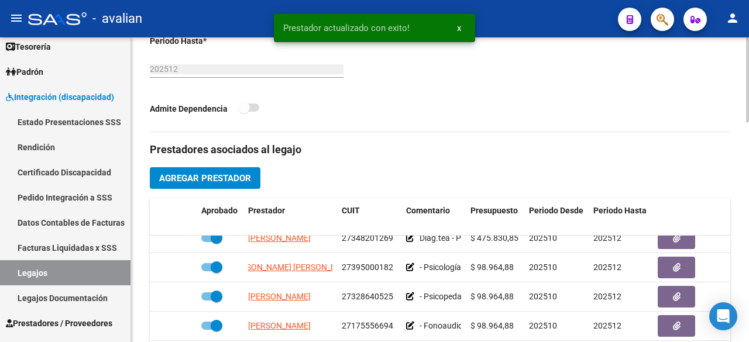
scroll to position [85, 0]
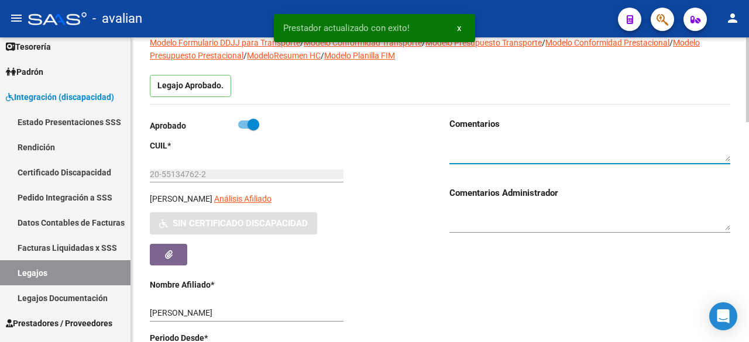
click at [563, 142] on textarea at bounding box center [590, 151] width 281 height 22
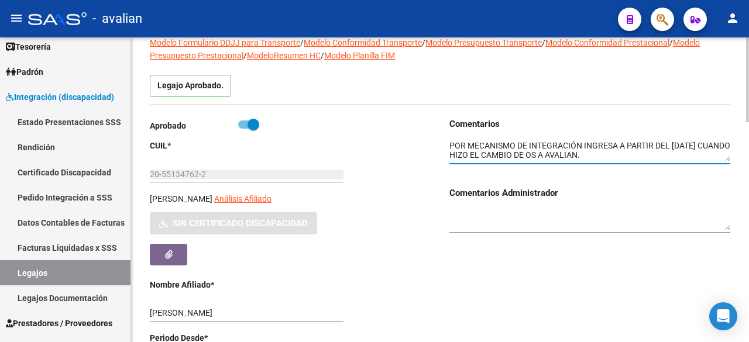
click at [453, 142] on textarea at bounding box center [590, 151] width 281 height 22
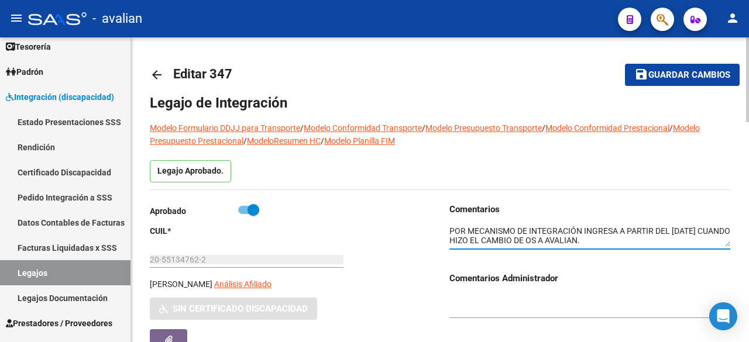
type textarea "POR MECANISMO DE INTEGRACIÓN INGRESA A PARTIR DEL [DATE] CUANDO HIZO EL CAMBIO …"
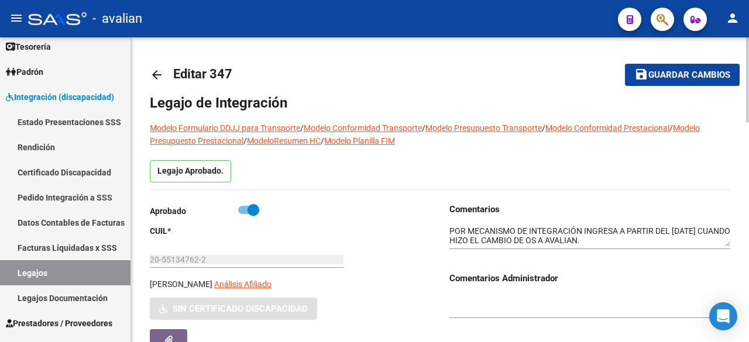
click at [670, 87] on mat-toolbar-row "save Guardar cambios" at bounding box center [659, 74] width 162 height 37
click at [670, 73] on span "Guardar cambios" at bounding box center [690, 75] width 82 height 11
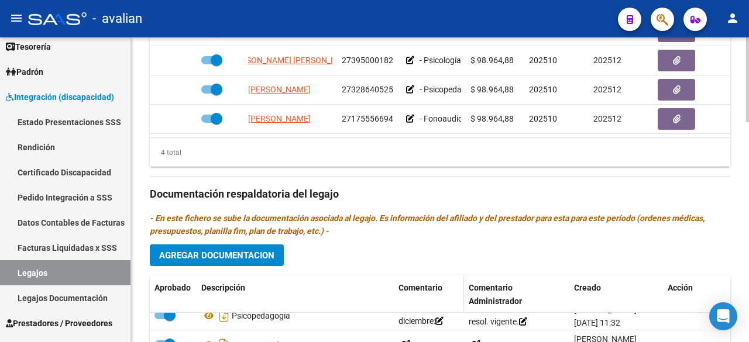
scroll to position [788, 0]
